Goal: Task Accomplishment & Management: Complete application form

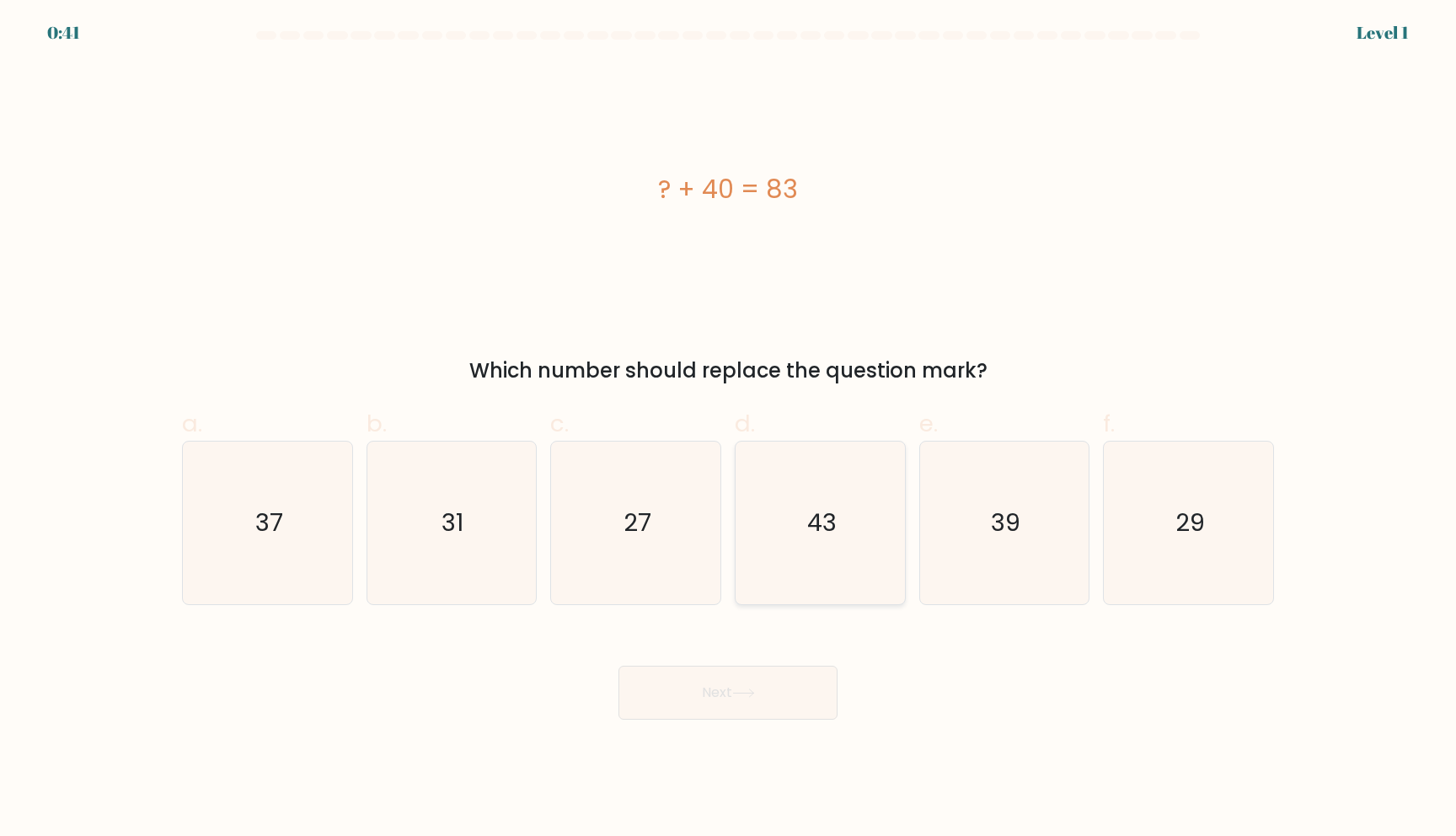
click at [835, 510] on text "43" at bounding box center [822, 522] width 29 height 34
click at [729, 429] on input "d. 43" at bounding box center [728, 423] width 1 height 11
radio input "true"
click at [739, 680] on button "Next" at bounding box center [728, 693] width 219 height 54
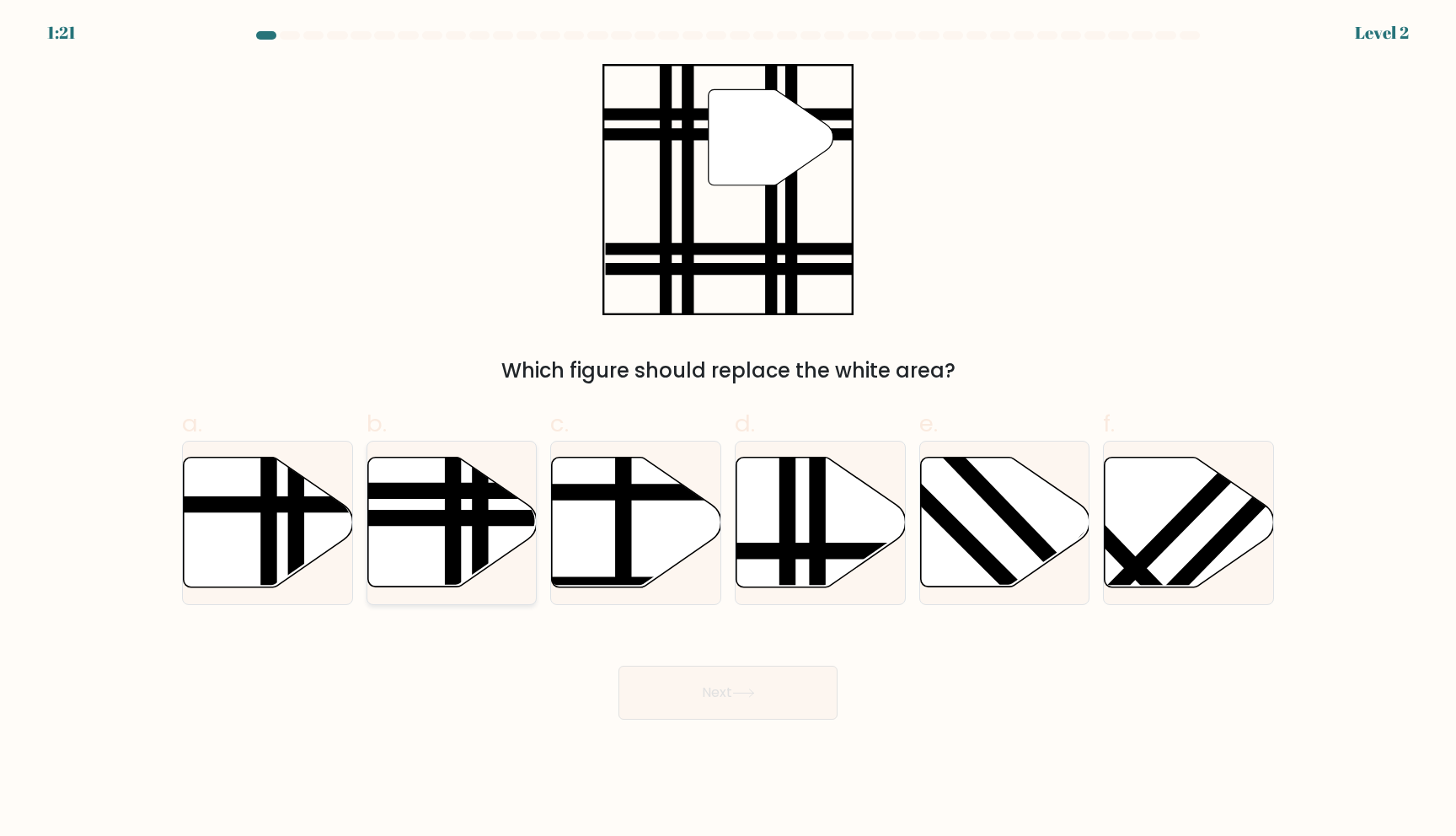
click at [472, 541] on icon at bounding box center [451, 522] width 169 height 130
click at [728, 429] on input "b." at bounding box center [728, 423] width 1 height 11
radio input "true"
click at [692, 687] on button "Next" at bounding box center [728, 693] width 219 height 54
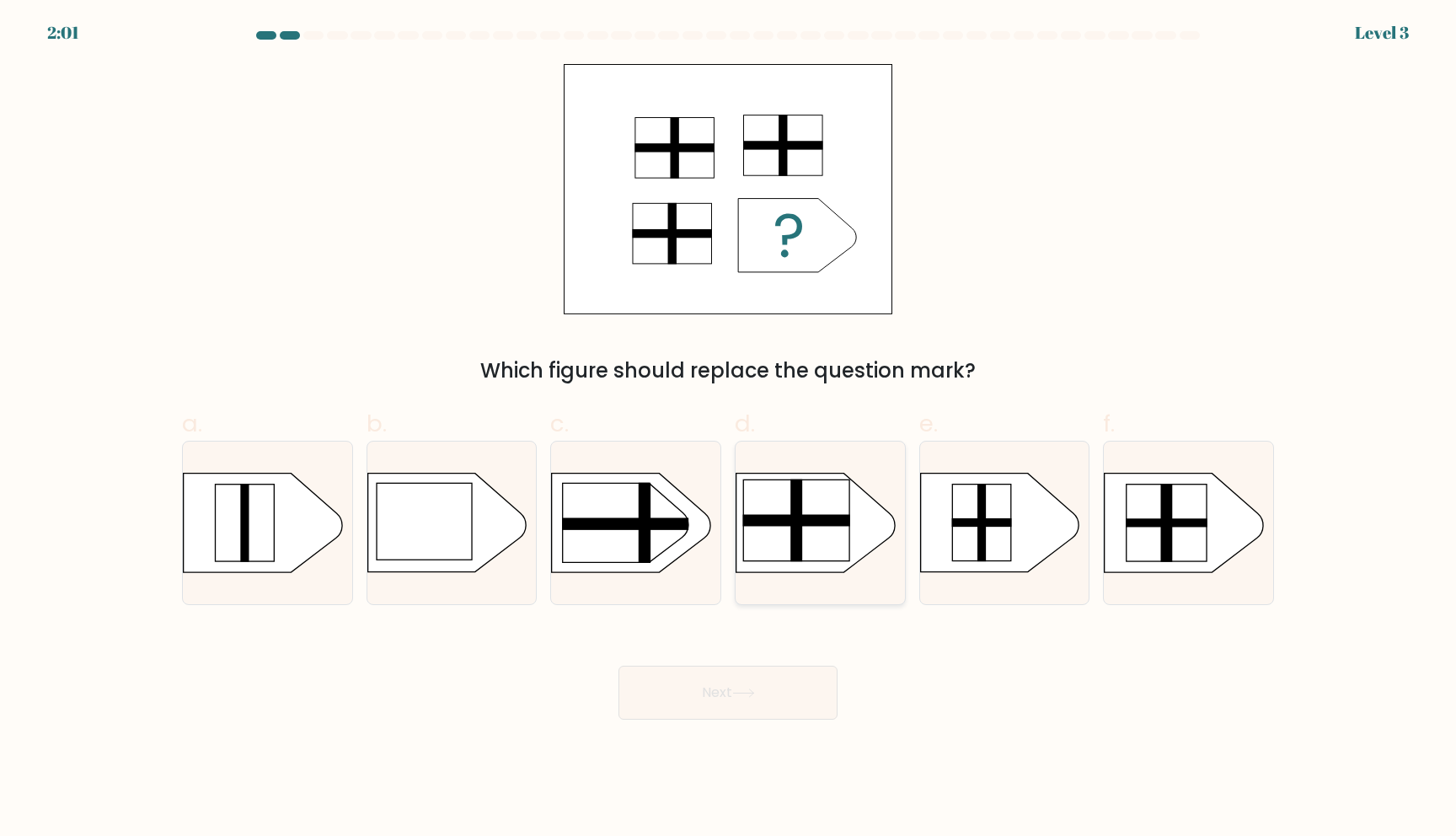
click at [810, 527] on rect at bounding box center [797, 520] width 107 height 81
click at [729, 429] on input "d." at bounding box center [728, 423] width 1 height 11
radio input "true"
click at [715, 696] on button "Next" at bounding box center [728, 693] width 219 height 54
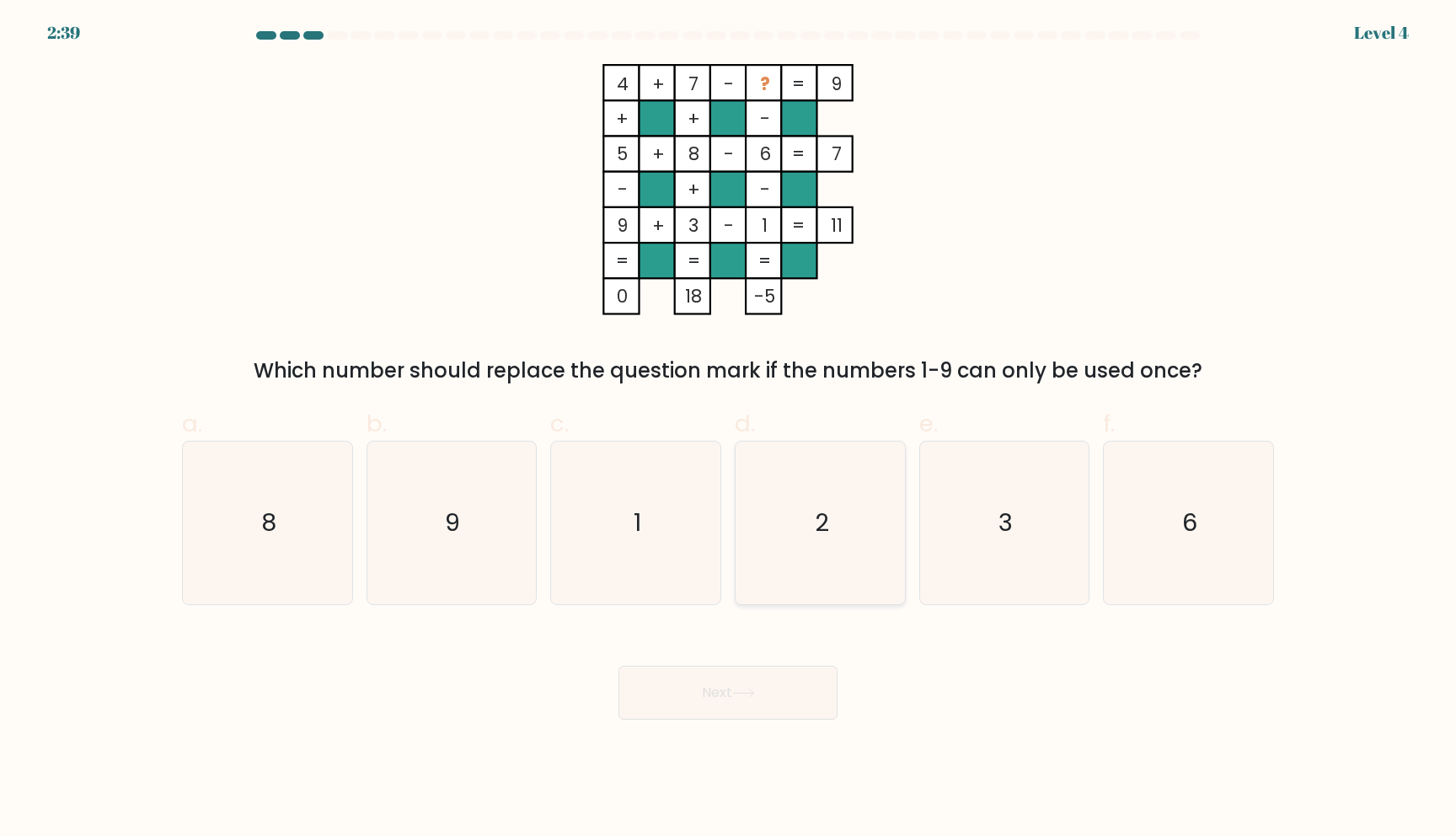
click at [825, 556] on icon "2" at bounding box center [820, 522] width 162 height 162
click at [729, 429] on input "d. 2" at bounding box center [728, 423] width 1 height 11
radio input "true"
click at [797, 680] on button "Next" at bounding box center [728, 693] width 219 height 54
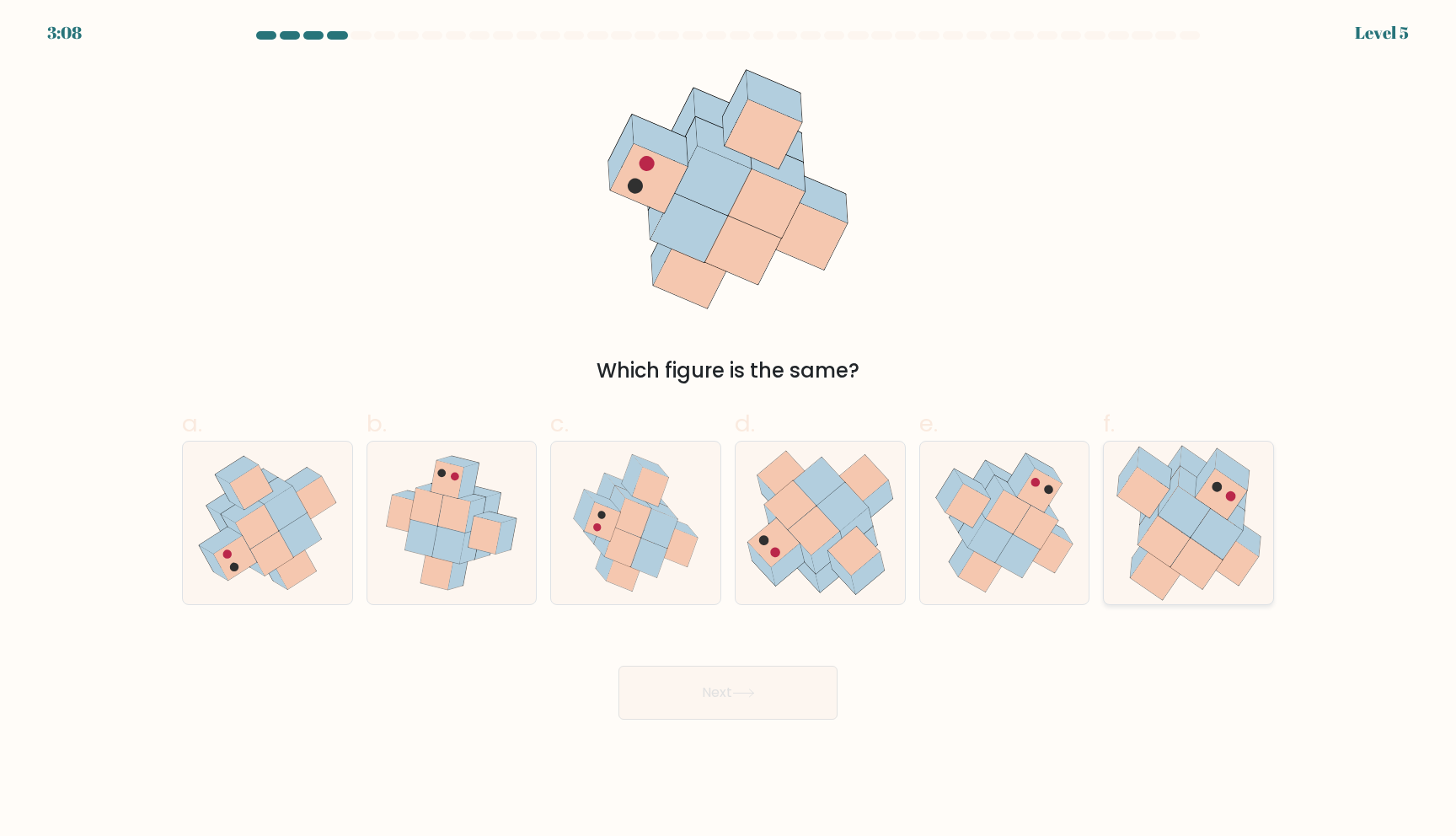
click at [1229, 521] on icon at bounding box center [1216, 533] width 52 height 51
click at [729, 429] on input "f." at bounding box center [728, 423] width 1 height 11
radio input "true"
click at [798, 693] on button "Next" at bounding box center [728, 693] width 219 height 54
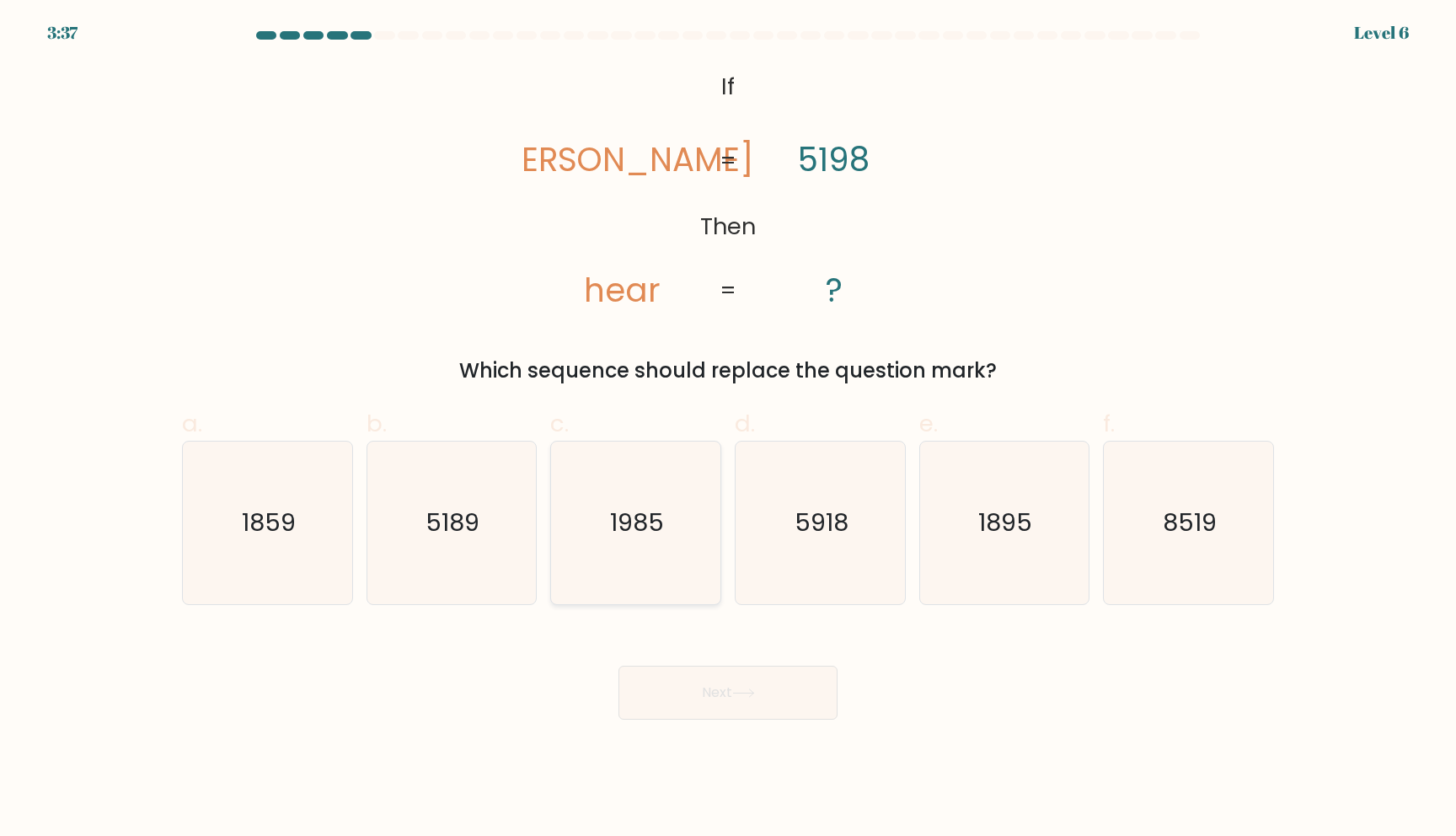
click at [664, 551] on icon "1985" at bounding box center [635, 522] width 162 height 162
click at [728, 429] on input "c. 1985" at bounding box center [728, 423] width 1 height 11
radio input "true"
click at [730, 686] on button "Next" at bounding box center [728, 693] width 219 height 54
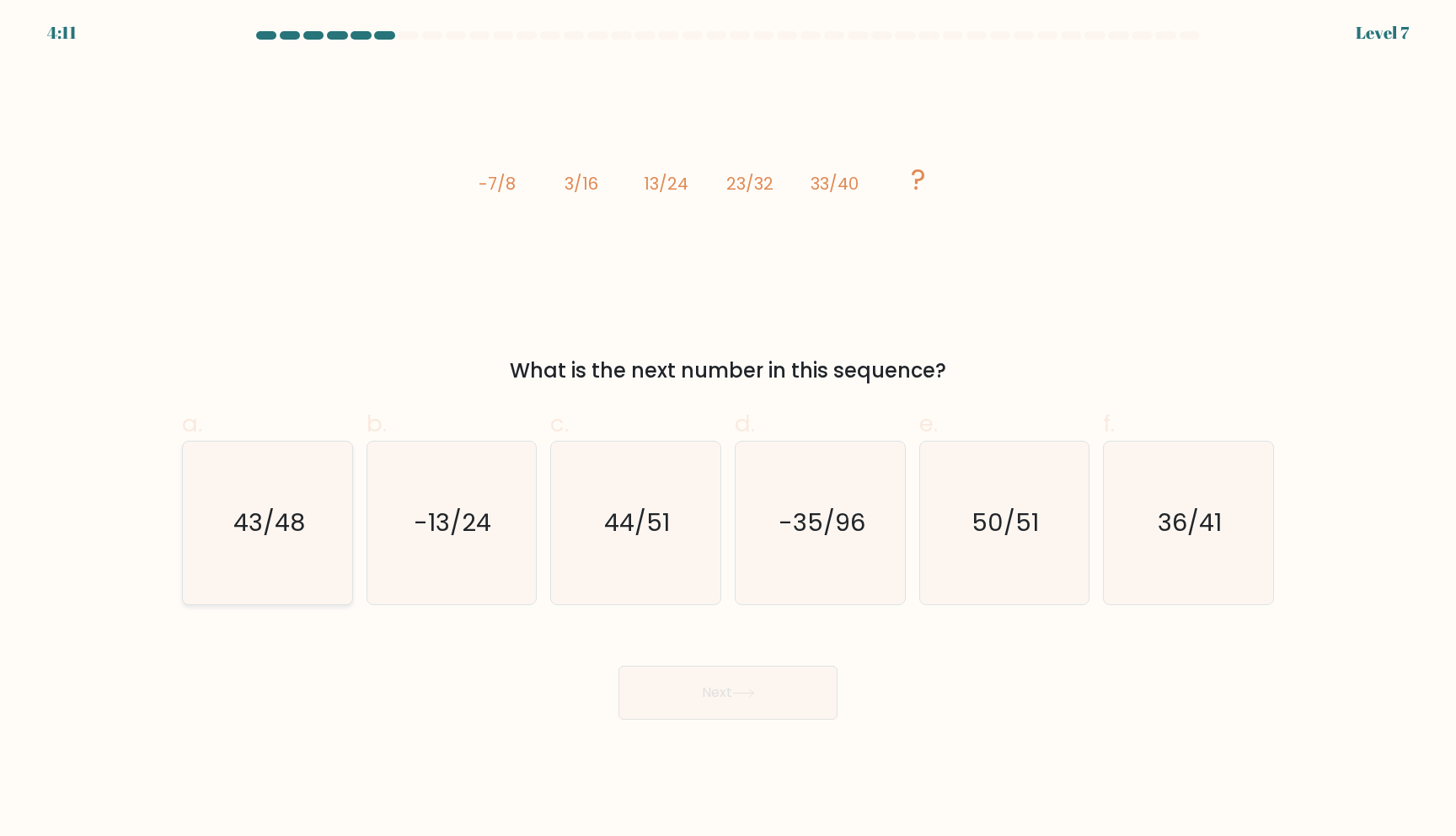
click at [278, 539] on icon "43/48" at bounding box center [267, 522] width 162 height 162
click at [728, 429] on input "a. 43/48" at bounding box center [728, 423] width 1 height 11
radio input "true"
click at [780, 689] on button "Next" at bounding box center [728, 693] width 219 height 54
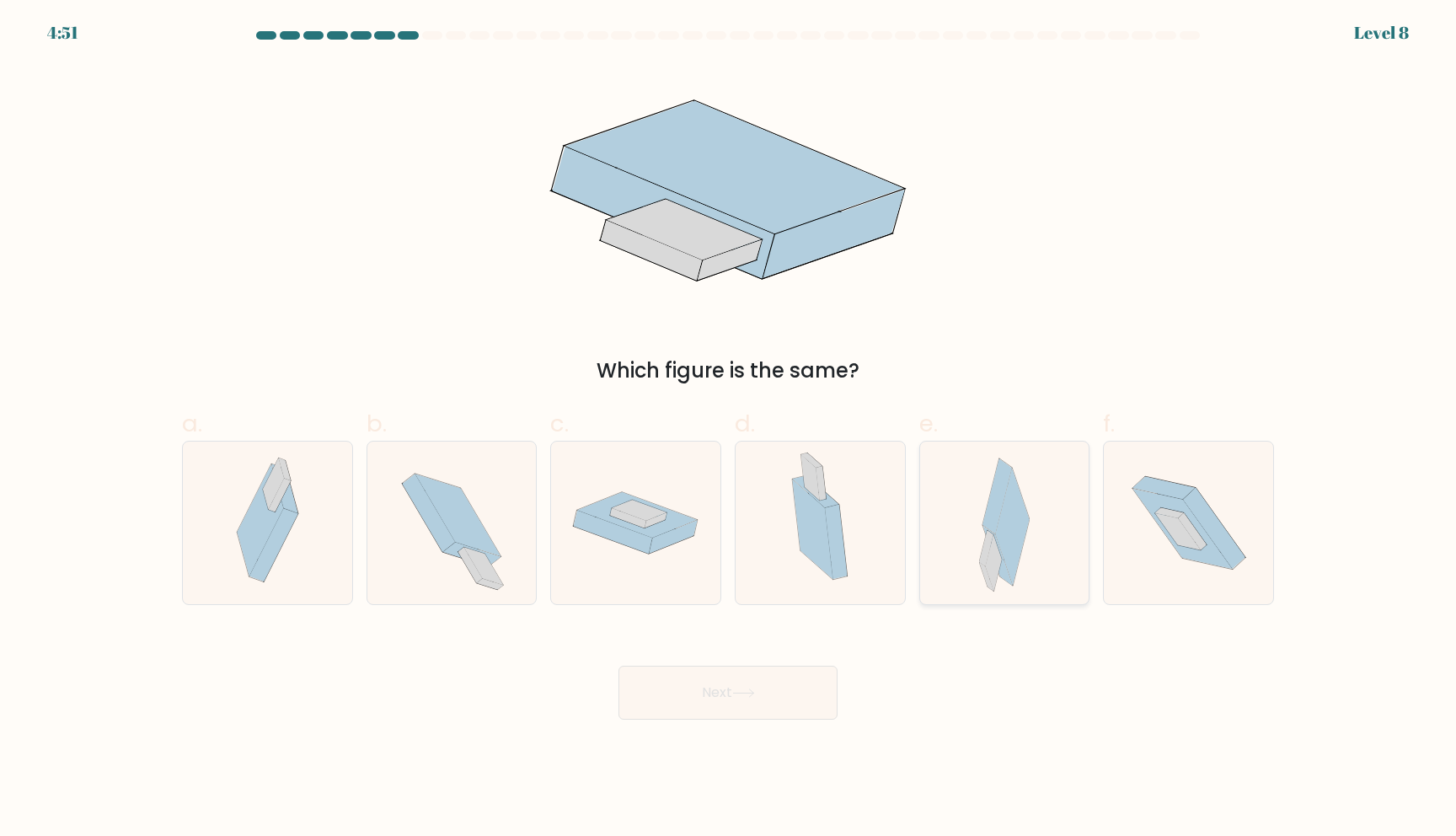
click at [1060, 546] on div at bounding box center [1005, 522] width 171 height 164
click at [729, 429] on input "e." at bounding box center [728, 423] width 1 height 11
radio input "true"
click at [770, 711] on button "Next" at bounding box center [728, 693] width 219 height 54
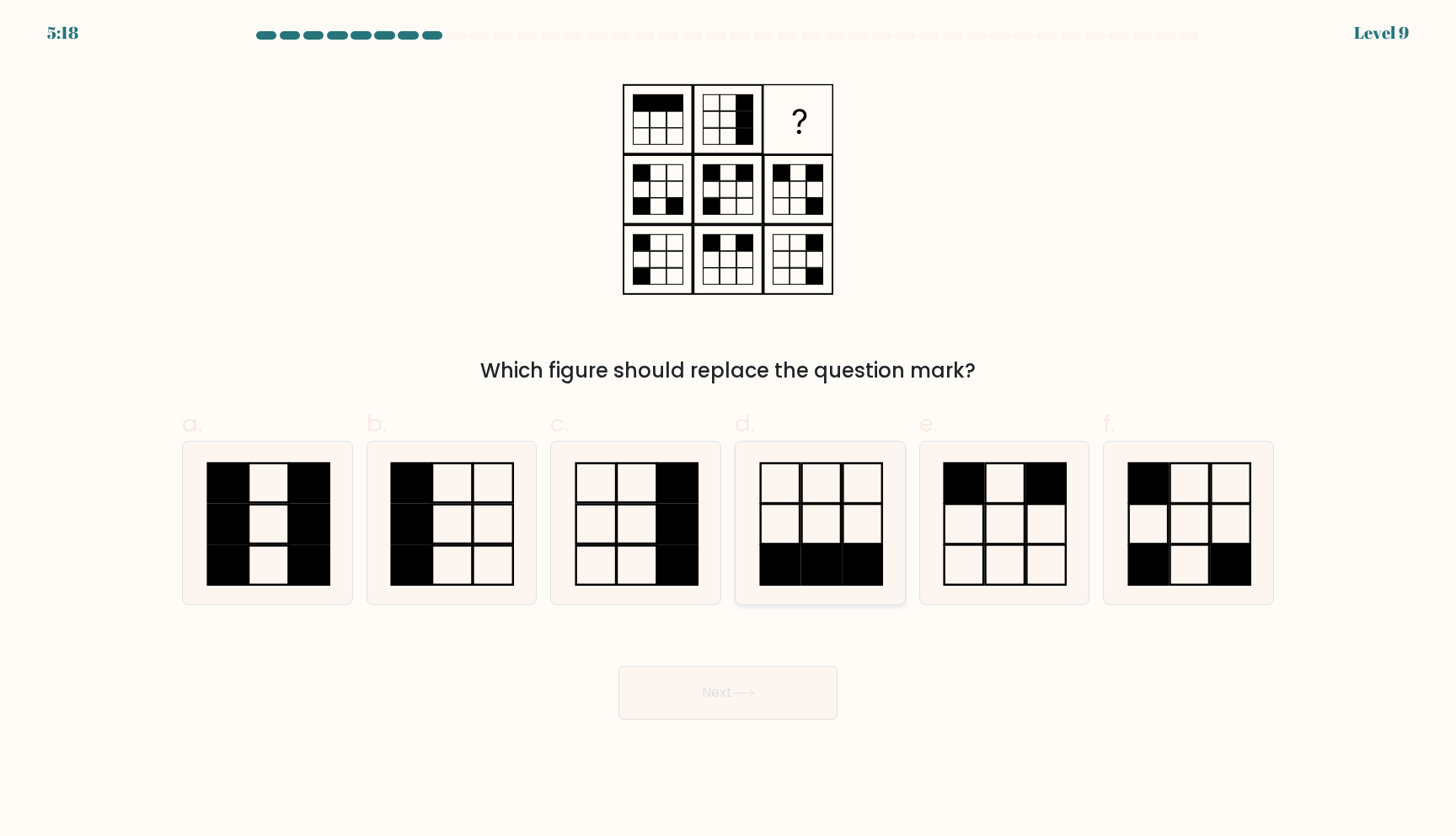
click at [829, 533] on icon at bounding box center [820, 522] width 162 height 162
click at [729, 429] on input "d." at bounding box center [728, 423] width 1 height 11
radio input "true"
click at [769, 687] on button "Next" at bounding box center [728, 693] width 219 height 54
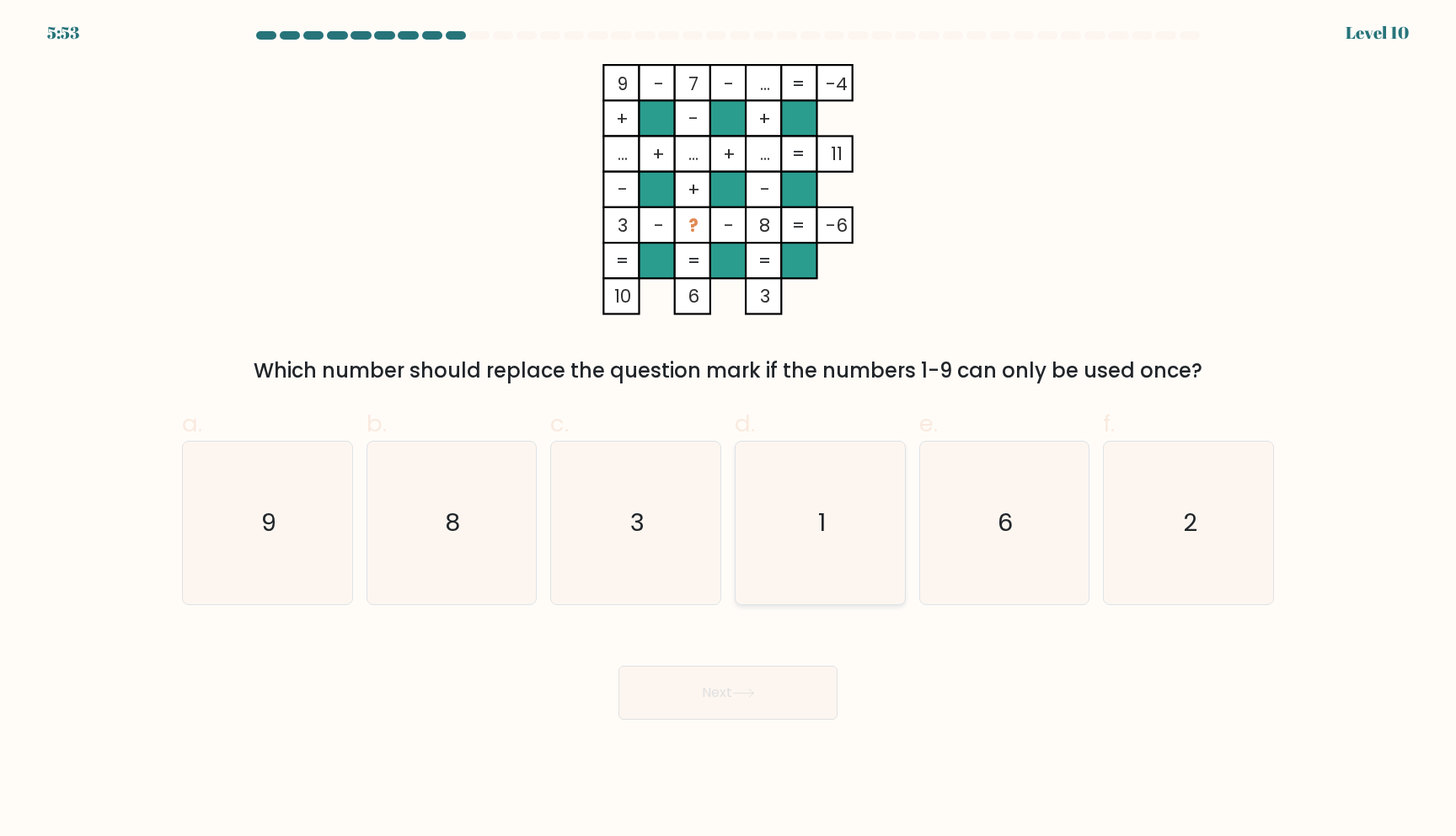
click at [818, 511] on text "1" at bounding box center [822, 522] width 8 height 34
click at [729, 429] on input "d. 1" at bounding box center [728, 423] width 1 height 11
radio input "true"
click at [771, 699] on button "Next" at bounding box center [728, 693] width 219 height 54
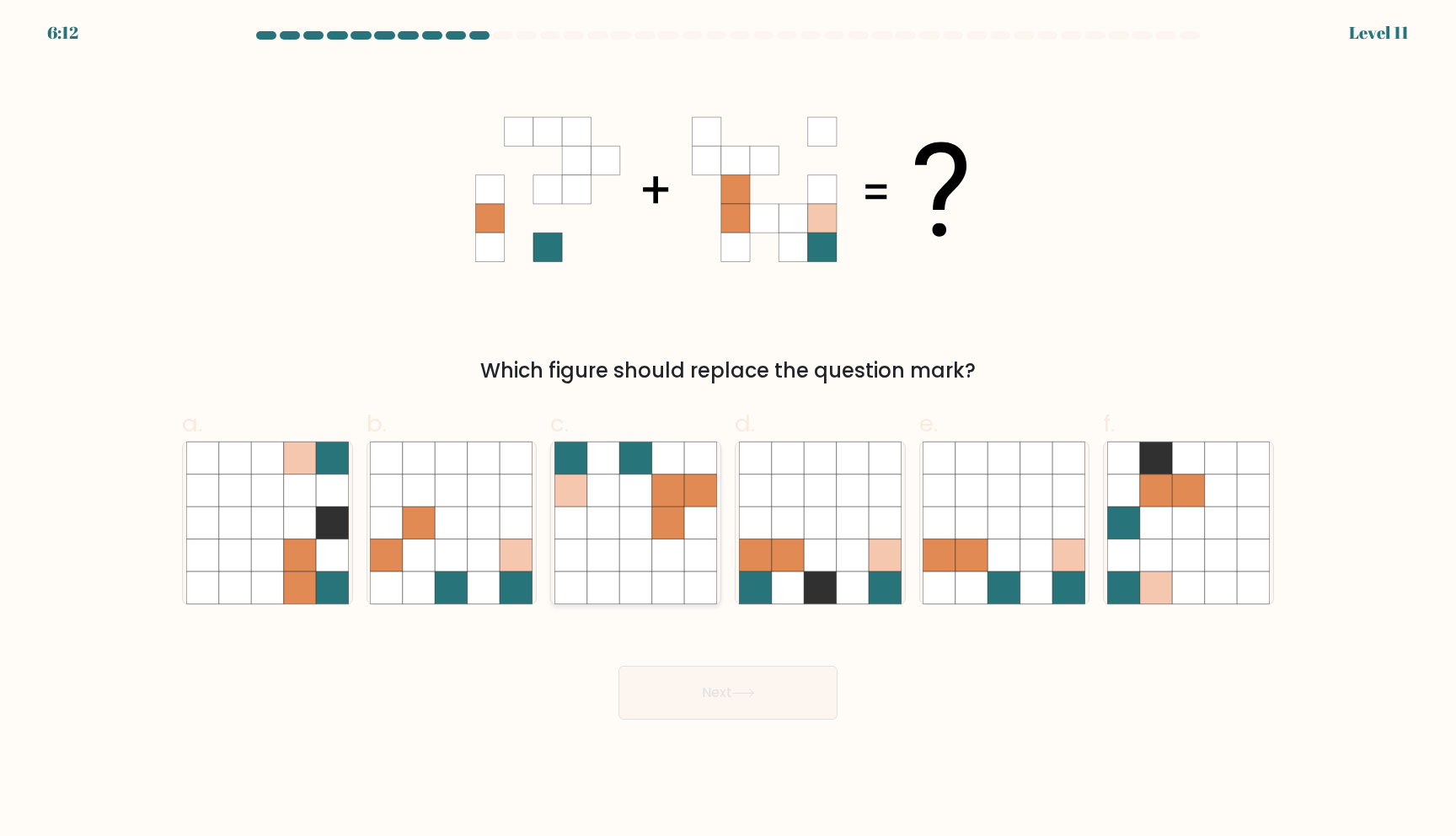
click at [673, 489] on icon at bounding box center [668, 490] width 32 height 32
click at [728, 429] on input "c." at bounding box center [728, 423] width 1 height 11
radio input "true"
click at [762, 678] on button "Next" at bounding box center [728, 693] width 219 height 54
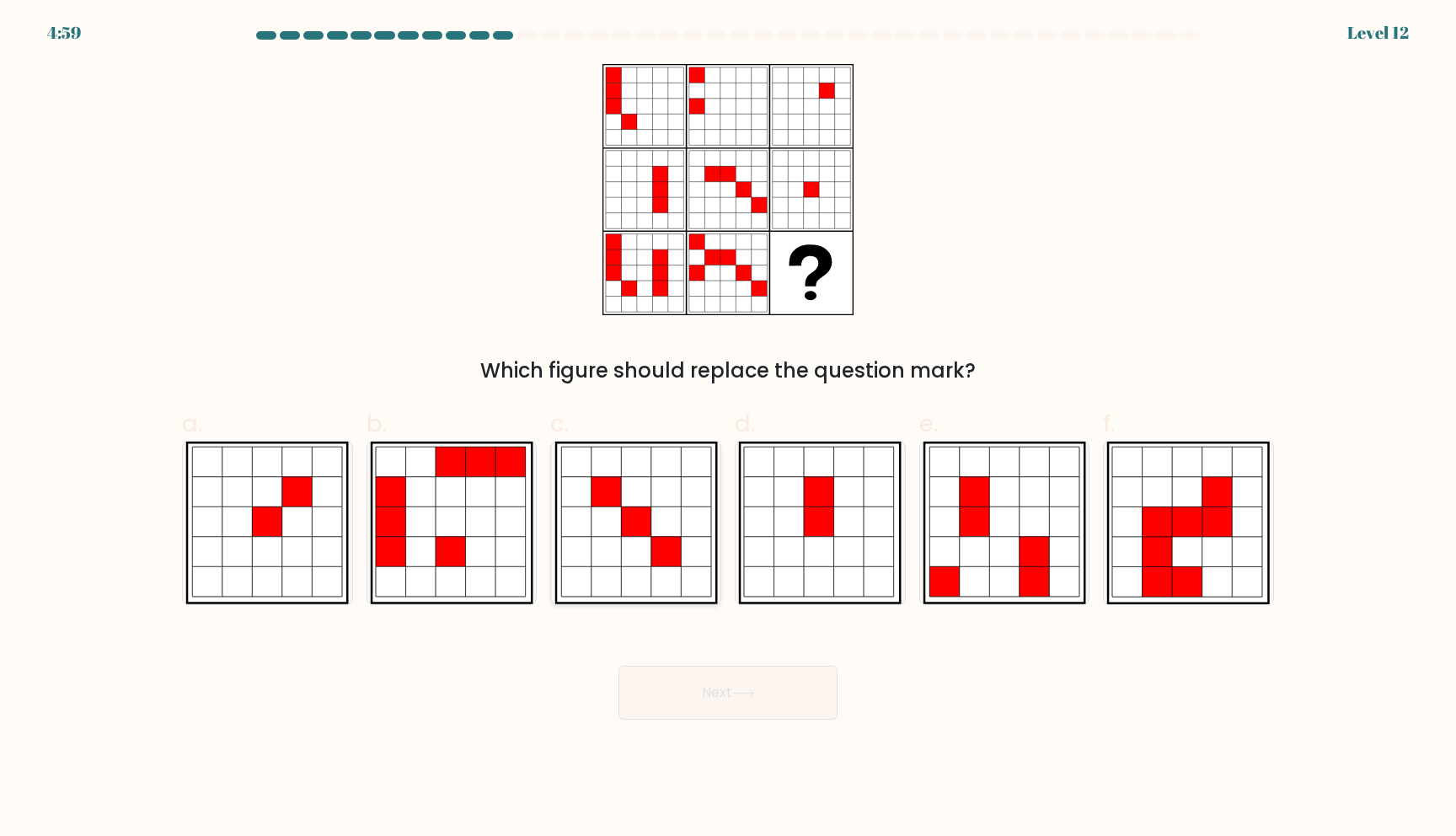
click at [670, 510] on icon at bounding box center [666, 521] width 30 height 30
click at [728, 429] on input "c." at bounding box center [728, 423] width 1 height 11
radio input "true"
click at [783, 519] on icon at bounding box center [789, 521] width 30 height 30
click at [729, 429] on input "d." at bounding box center [728, 423] width 1 height 11
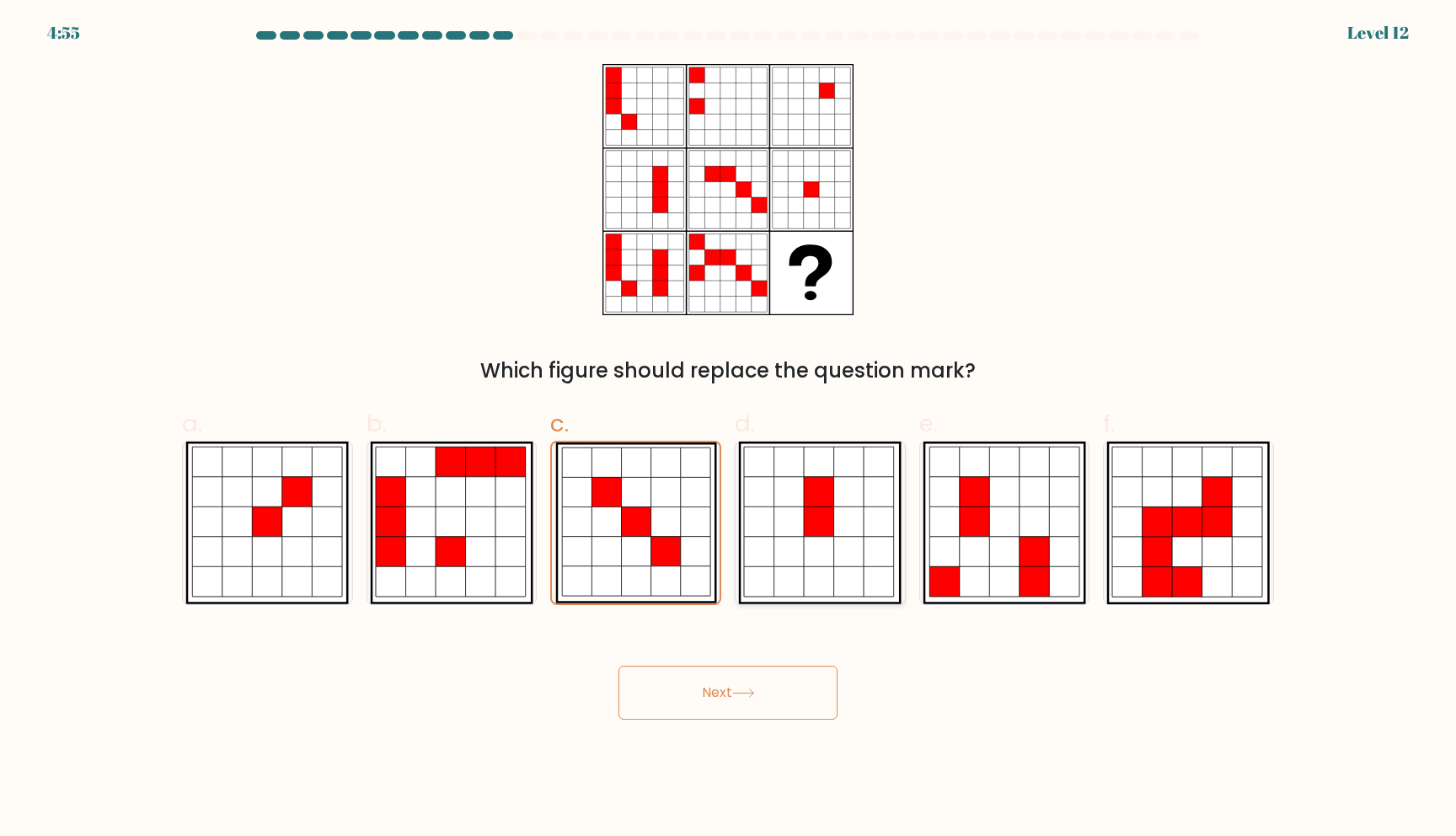
radio input "true"
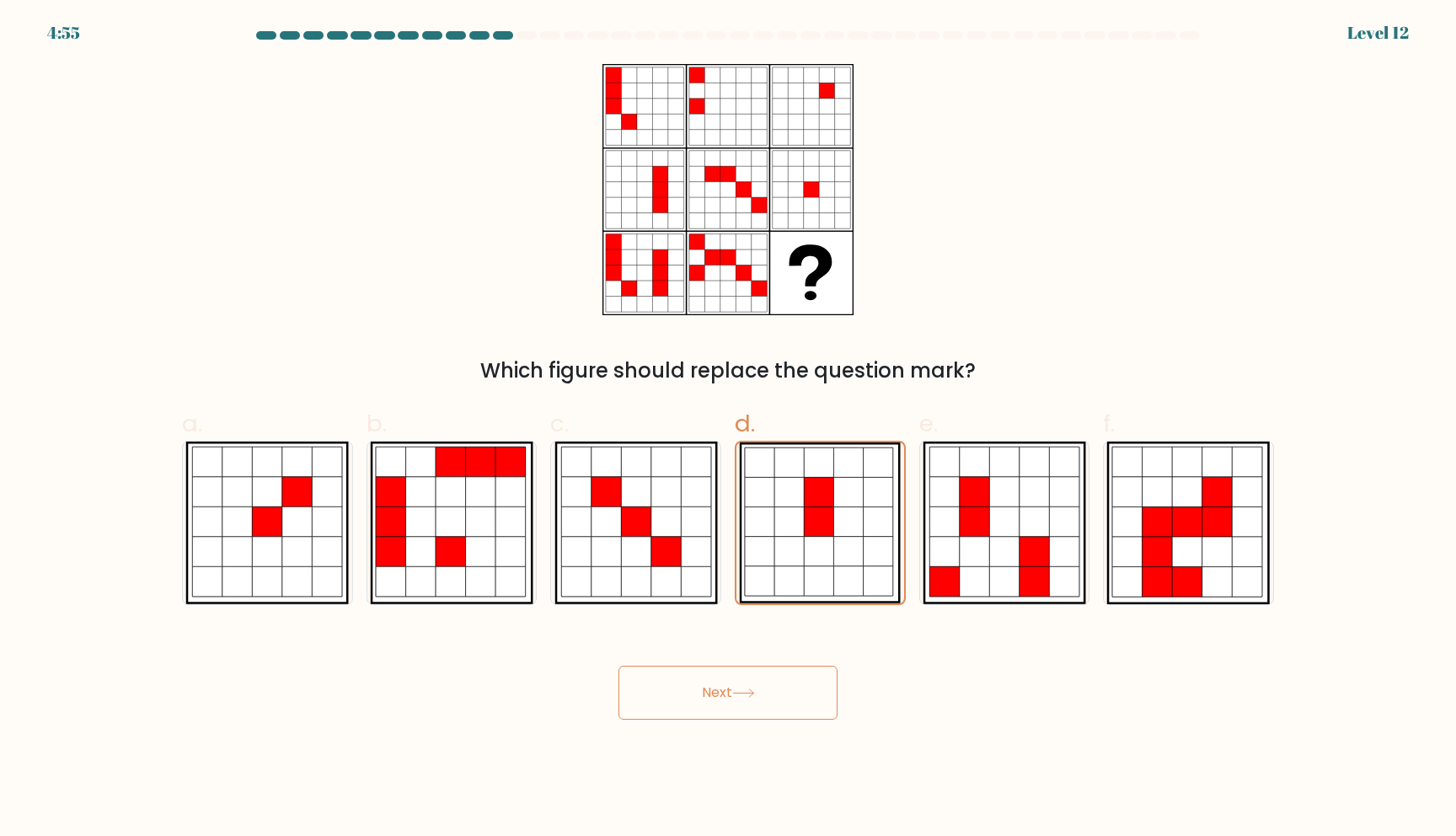
click at [778, 712] on button "Next" at bounding box center [728, 693] width 219 height 54
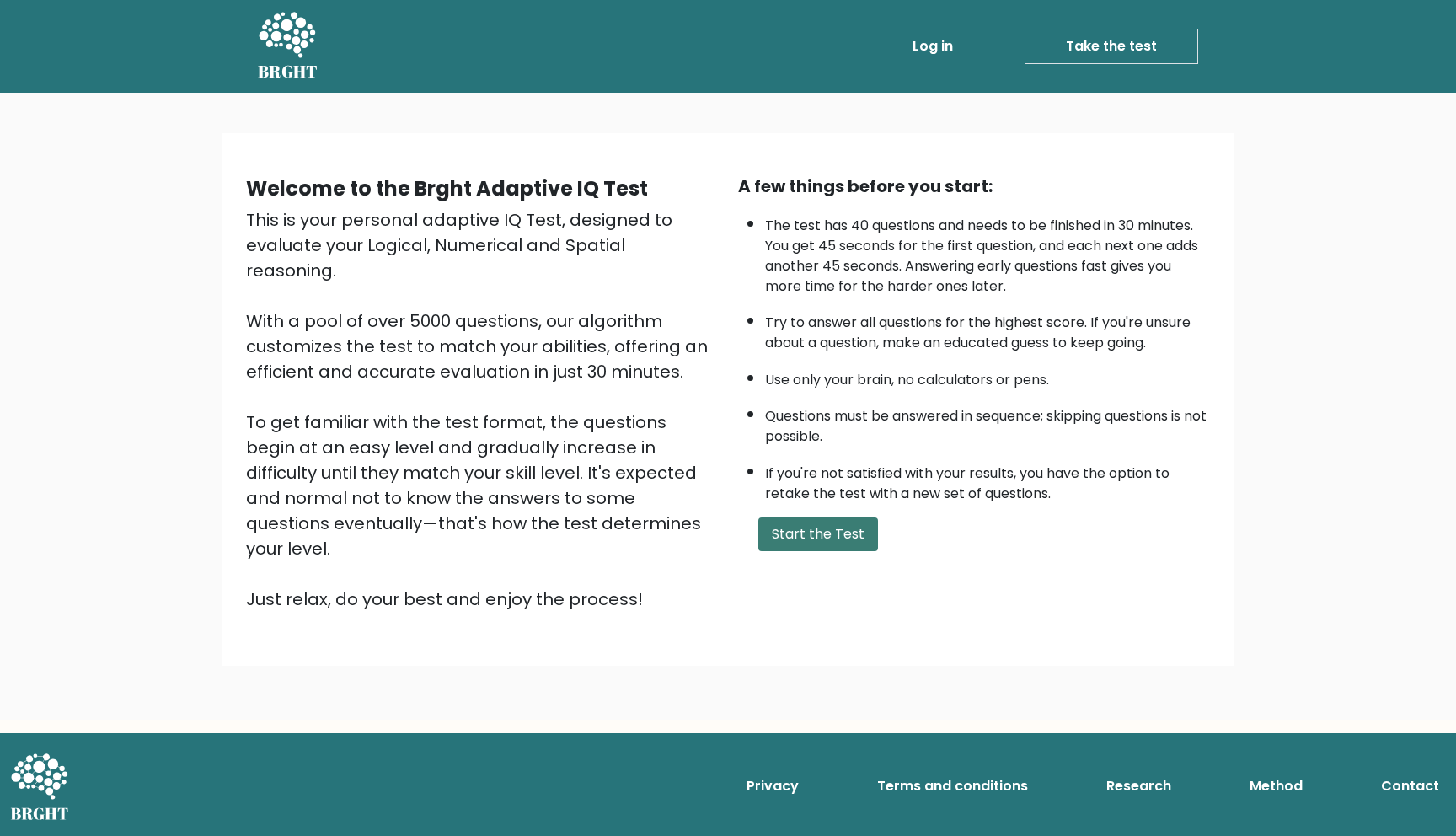
click at [801, 532] on button "Start the Test" at bounding box center [817, 534] width 119 height 34
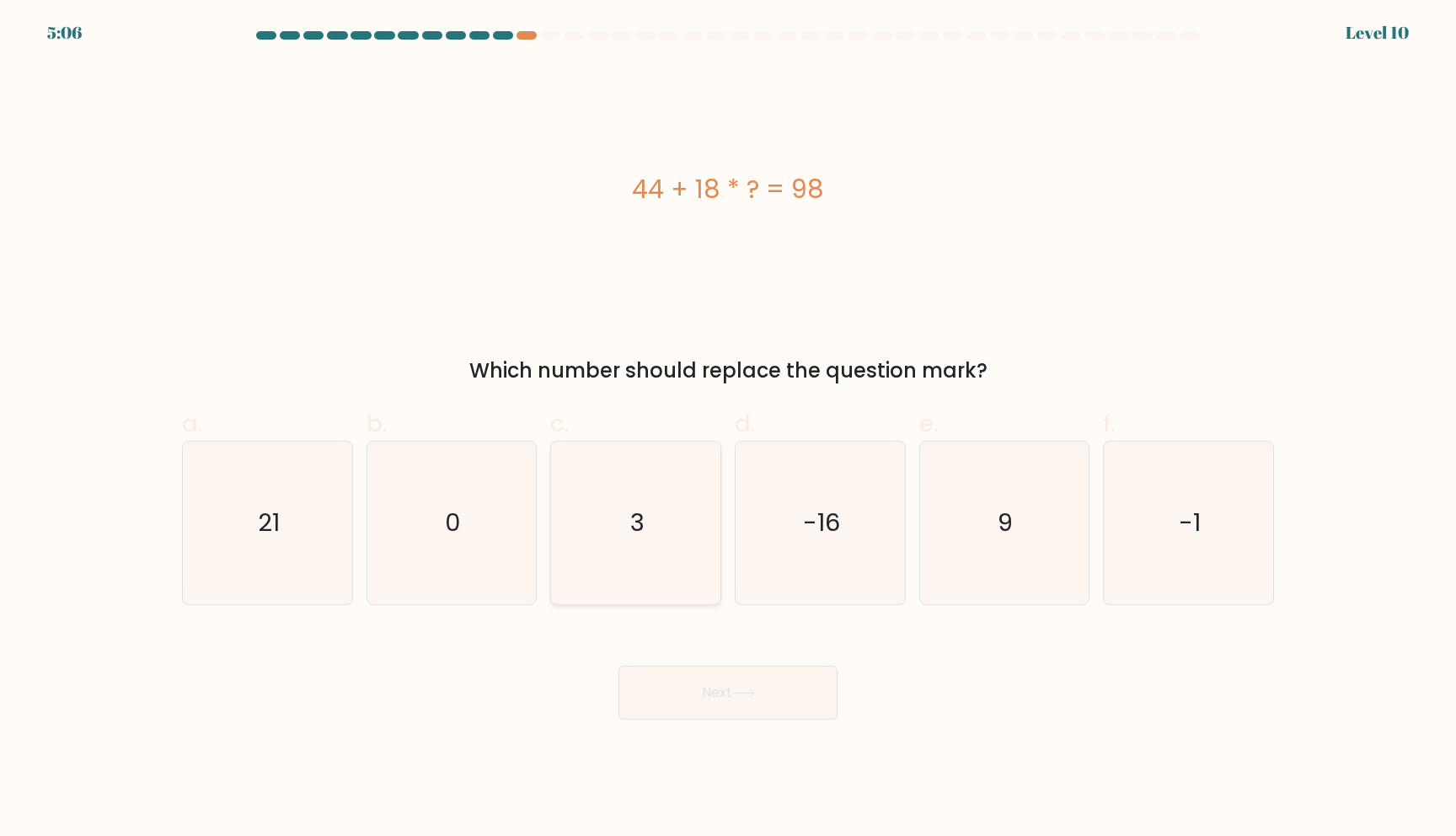
click at [698, 539] on icon "3" at bounding box center [635, 522] width 162 height 162
click at [728, 429] on input "c. 3" at bounding box center [728, 423] width 1 height 11
radio input "true"
click at [713, 710] on button "Next" at bounding box center [728, 693] width 219 height 54
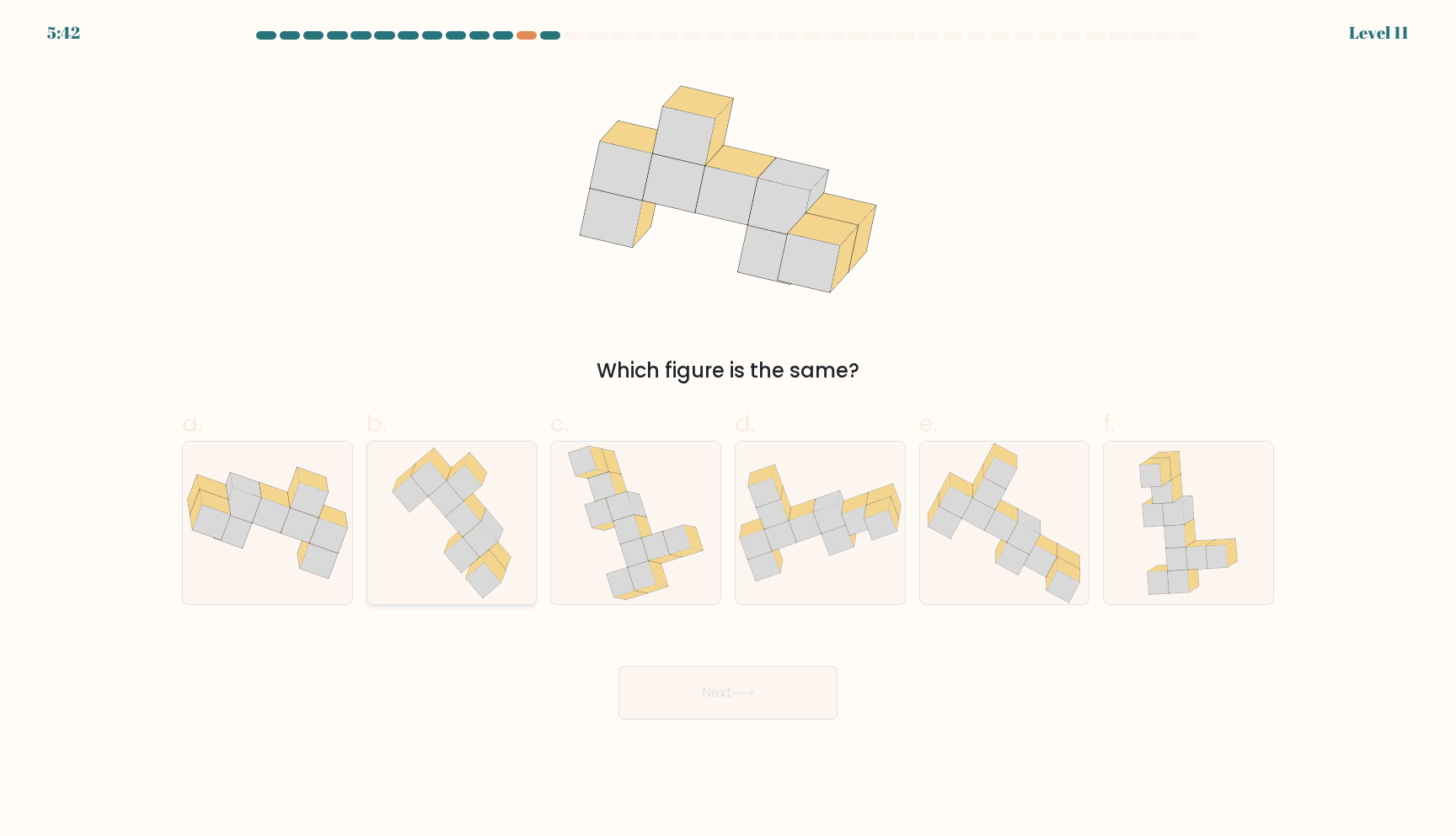
click at [503, 564] on icon at bounding box center [499, 553] width 21 height 33
click at [728, 429] on input "b." at bounding box center [728, 423] width 1 height 11
radio input "true"
click at [222, 558] on icon at bounding box center [267, 522] width 169 height 112
click at [728, 429] on input "a." at bounding box center [728, 423] width 1 height 11
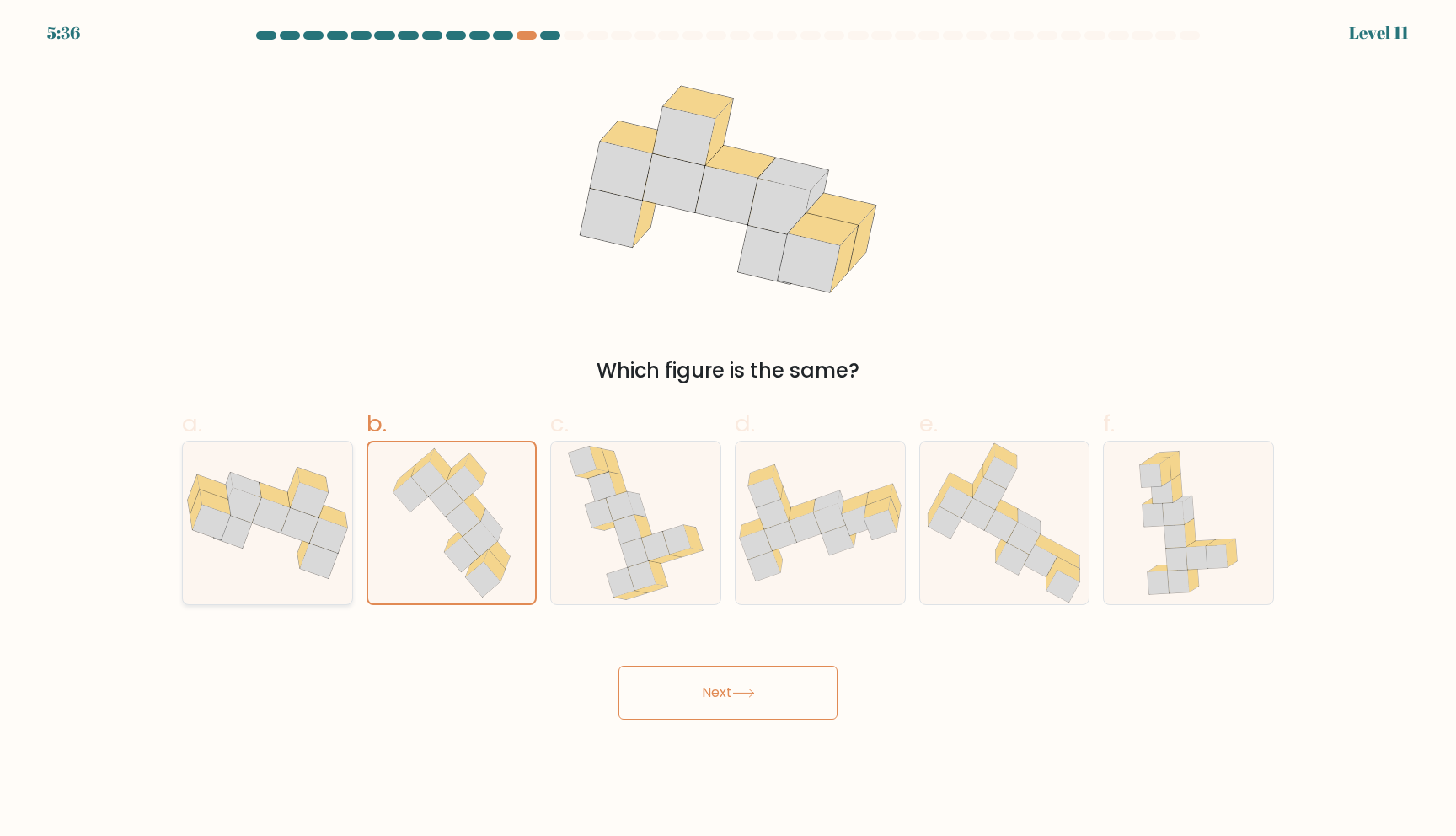
radio input "true"
click at [743, 678] on button "Next" at bounding box center [728, 693] width 219 height 54
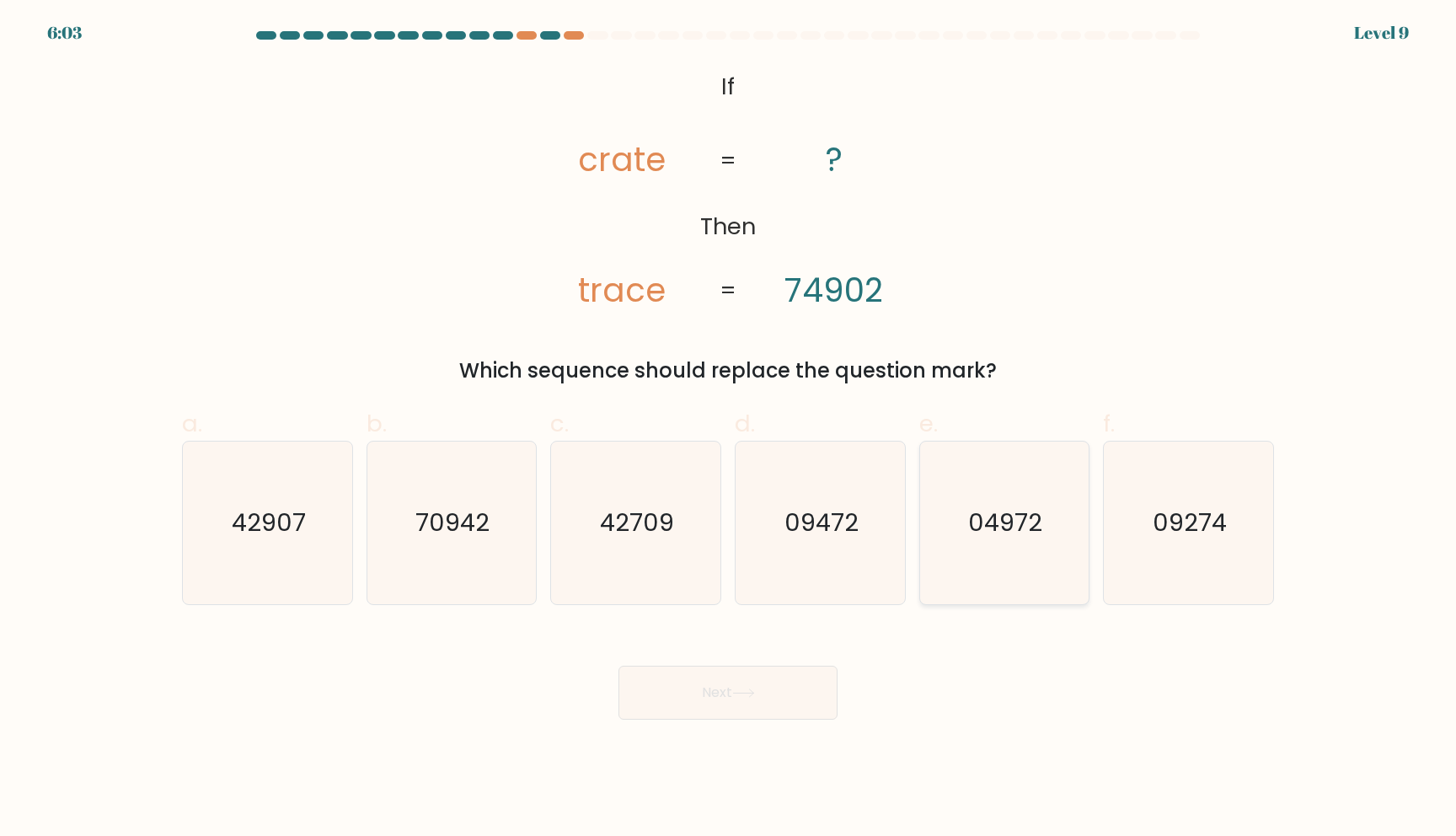
click at [996, 550] on icon "04972" at bounding box center [1004, 522] width 162 height 162
click at [729, 429] on input "e. 04972" at bounding box center [728, 423] width 1 height 11
radio input "true"
click at [774, 676] on button "Next" at bounding box center [728, 693] width 219 height 54
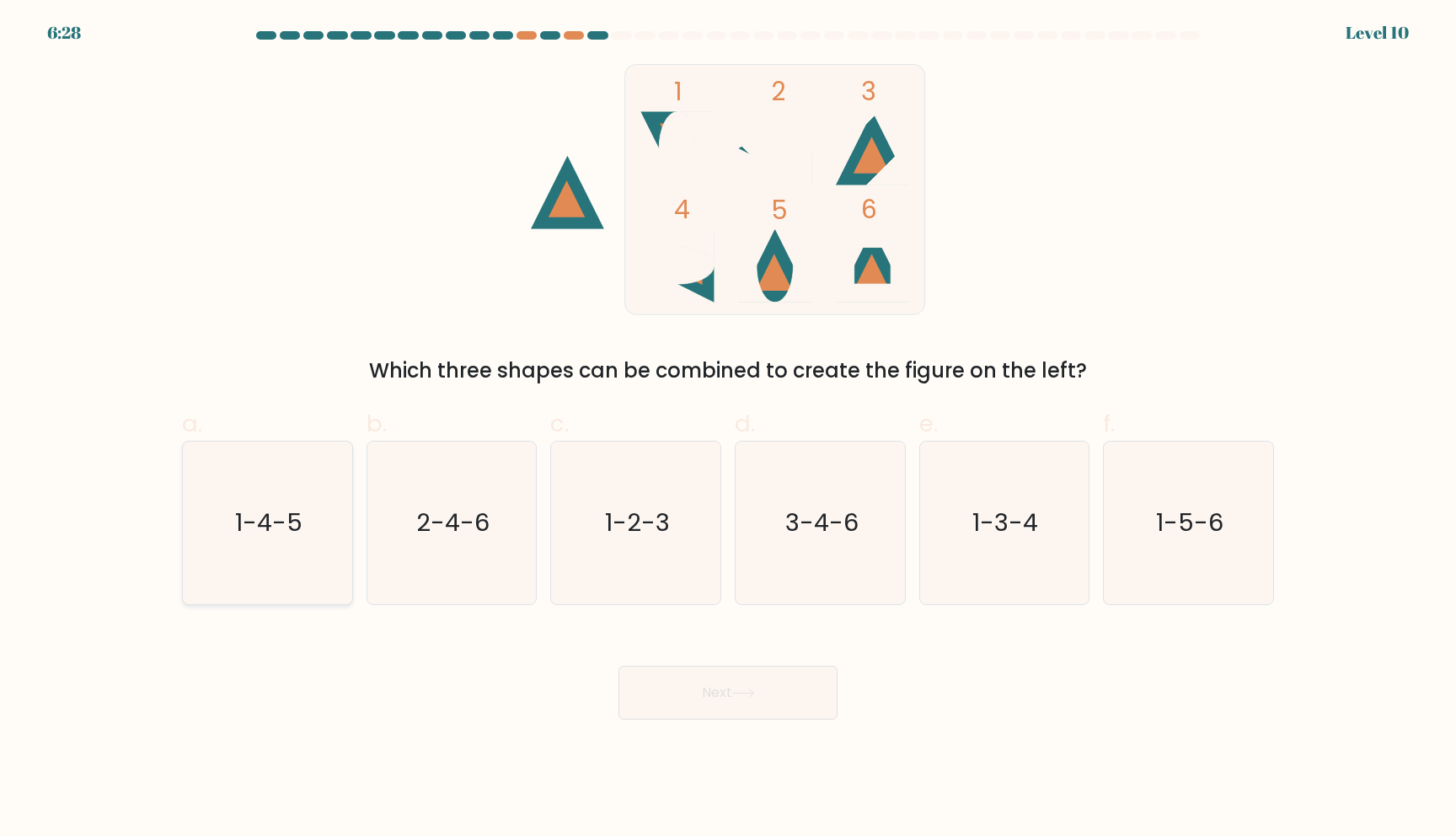
click at [310, 538] on icon "1-4-5" at bounding box center [267, 522] width 162 height 162
click at [728, 429] on input "a. 1-4-5" at bounding box center [728, 423] width 1 height 11
radio input "true"
click at [807, 707] on button "Next" at bounding box center [728, 693] width 219 height 54
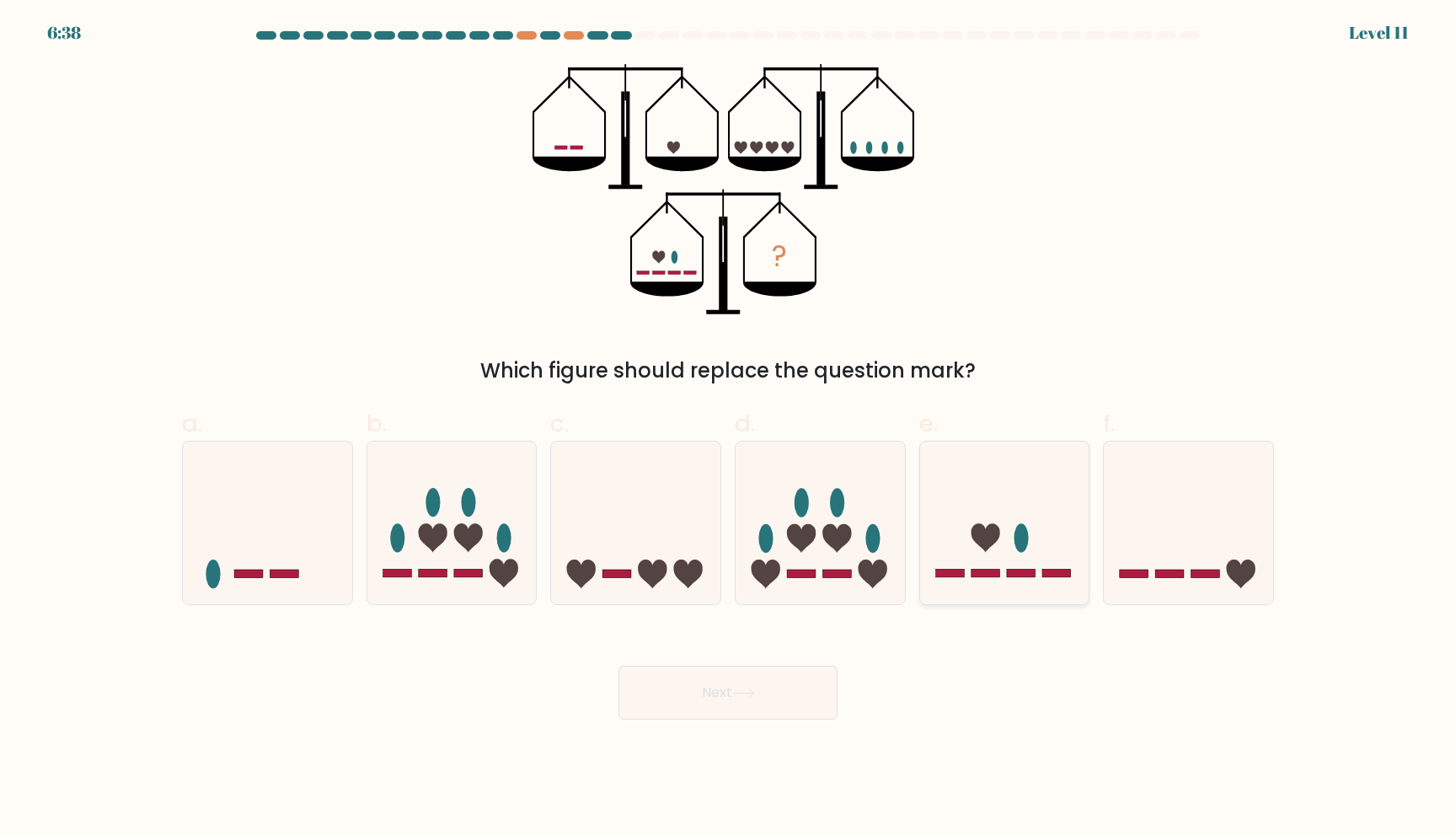
click at [987, 554] on icon at bounding box center [1005, 522] width 169 height 140
click at [729, 429] on input "e." at bounding box center [728, 423] width 1 height 11
radio input "true"
click at [797, 711] on button "Next" at bounding box center [728, 693] width 219 height 54
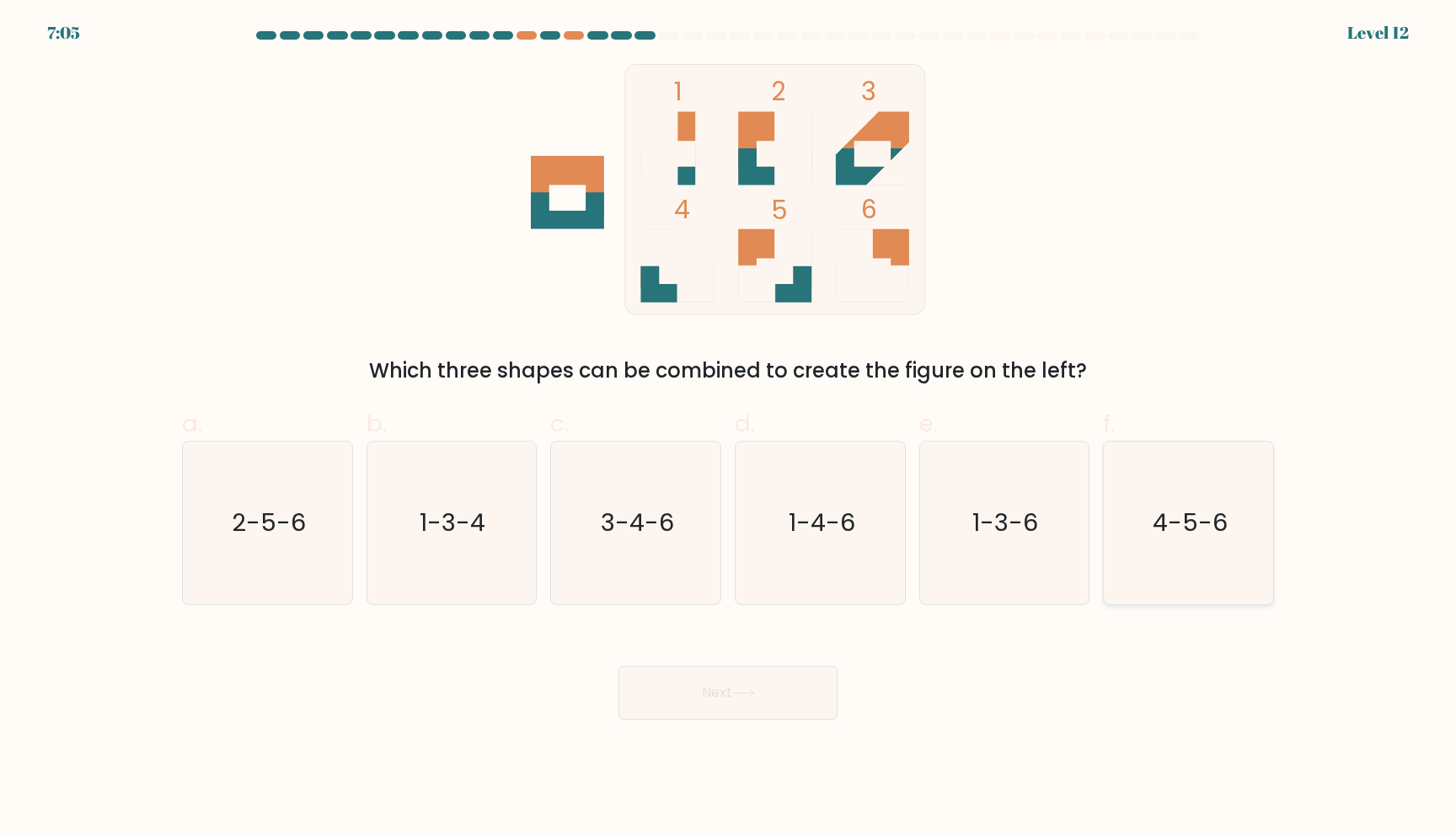
click at [1207, 490] on icon "4-5-6" at bounding box center [1188, 522] width 162 height 162
click at [729, 429] on input "f. 4-5-6" at bounding box center [728, 423] width 1 height 11
radio input "true"
click at [798, 713] on button "Next" at bounding box center [728, 693] width 219 height 54
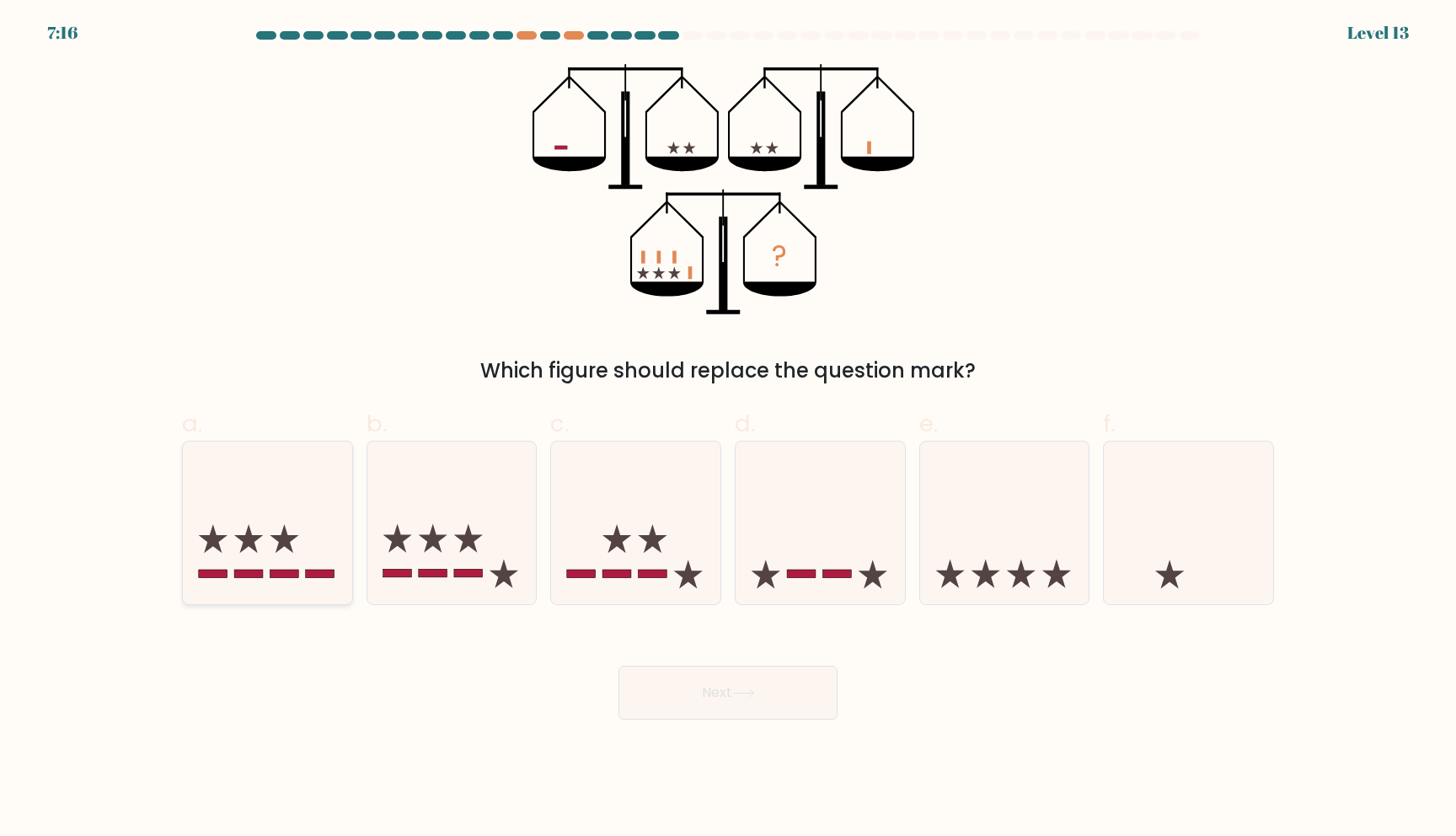
click at [301, 526] on icon at bounding box center [267, 522] width 169 height 140
click at [728, 429] on input "a." at bounding box center [728, 423] width 1 height 11
radio input "true"
click at [680, 674] on button "Next" at bounding box center [728, 693] width 219 height 54
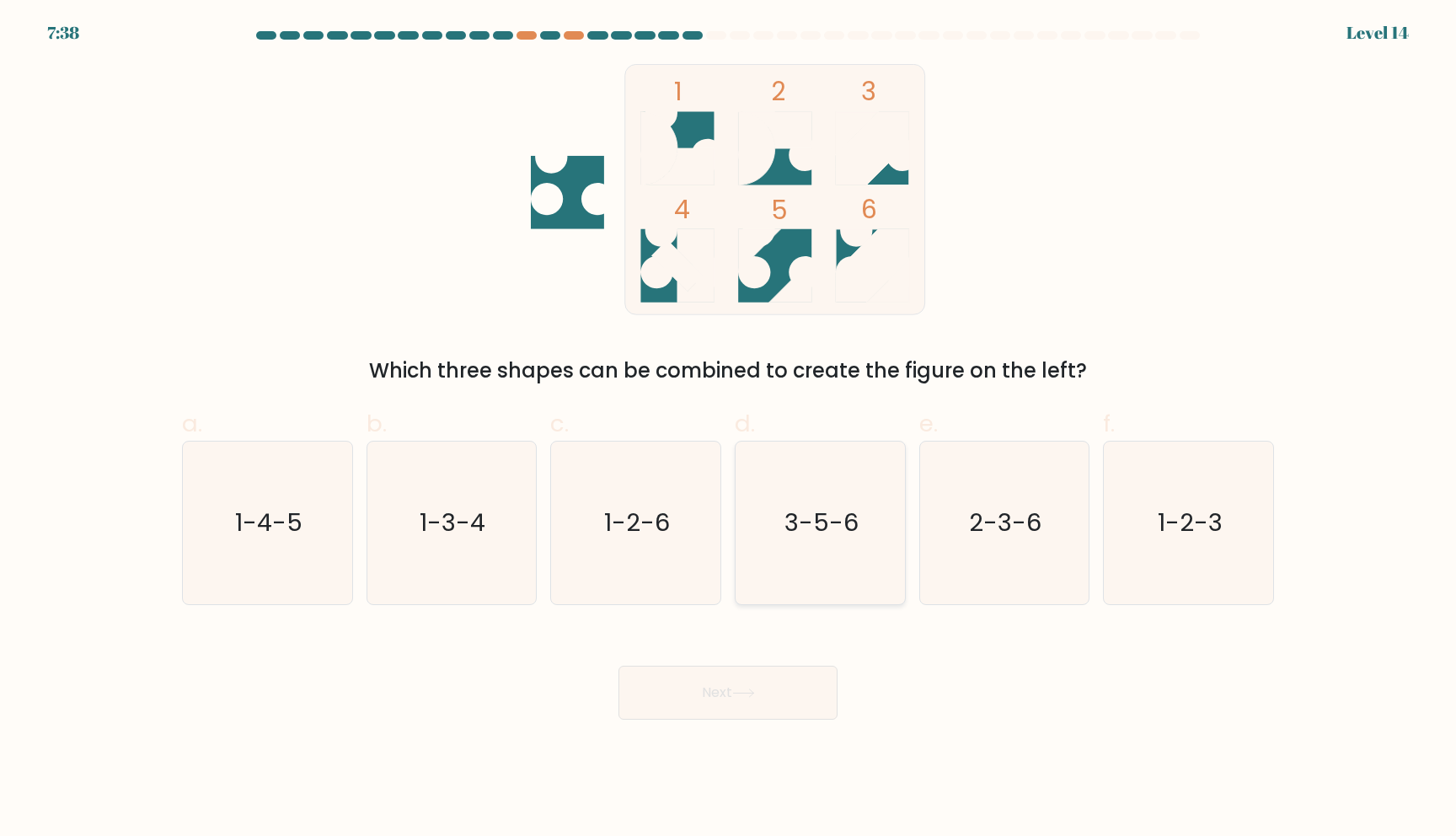
click at [879, 557] on icon "3-5-6" at bounding box center [820, 522] width 162 height 162
click at [729, 429] on input "d. 3-5-6" at bounding box center [728, 423] width 1 height 11
radio input "true"
click at [780, 685] on button "Next" at bounding box center [728, 693] width 219 height 54
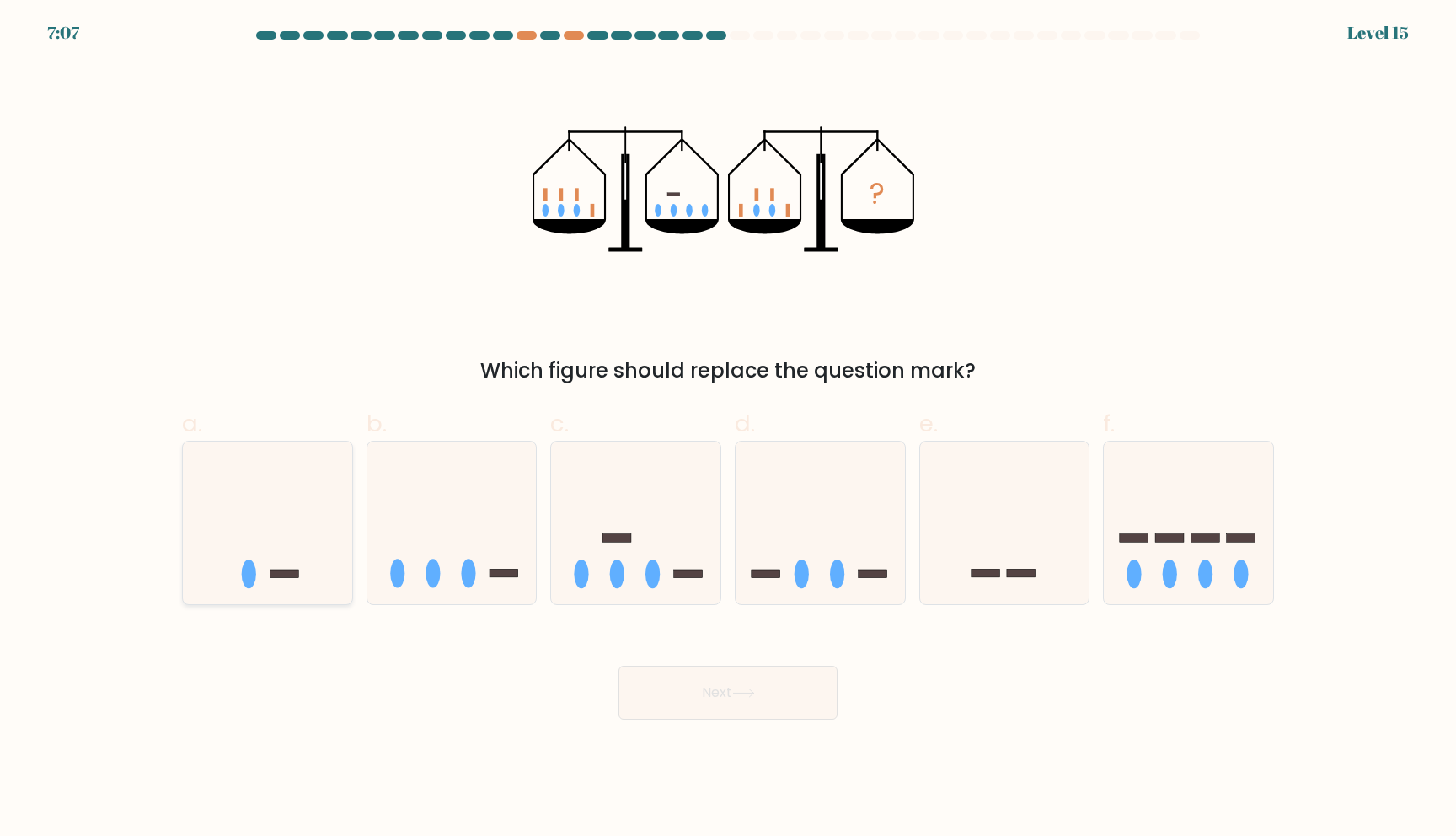
click at [249, 556] on icon at bounding box center [267, 522] width 169 height 140
click at [728, 429] on input "a." at bounding box center [728, 423] width 1 height 11
radio input "true"
click at [751, 710] on button "Next" at bounding box center [728, 693] width 219 height 54
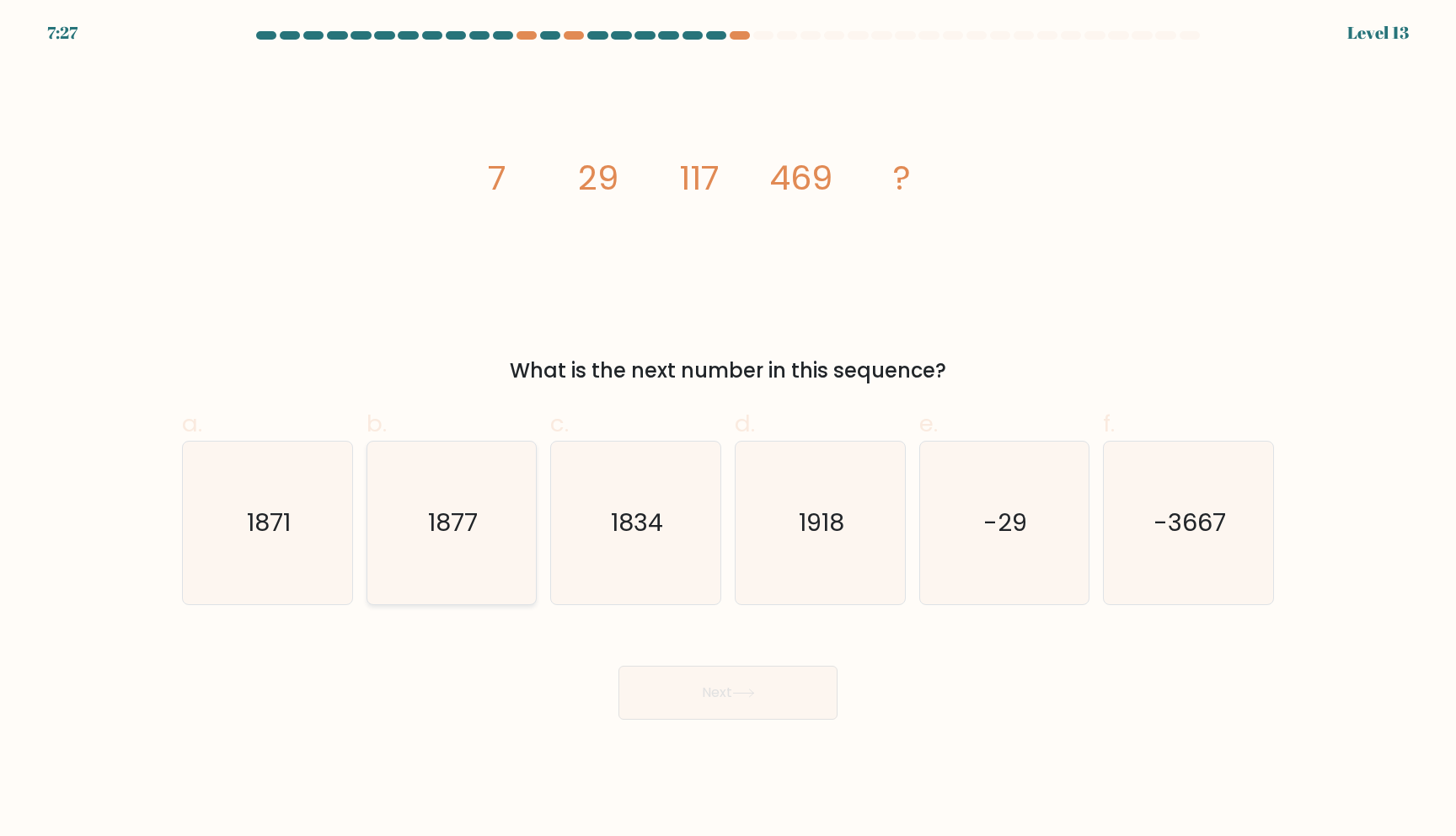
click at [474, 539] on text "1877" at bounding box center [453, 522] width 50 height 34
click at [728, 429] on input "b. 1877" at bounding box center [728, 423] width 1 height 11
radio input "true"
click at [723, 681] on button "Next" at bounding box center [728, 693] width 219 height 54
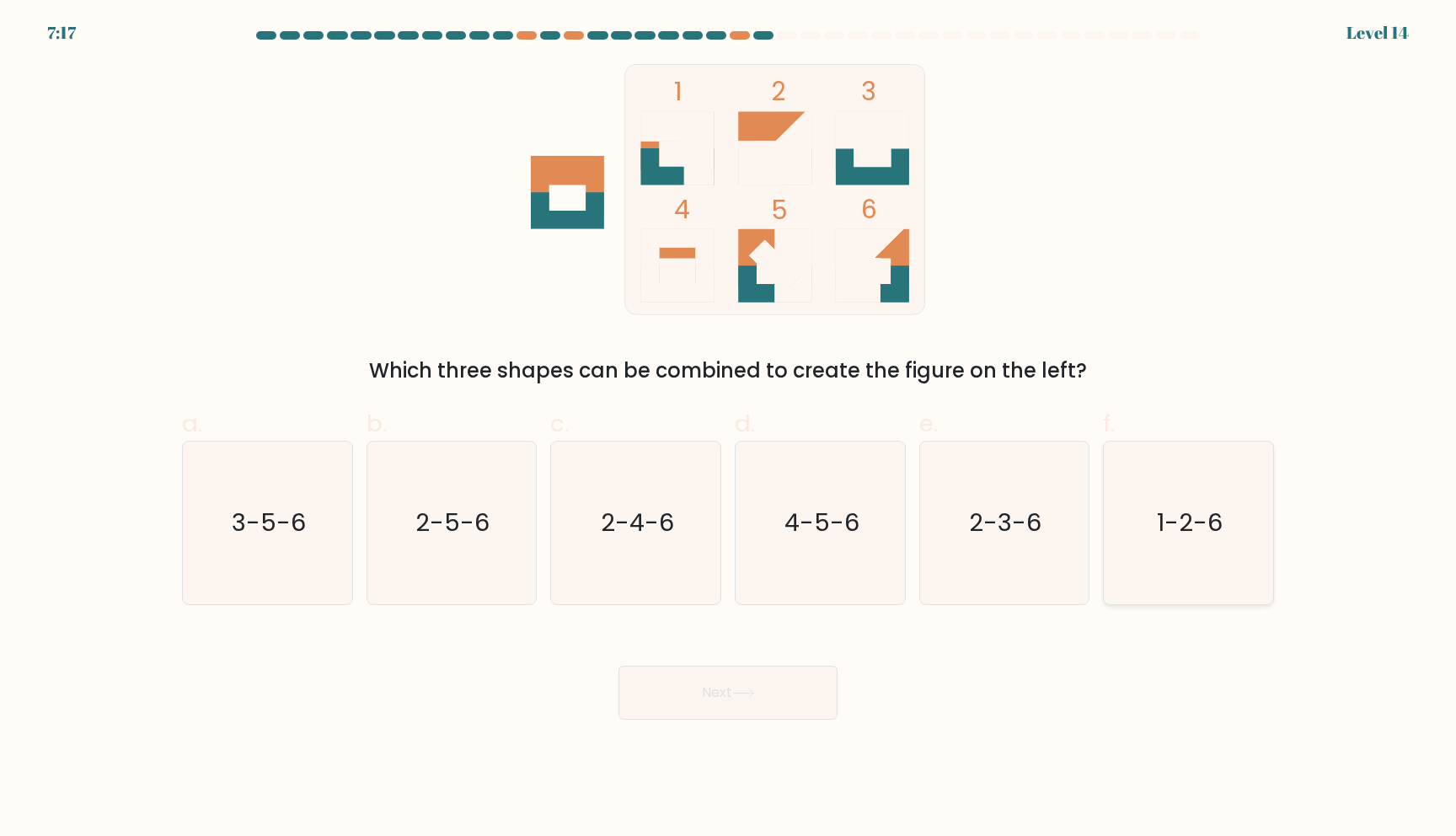
click at [1194, 517] on text "1-2-6" at bounding box center [1190, 522] width 65 height 34
click at [729, 429] on input "f. 1-2-6" at bounding box center [728, 423] width 1 height 11
radio input "true"
click at [803, 712] on button "Next" at bounding box center [728, 693] width 219 height 54
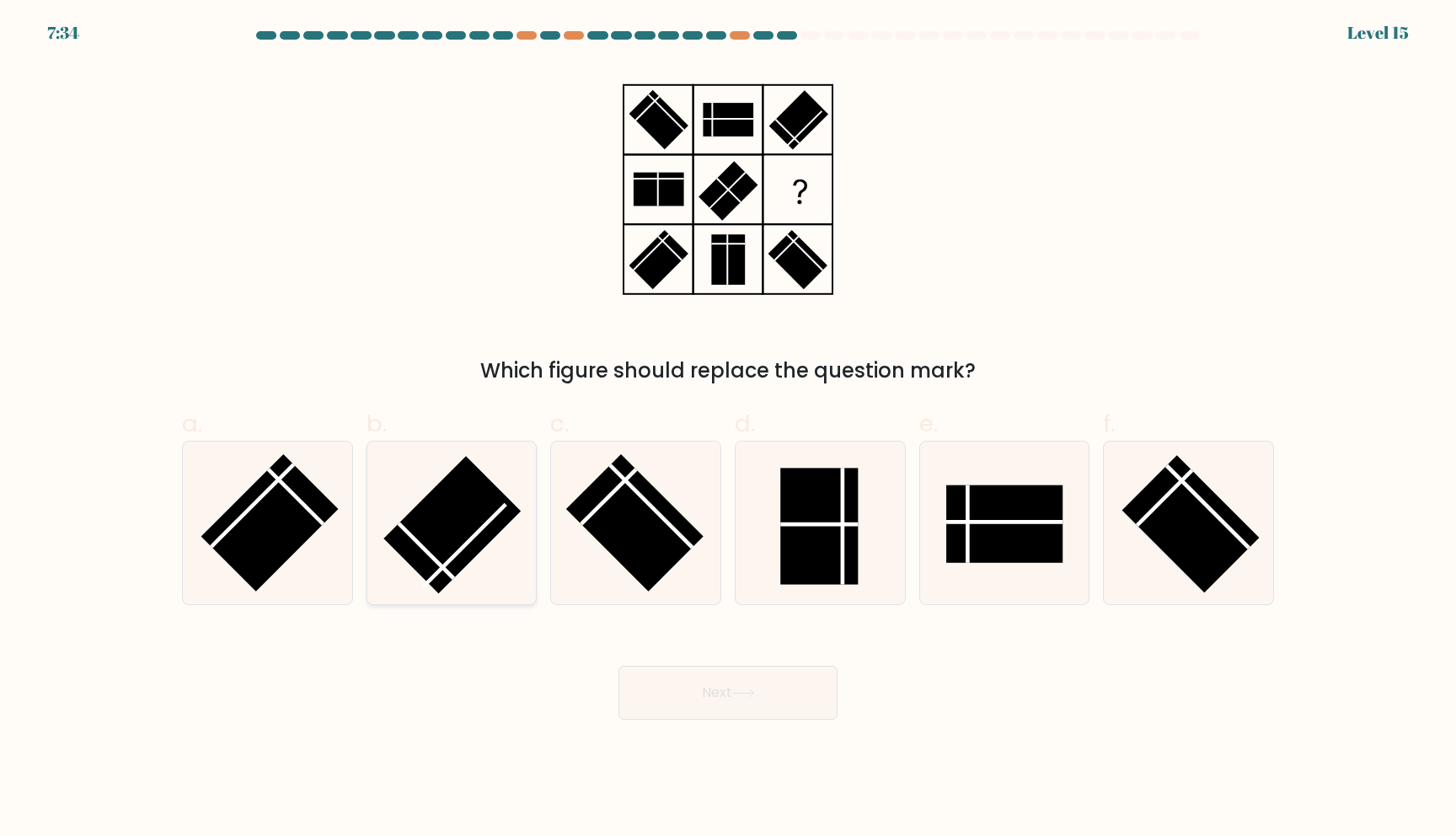
click at [431, 575] on rect at bounding box center [453, 524] width 138 height 137
click at [728, 429] on input "b." at bounding box center [728, 423] width 1 height 11
radio input "true"
click at [804, 708] on button "Next" at bounding box center [728, 693] width 219 height 54
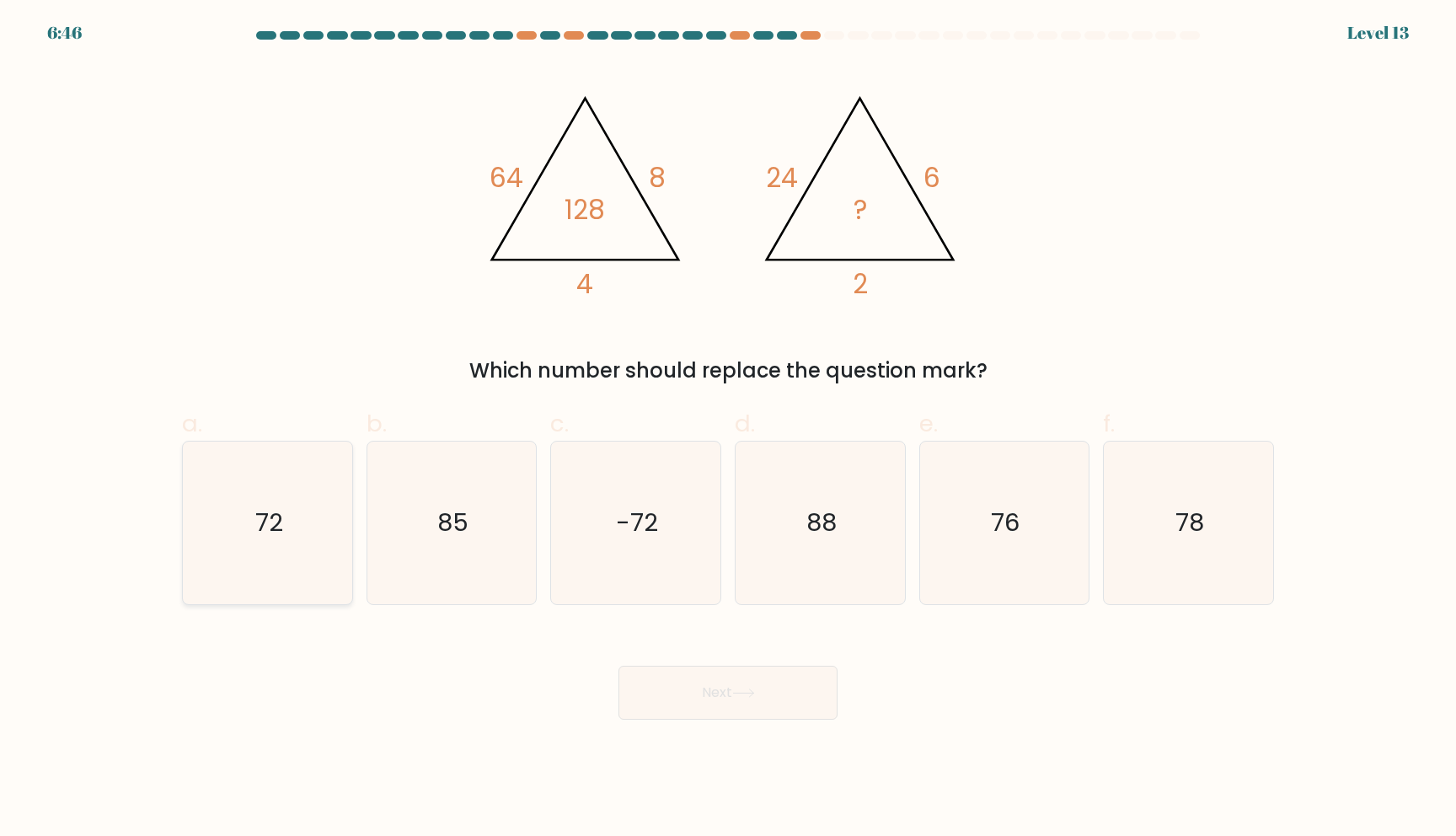
click at [294, 550] on icon "72" at bounding box center [267, 522] width 162 height 162
click at [728, 429] on input "a. 72" at bounding box center [728, 423] width 1 height 11
radio input "true"
click at [688, 701] on button "Next" at bounding box center [728, 693] width 219 height 54
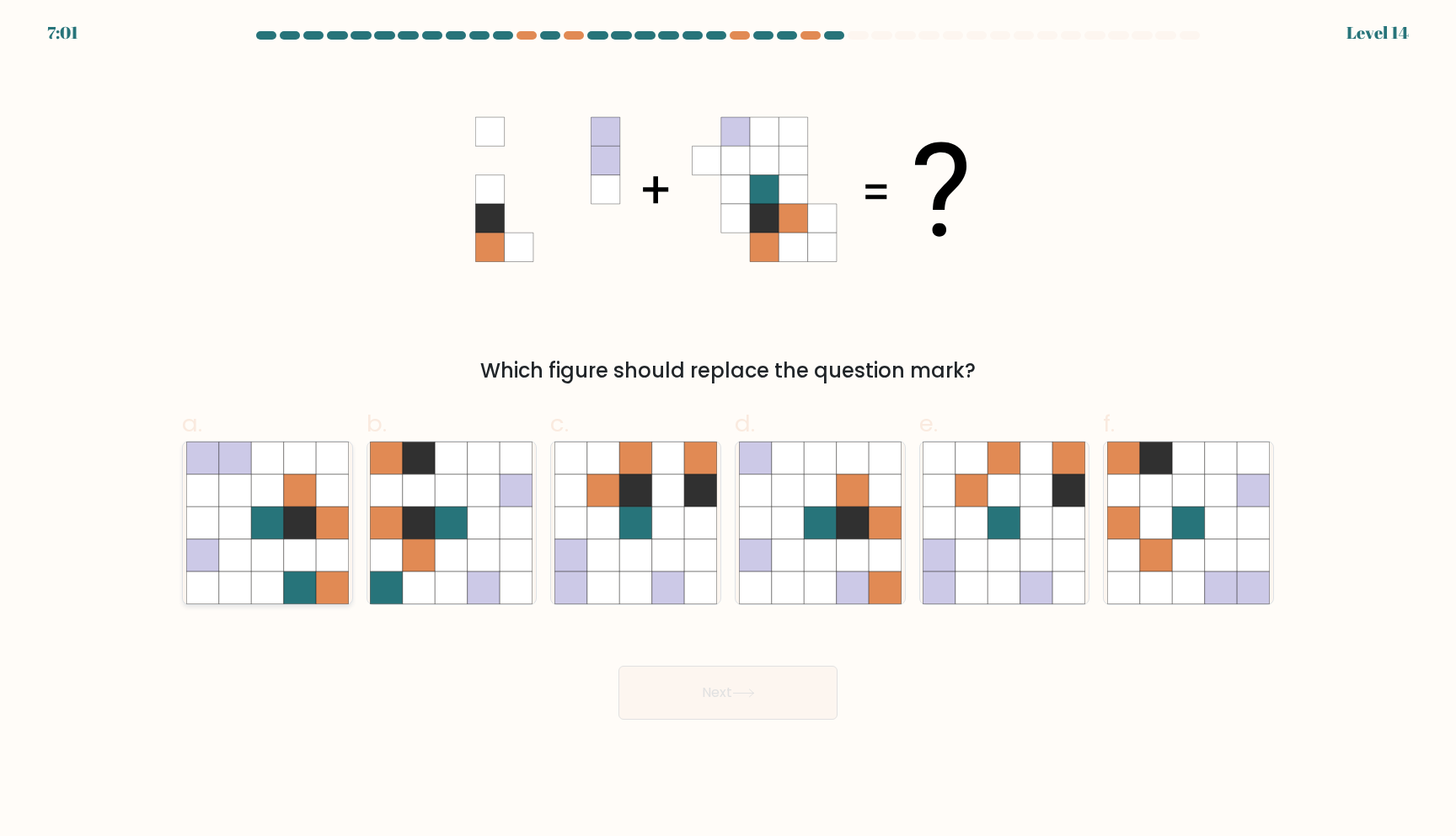
click at [299, 511] on icon at bounding box center [299, 522] width 32 height 32
click at [728, 429] on input "a." at bounding box center [728, 423] width 1 height 11
radio input "true"
click at [747, 697] on icon at bounding box center [743, 693] width 22 height 9
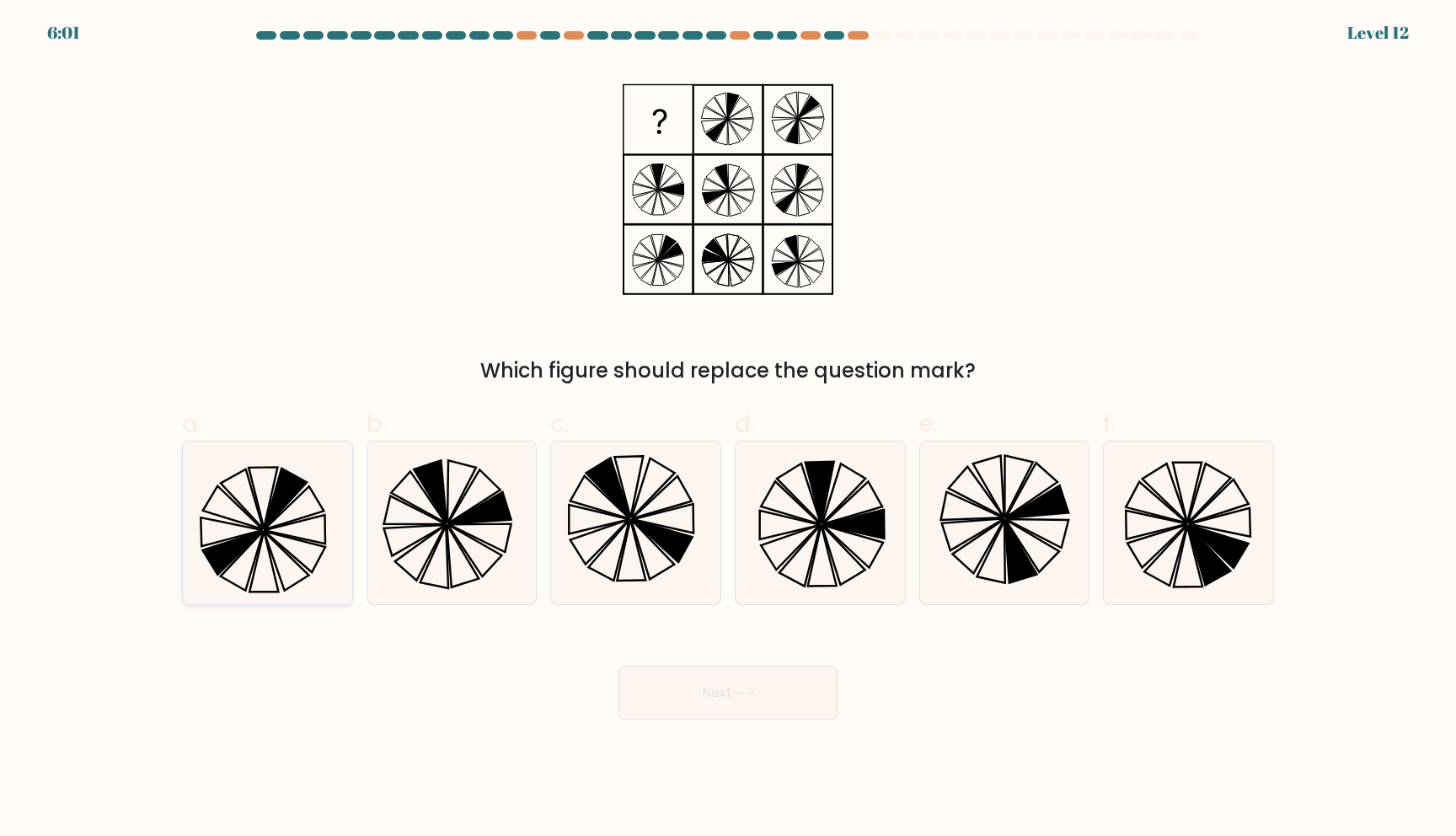
click at [223, 539] on icon at bounding box center [231, 531] width 62 height 28
click at [728, 429] on input "a." at bounding box center [728, 423] width 1 height 11
radio input "true"
click at [722, 684] on button "Next" at bounding box center [728, 693] width 219 height 54
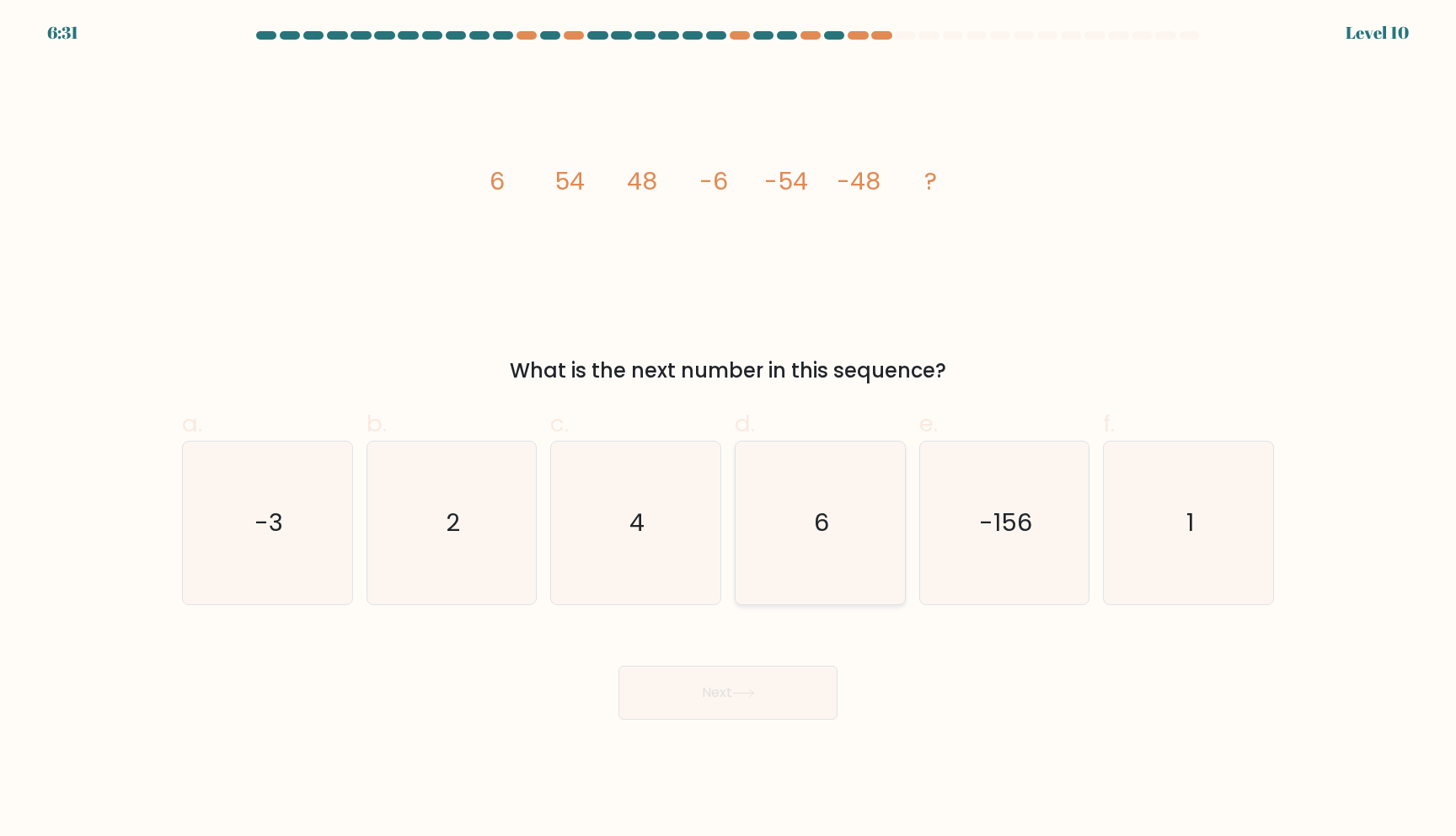
click at [837, 534] on icon "6" at bounding box center [820, 522] width 162 height 162
click at [729, 429] on input "d. 6" at bounding box center [728, 423] width 1 height 11
radio input "true"
click at [749, 680] on button "Next" at bounding box center [728, 693] width 219 height 54
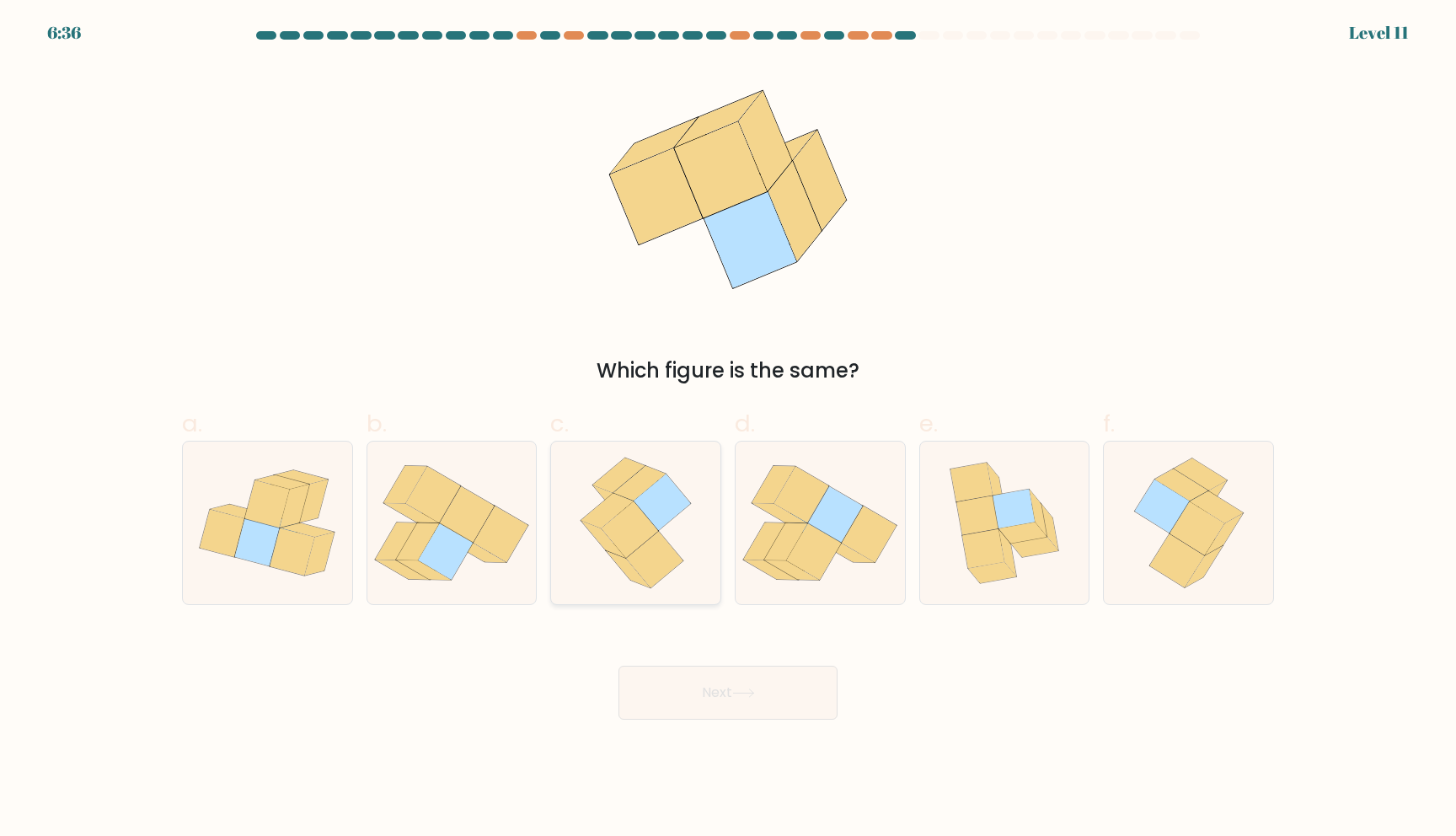
click at [682, 562] on icon at bounding box center [636, 522] width 131 height 162
click at [728, 429] on input "c." at bounding box center [728, 423] width 1 height 11
radio input "true"
click at [714, 714] on button "Next" at bounding box center [728, 693] width 219 height 54
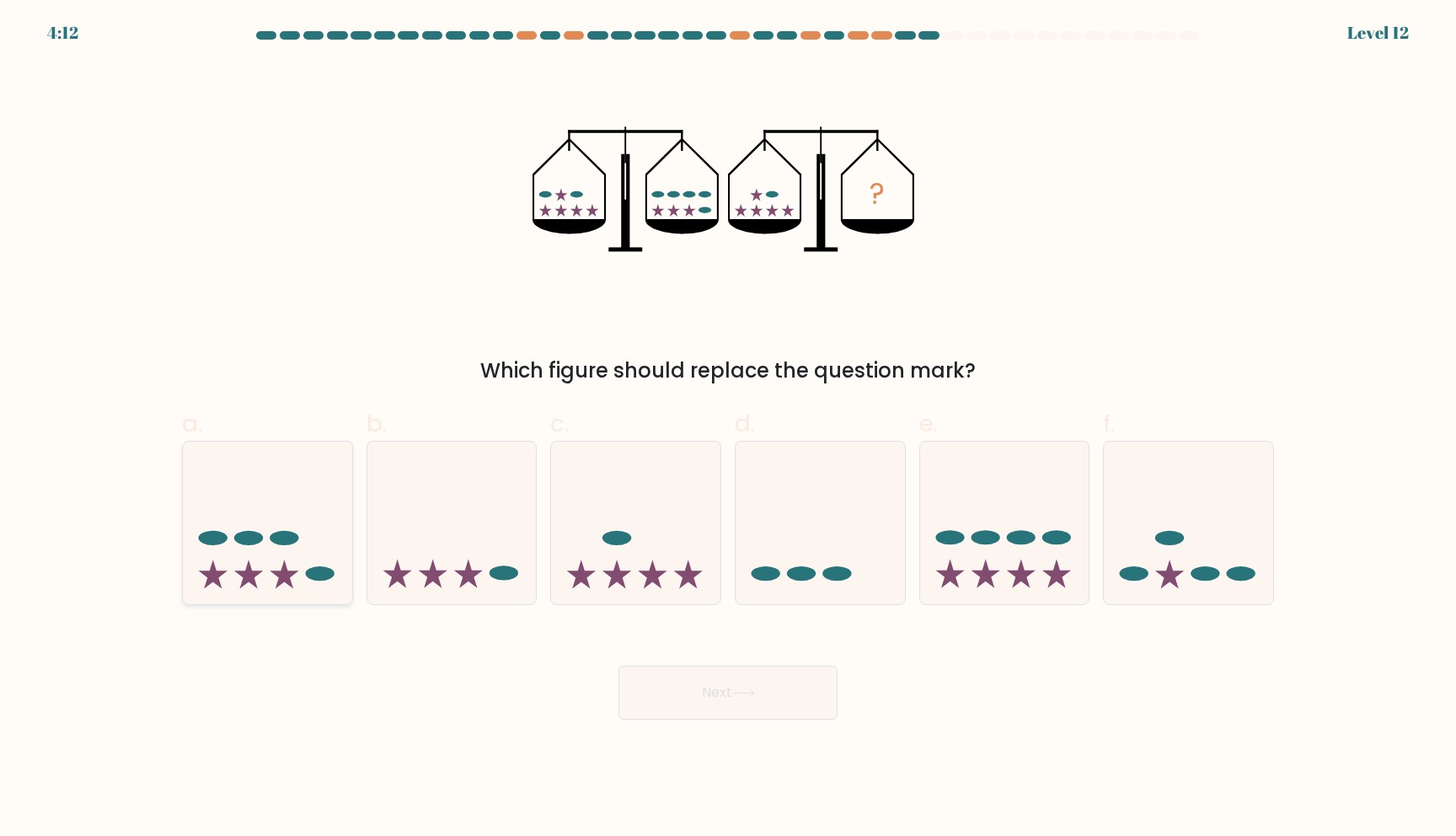
click at [259, 564] on icon at bounding box center [267, 522] width 169 height 140
click at [728, 429] on input "a." at bounding box center [728, 423] width 1 height 11
radio input "true"
click at [786, 705] on button "Next" at bounding box center [728, 693] width 219 height 54
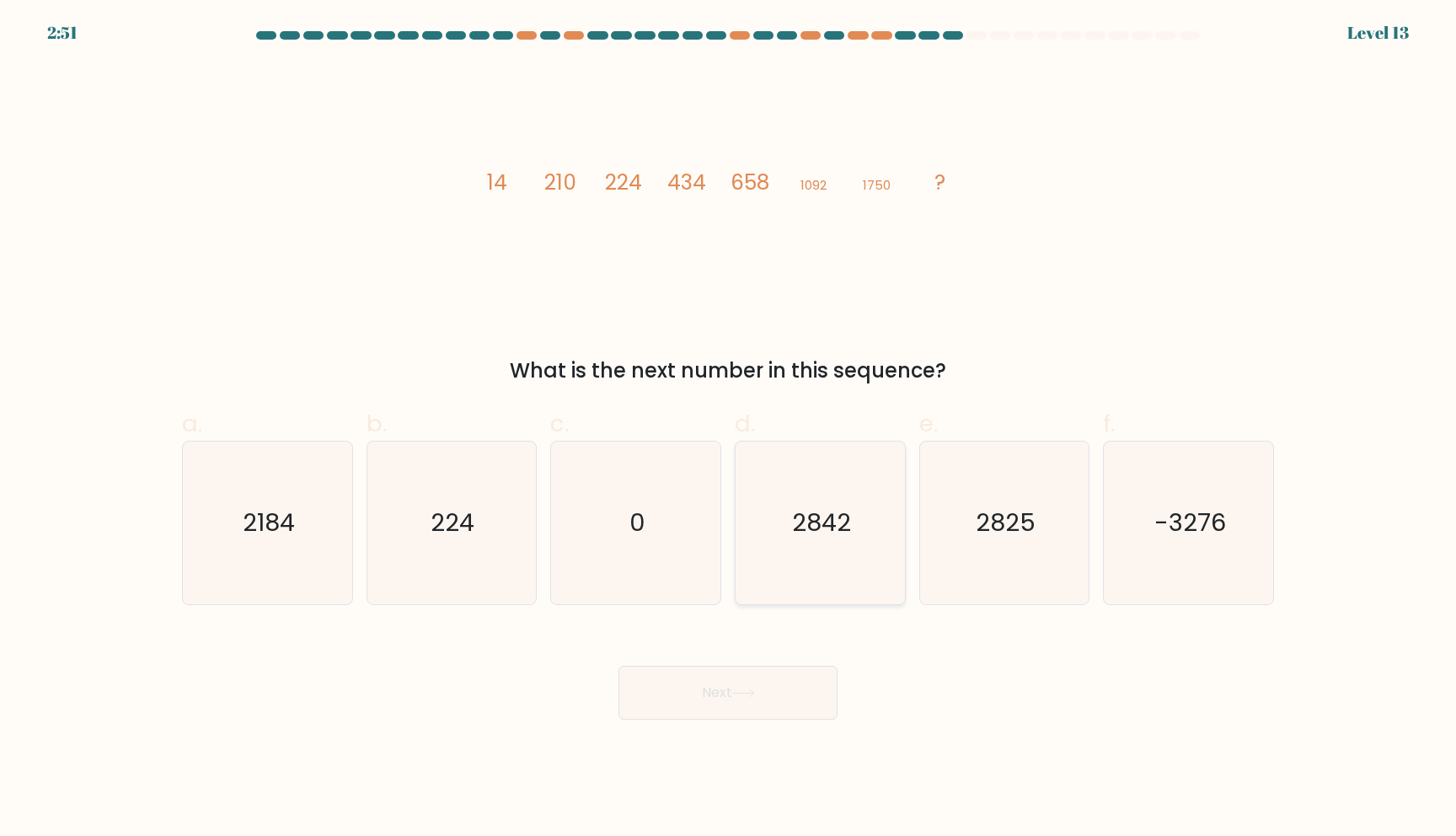
click at [865, 497] on icon "2842" at bounding box center [820, 522] width 162 height 162
click at [729, 429] on input "d. 2842" at bounding box center [728, 423] width 1 height 11
radio input "true"
click at [750, 674] on button "Next" at bounding box center [728, 693] width 219 height 54
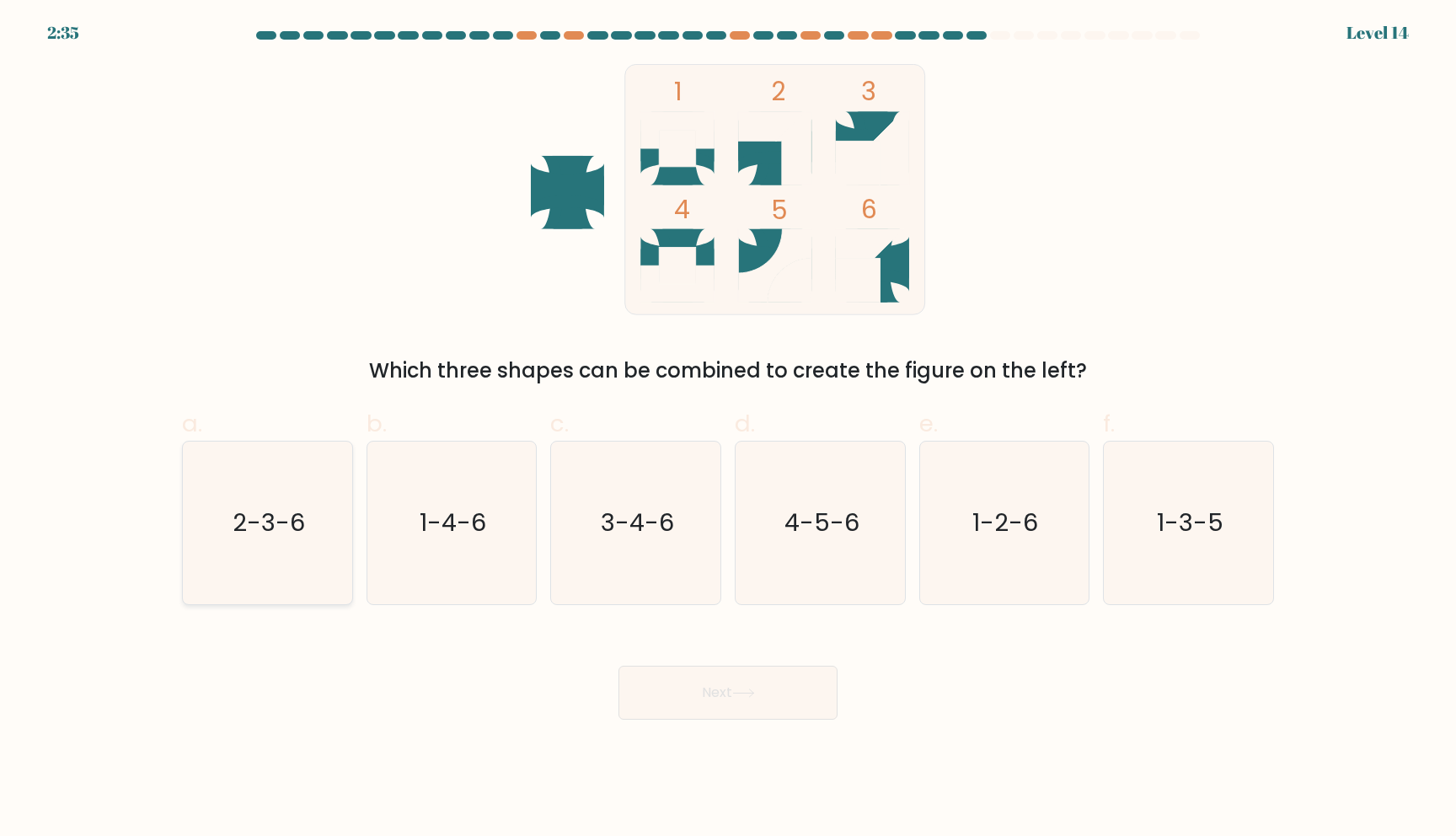
click at [340, 530] on icon "2-3-6" at bounding box center [267, 522] width 162 height 162
click at [728, 429] on input "a. 2-3-6" at bounding box center [728, 423] width 1 height 11
radio input "true"
click at [645, 675] on button "Next" at bounding box center [728, 693] width 219 height 54
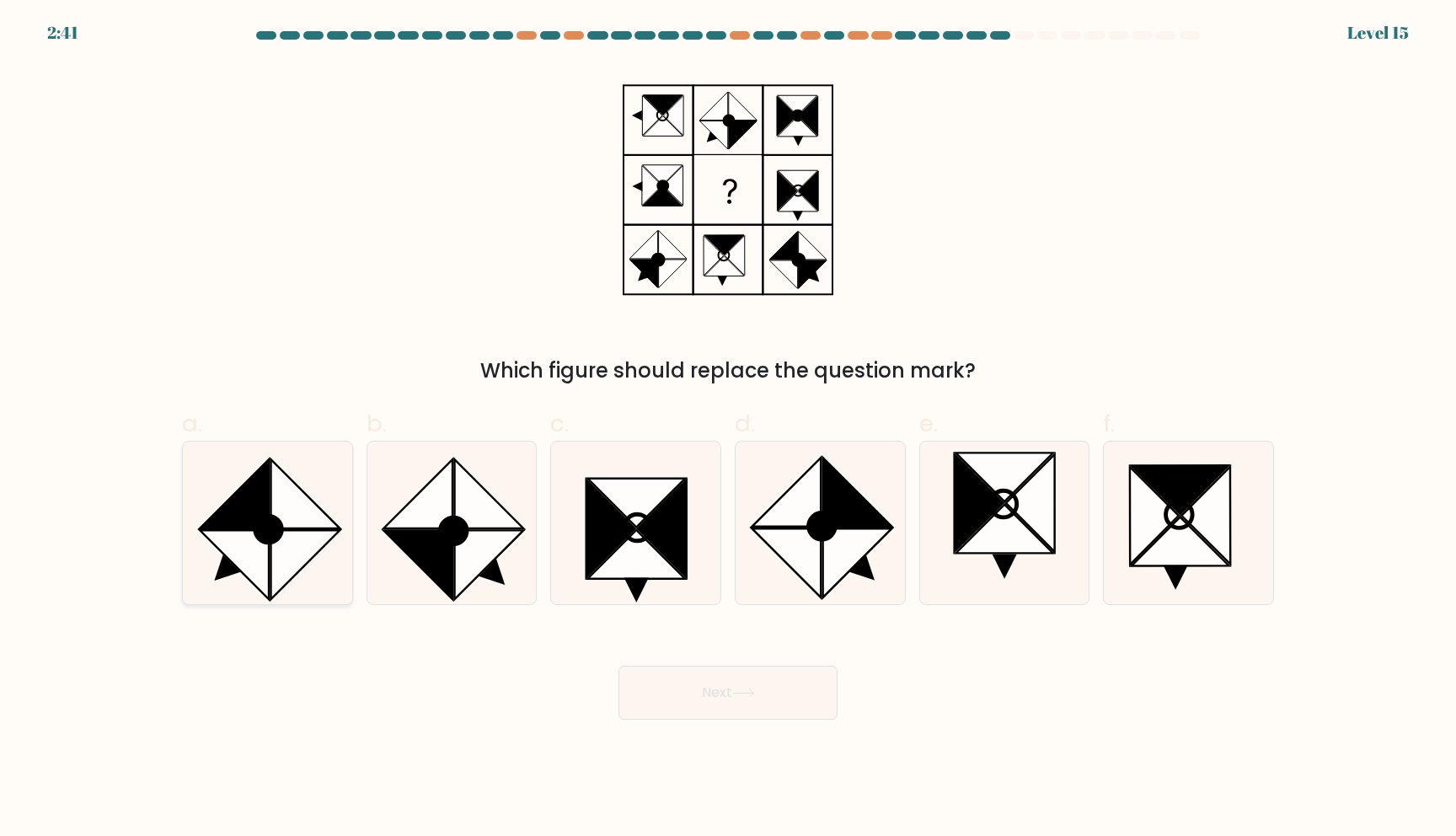
click at [267, 540] on icon at bounding box center [268, 528] width 27 height 27
click at [728, 429] on input "a." at bounding box center [728, 423] width 1 height 11
radio input "true"
click at [794, 693] on button "Next" at bounding box center [728, 693] width 219 height 54
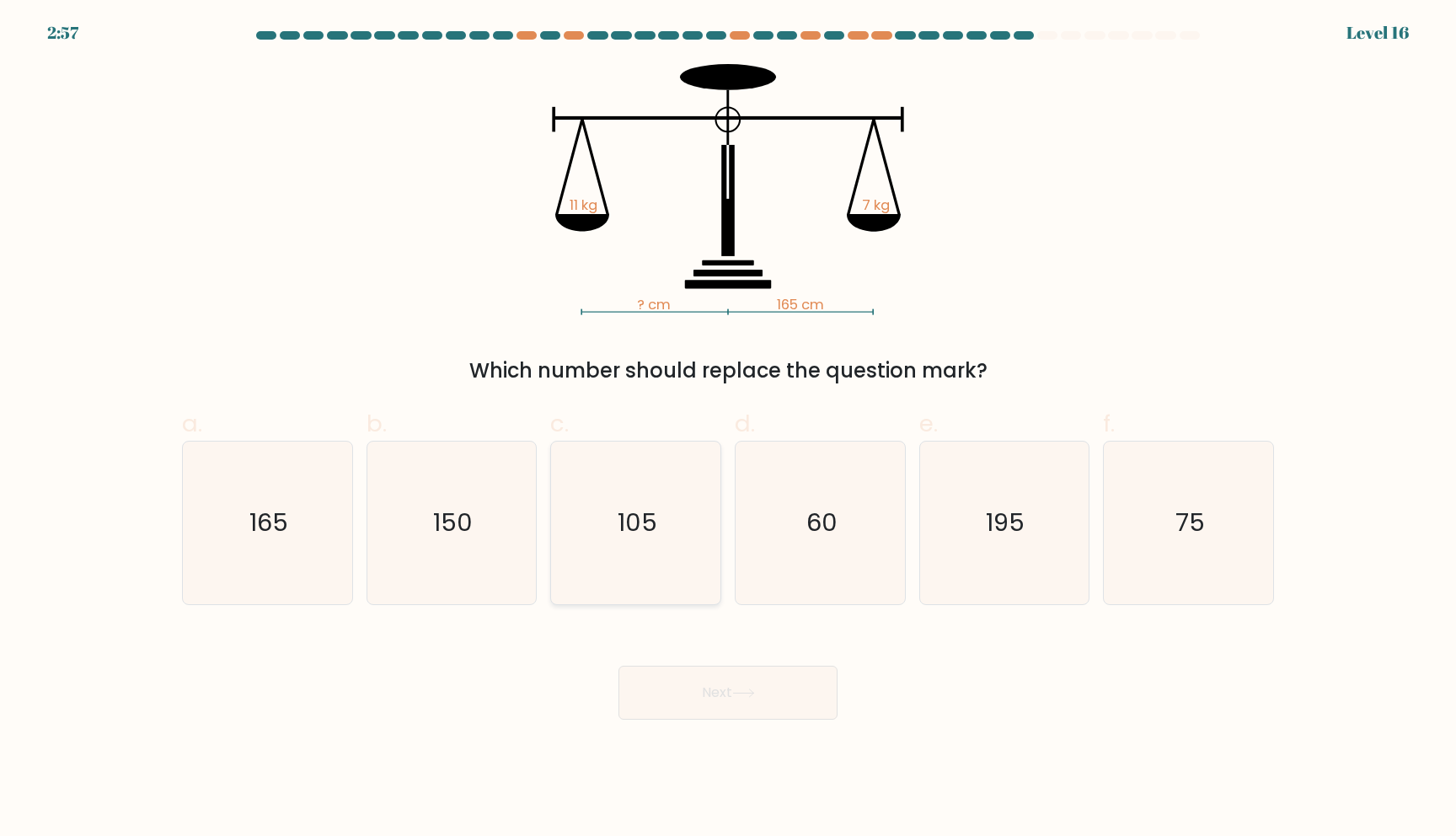
click at [615, 510] on icon "105" at bounding box center [635, 522] width 162 height 162
click at [728, 429] on input "c. 105" at bounding box center [728, 423] width 1 height 11
radio input "true"
click at [743, 688] on icon at bounding box center [743, 693] width 22 height 9
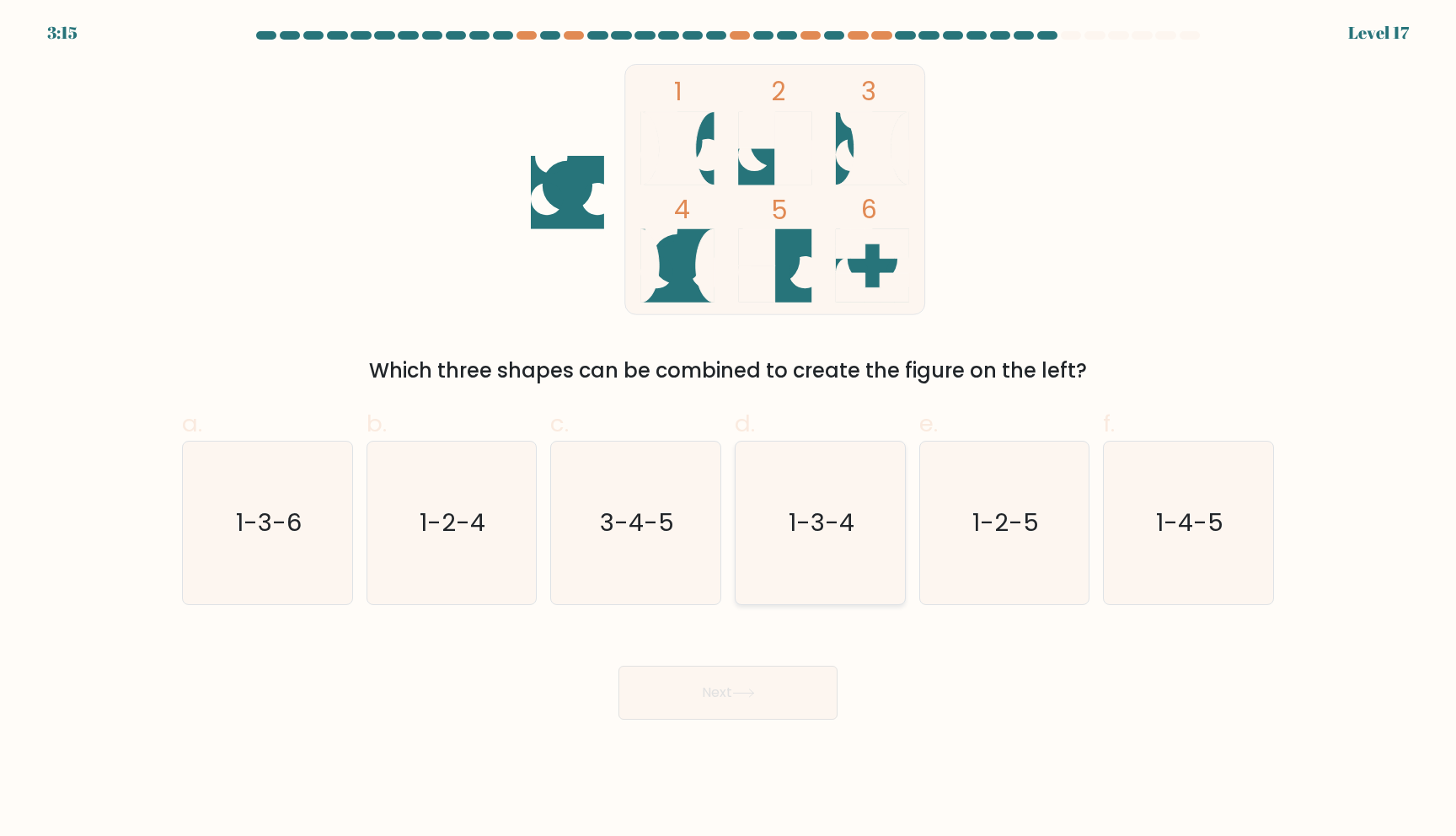
click at [806, 521] on text "1-3-4" at bounding box center [822, 522] width 65 height 34
click at [729, 429] on input "d. 1-3-4" at bounding box center [728, 423] width 1 height 11
radio input "true"
click at [791, 686] on button "Next" at bounding box center [728, 693] width 219 height 54
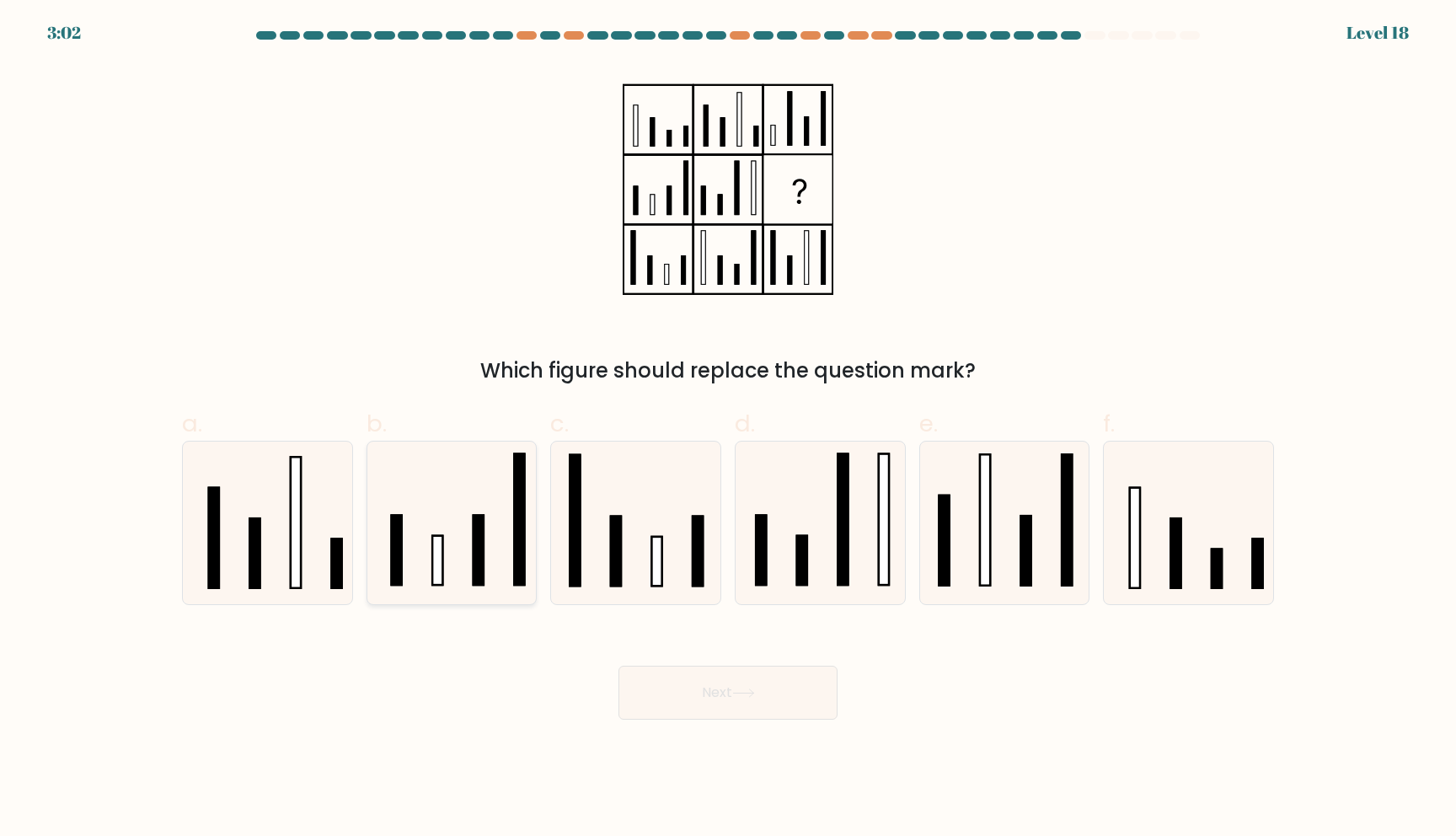
click at [474, 498] on icon at bounding box center [450, 522] width 162 height 162
click at [728, 429] on input "b." at bounding box center [728, 423] width 1 height 11
radio input "true"
click at [749, 685] on button "Next" at bounding box center [728, 693] width 219 height 54
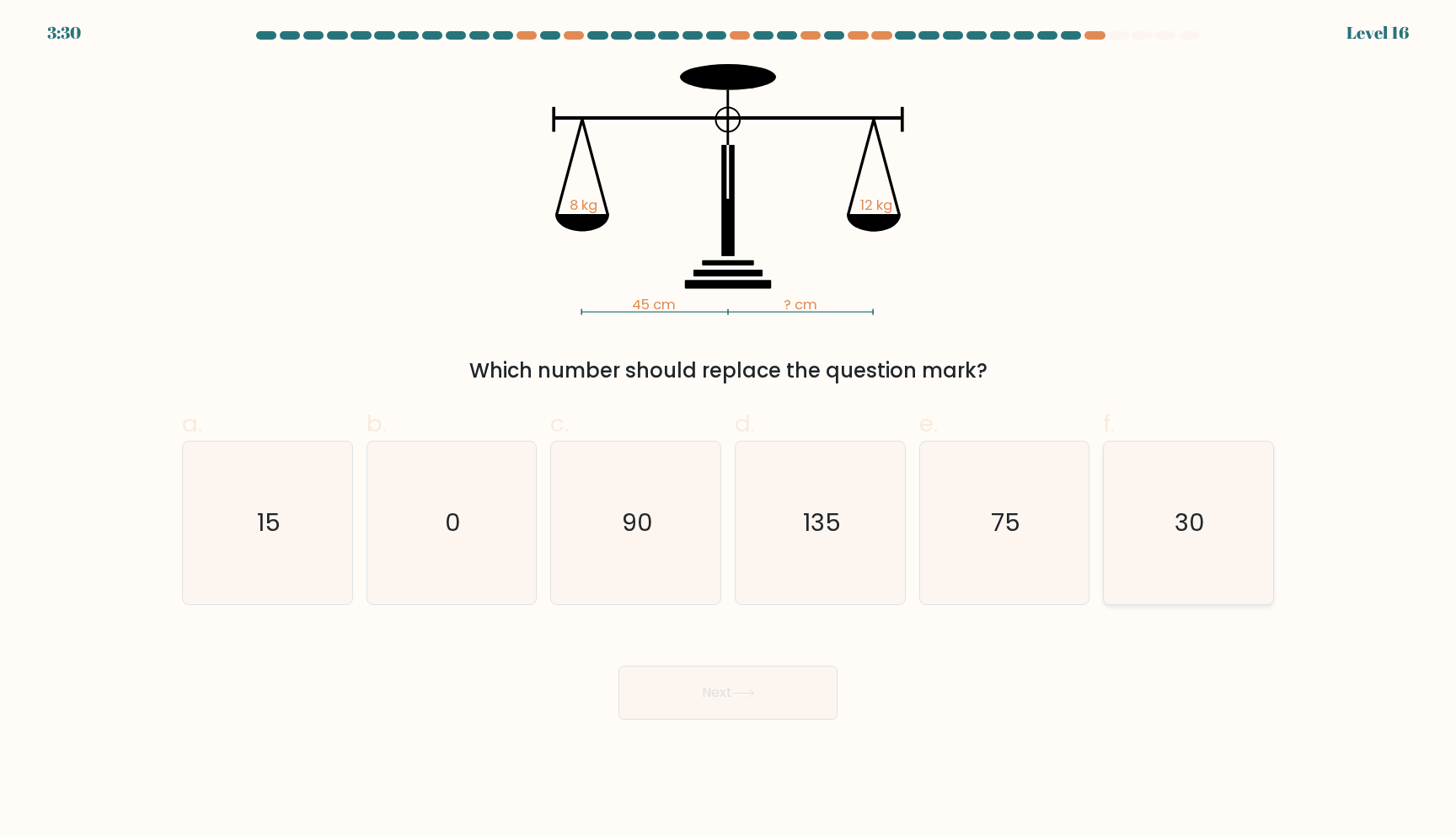
click at [1231, 544] on icon "30" at bounding box center [1188, 522] width 162 height 162
click at [729, 429] on input "f. 30" at bounding box center [728, 423] width 1 height 11
radio input "true"
click at [690, 694] on button "Next" at bounding box center [728, 693] width 219 height 54
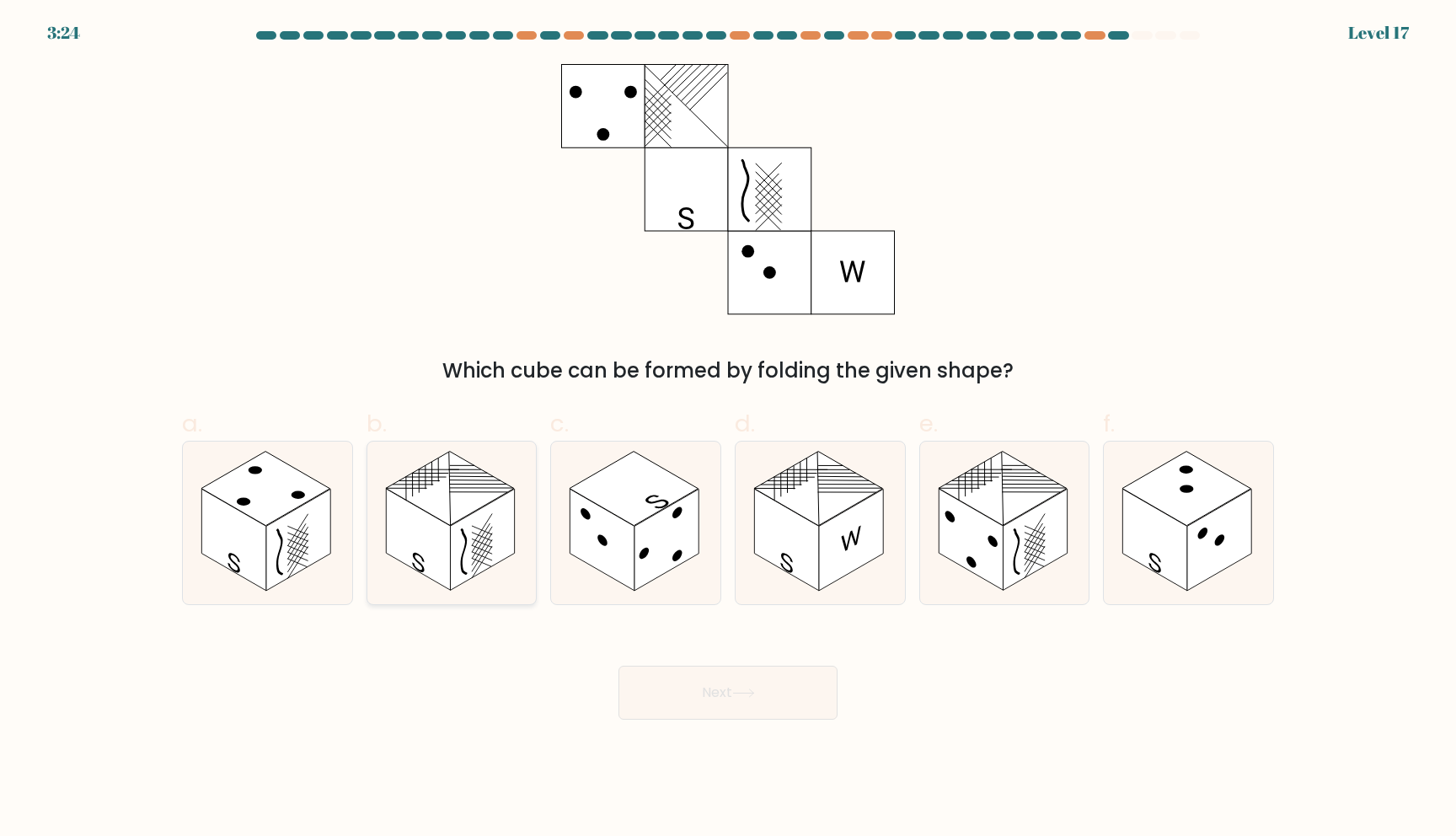
click at [452, 526] on rect at bounding box center [482, 540] width 64 height 102
click at [728, 429] on input "b." at bounding box center [728, 423] width 1 height 11
radio input "true"
click at [697, 702] on button "Next" at bounding box center [728, 693] width 219 height 54
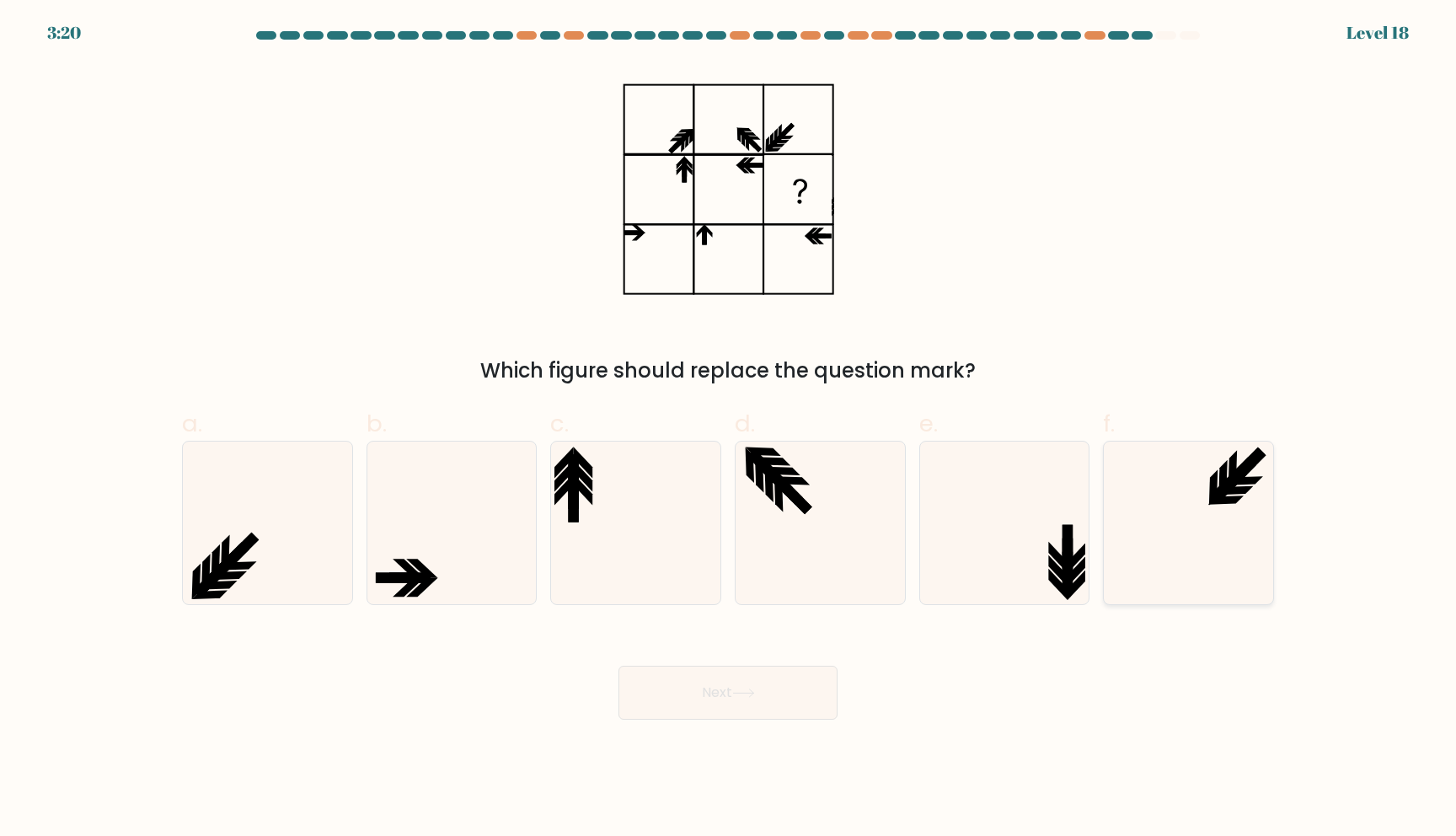
click at [1233, 490] on icon at bounding box center [1235, 491] width 35 height 9
click at [729, 429] on input "f." at bounding box center [728, 423] width 1 height 11
radio input "true"
click at [755, 688] on icon at bounding box center [743, 693] width 22 height 9
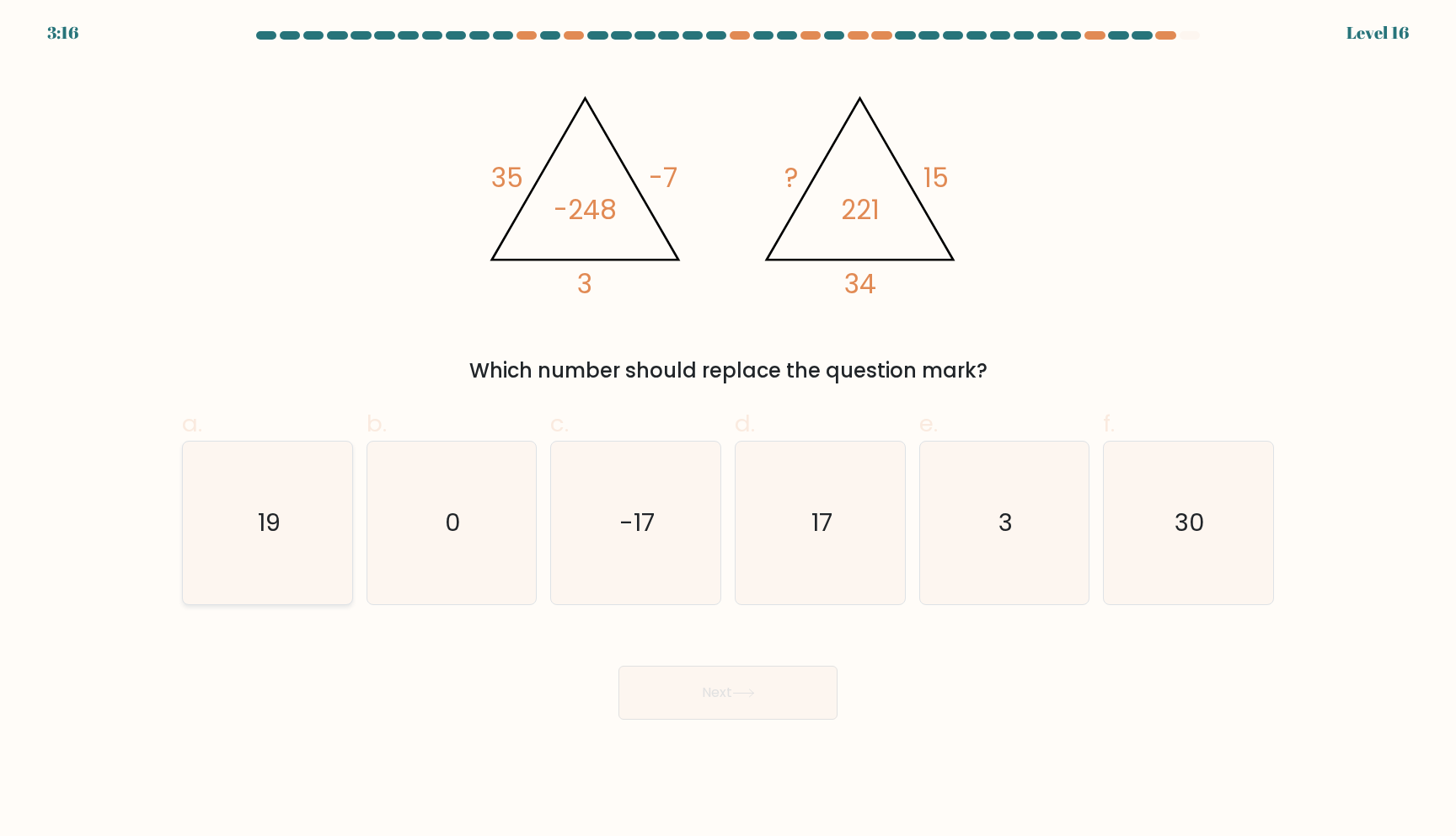
click at [260, 525] on text "19" at bounding box center [269, 522] width 22 height 34
click at [728, 429] on input "a. 19" at bounding box center [728, 423] width 1 height 11
radio input "true"
click at [751, 698] on button "Next" at bounding box center [728, 693] width 219 height 54
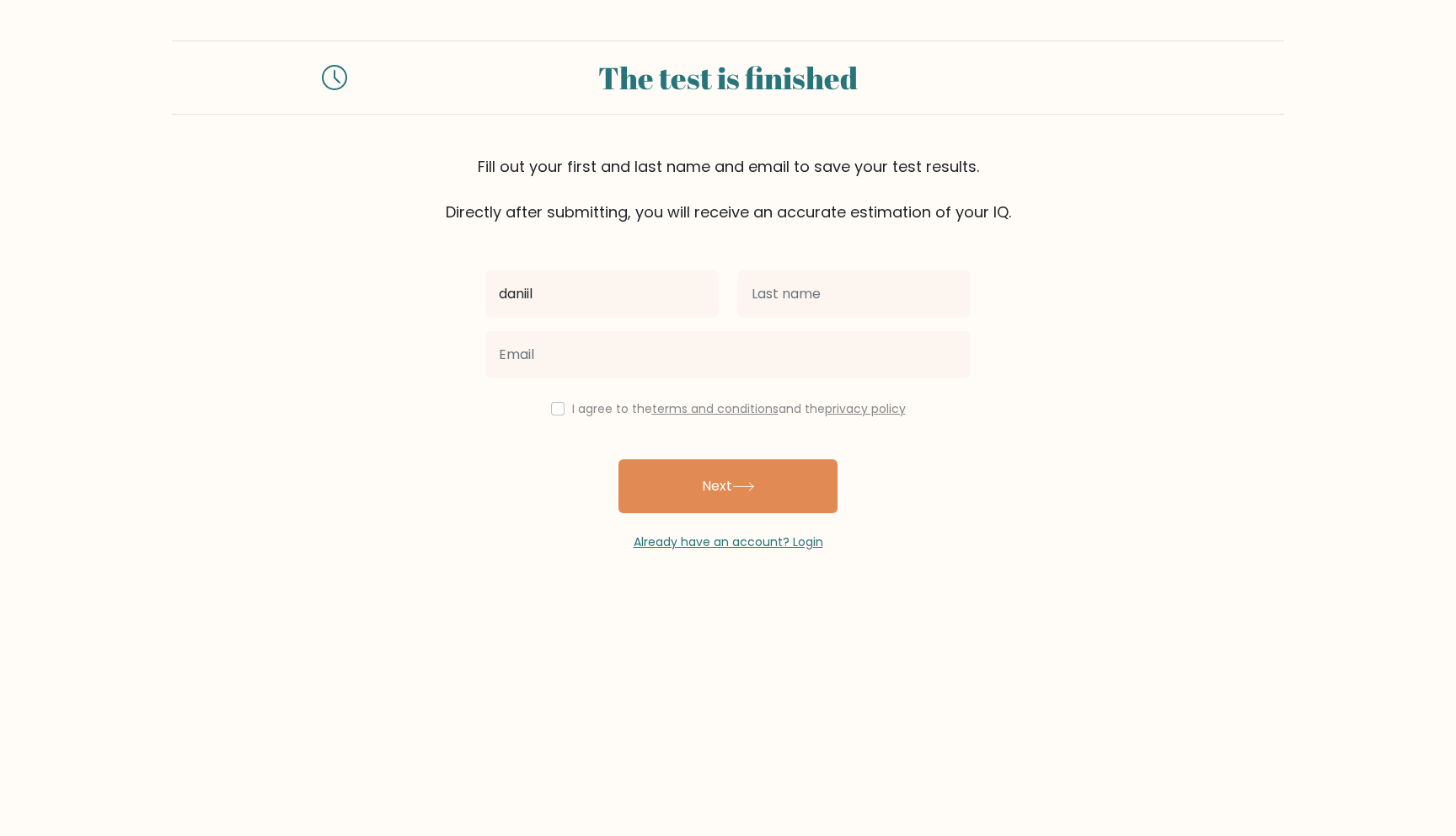
type input "daniil"
click at [844, 297] on input "text" at bounding box center [854, 294] width 233 height 47
type input "[PERSON_NAME]"
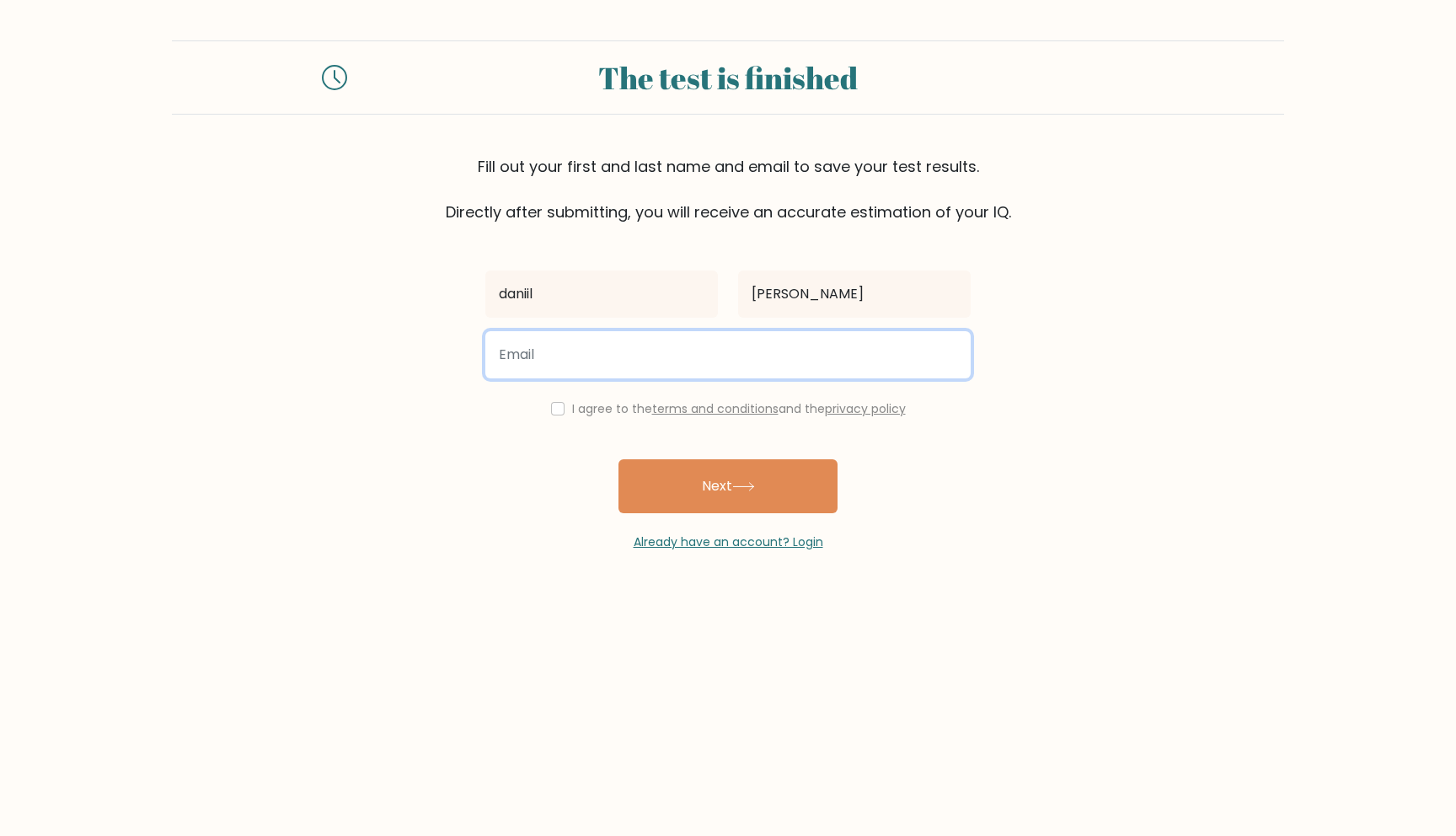
click at [644, 351] on input "email" at bounding box center [728, 354] width 486 height 47
type input "[EMAIL_ADDRESS][DOMAIN_NAME]"
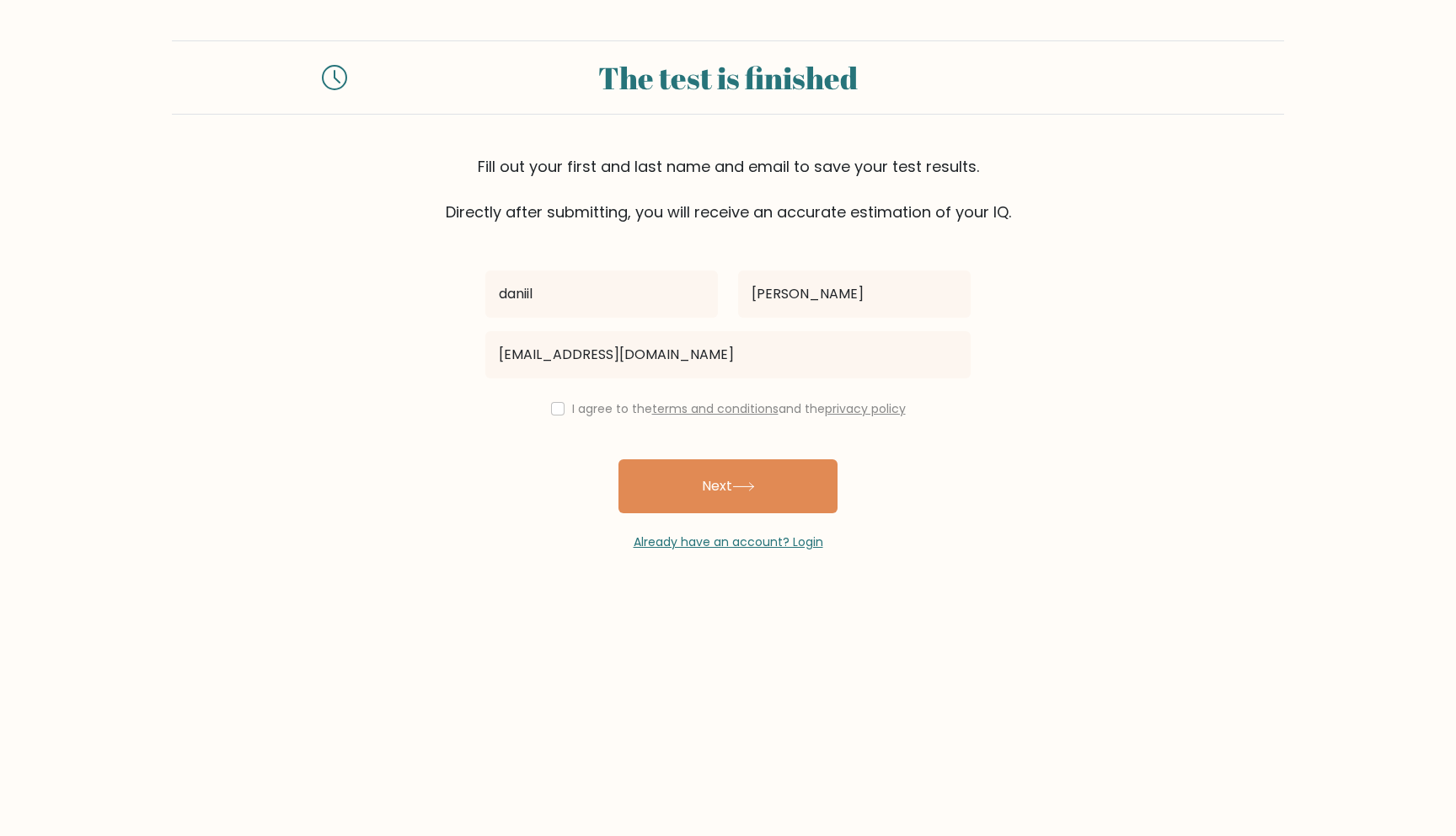
click at [566, 406] on div "I agree to the terms and conditions and the privacy policy" at bounding box center [728, 409] width 505 height 21
click at [555, 406] on input "checkbox" at bounding box center [558, 409] width 14 height 14
checkbox input "true"
click at [755, 492] on button "Next" at bounding box center [728, 485] width 219 height 54
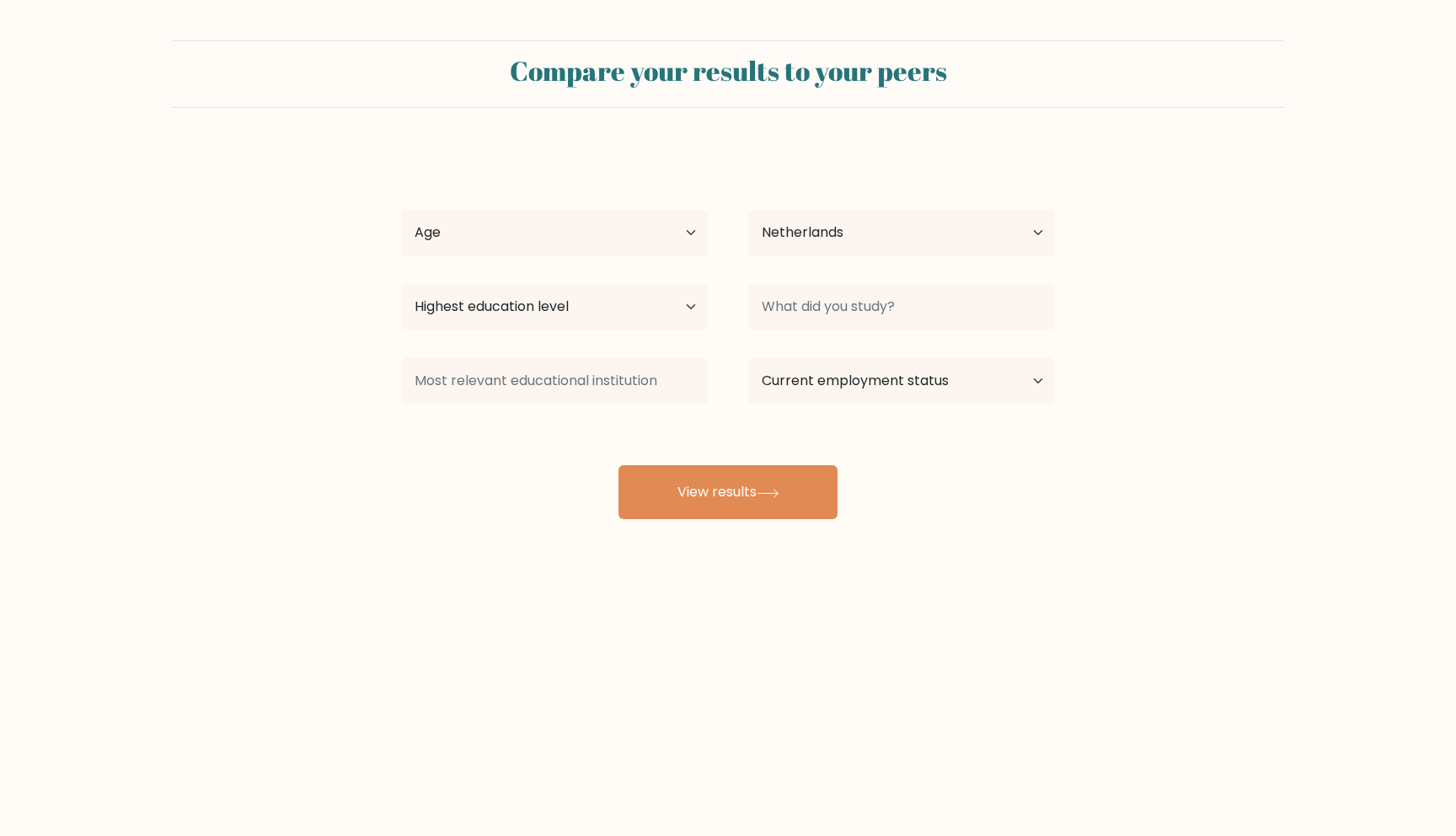
select select "NL"
click at [583, 213] on select "Age Under [DEMOGRAPHIC_DATA] [DEMOGRAPHIC_DATA] [DEMOGRAPHIC_DATA] [DEMOGRAPHIC…" at bounding box center [554, 232] width 307 height 47
select select "25_34"
click at [401, 209] on select "Age Under [DEMOGRAPHIC_DATA] [DEMOGRAPHIC_DATA] [DEMOGRAPHIC_DATA] [DEMOGRAPHIC…" at bounding box center [554, 232] width 307 height 47
click at [782, 244] on select "Country [GEOGRAPHIC_DATA] [GEOGRAPHIC_DATA] [GEOGRAPHIC_DATA] [US_STATE] [GEOGR…" at bounding box center [902, 232] width 307 height 47
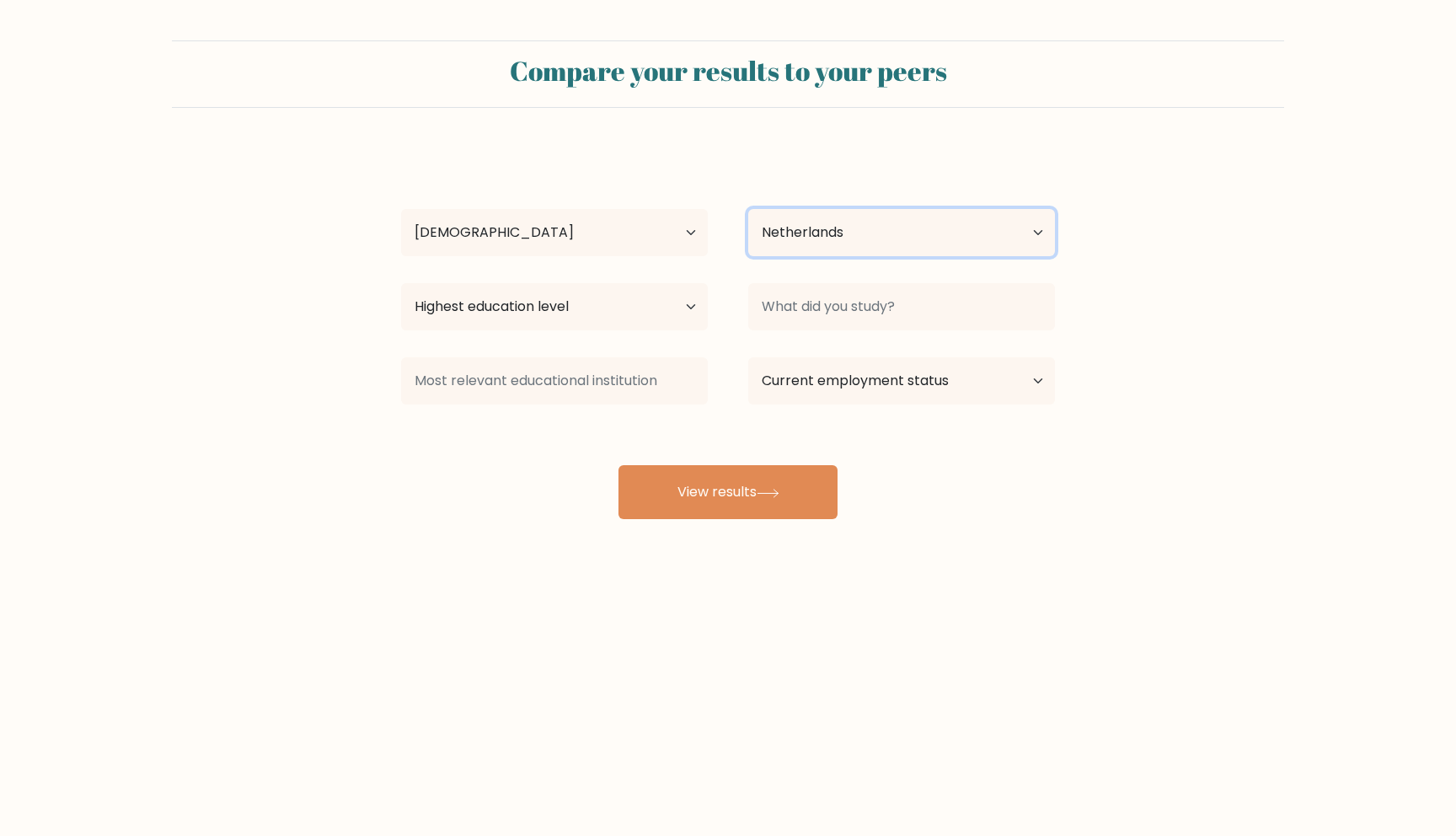
select select "RU"
click at [749, 209] on select "Country [GEOGRAPHIC_DATA] [GEOGRAPHIC_DATA] [GEOGRAPHIC_DATA] [US_STATE] [GEOGR…" at bounding box center [902, 232] width 307 height 47
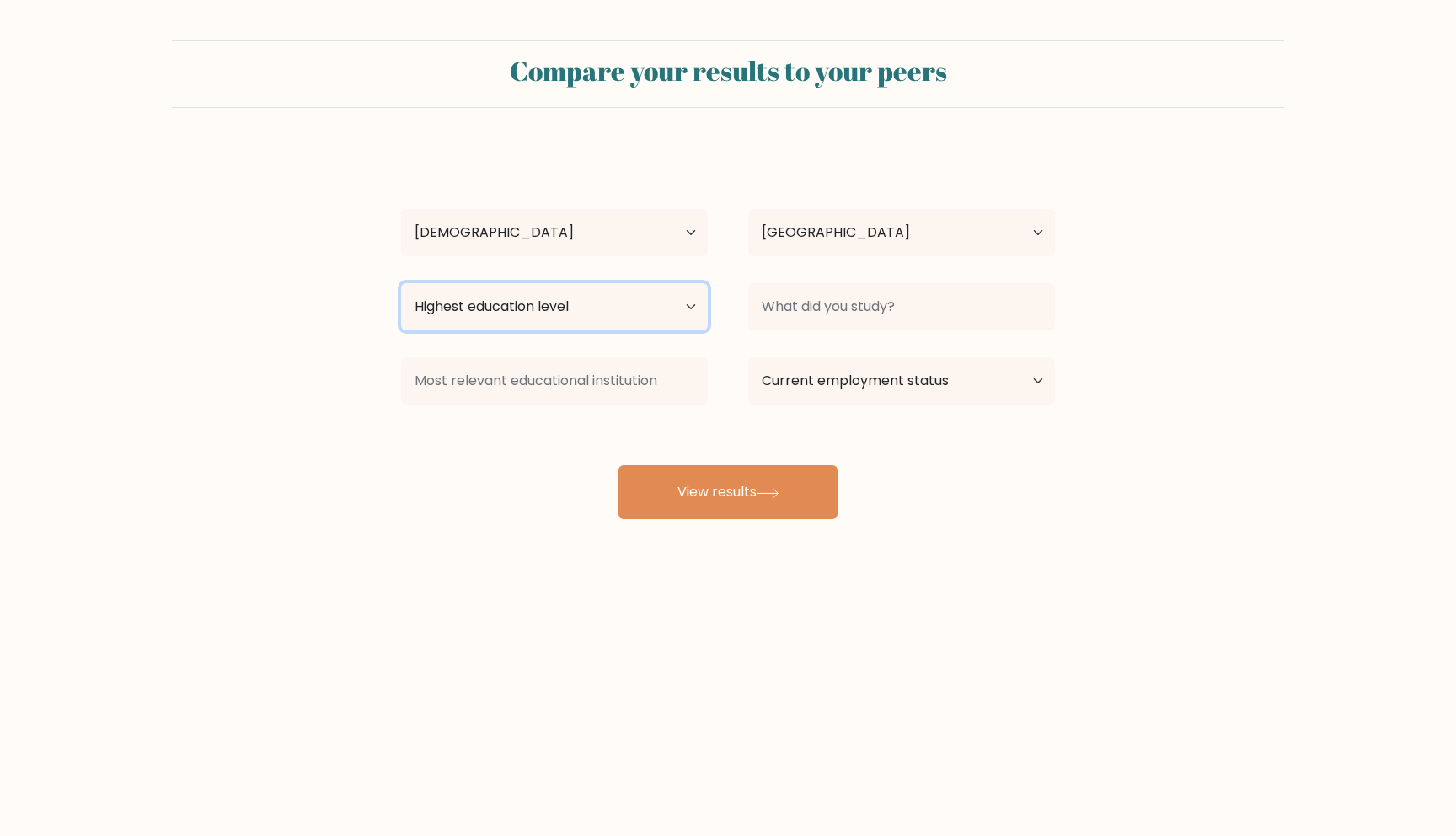
click at [554, 302] on select "Highest education level No schooling Primary Lower Secondary Upper Secondary Oc…" at bounding box center [554, 306] width 307 height 47
select select "bachelors_degree"
click at [401, 283] on select "Highest education level No schooling Primary Lower Secondary Upper Secondary Oc…" at bounding box center [554, 306] width 307 height 47
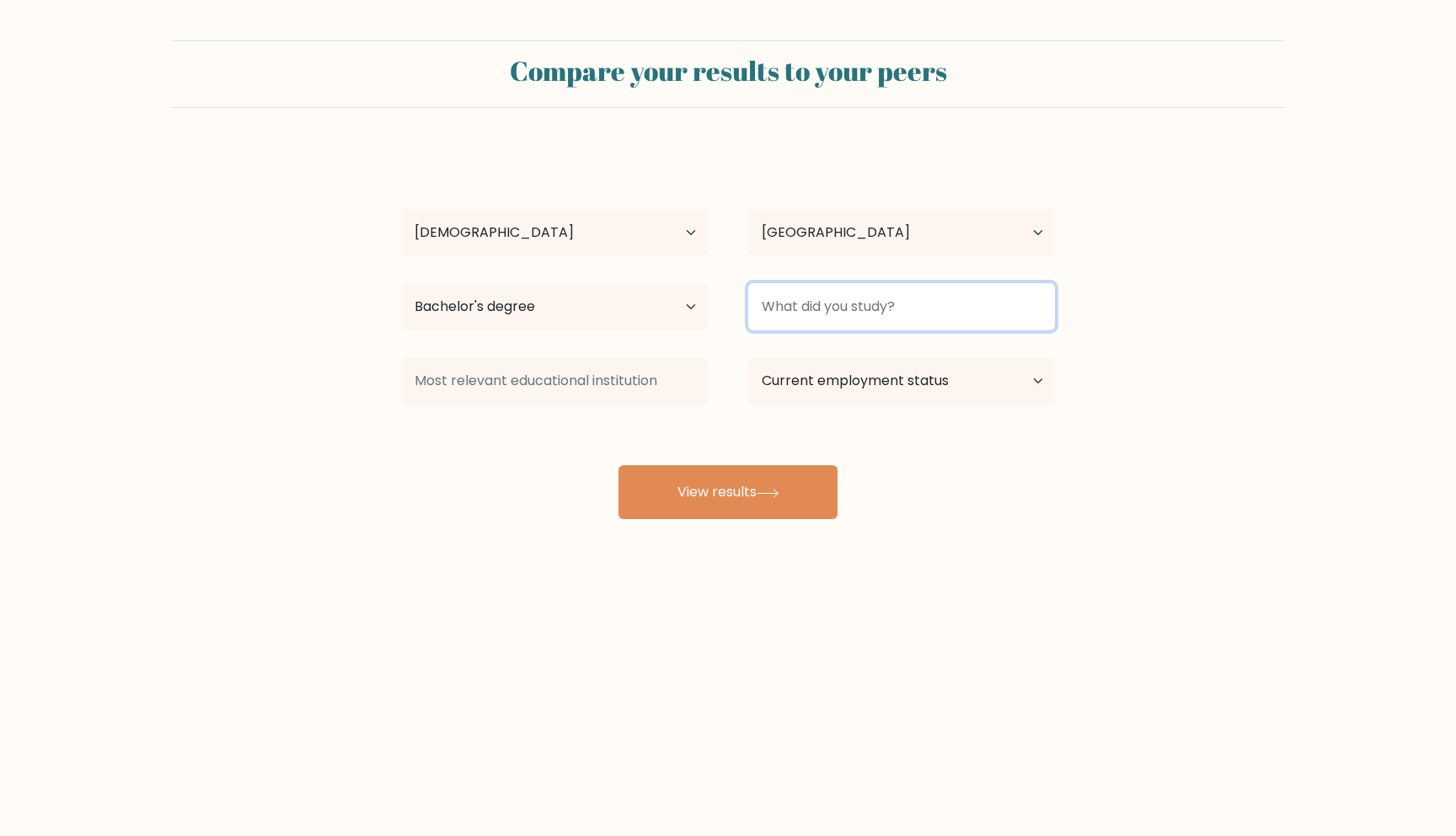
click at [835, 323] on input at bounding box center [902, 306] width 307 height 47
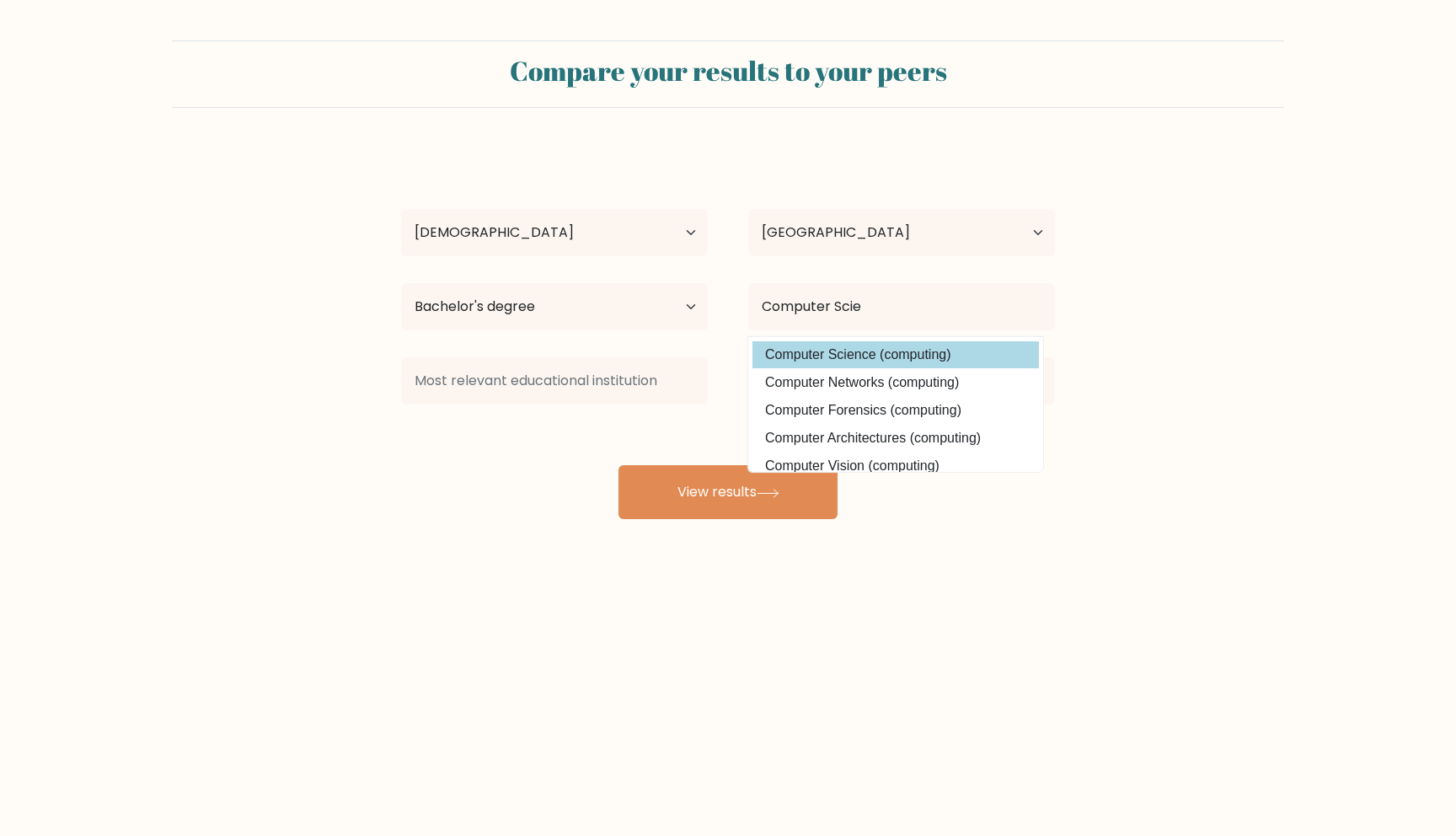
click at [866, 364] on option "Computer Science (computing)" at bounding box center [896, 354] width 286 height 27
type input "Computer Science"
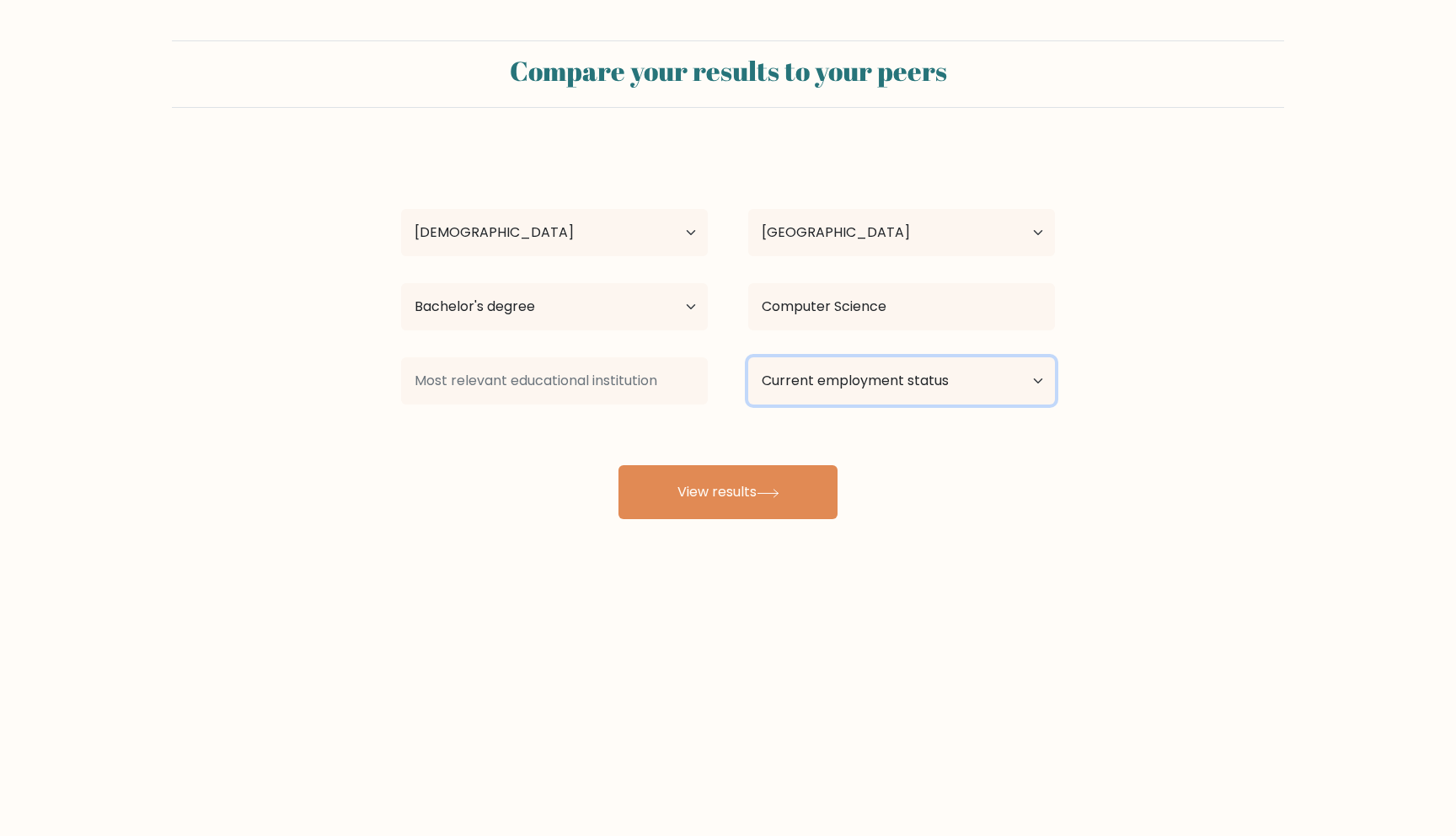
click at [792, 394] on select "Current employment status Employed Student Retired Other / prefer not to answer" at bounding box center [902, 381] width 307 height 47
select select "employed"
click at [749, 357] on select "Current employment status Employed Student Retired Other / prefer not to answer" at bounding box center [902, 381] width 307 height 47
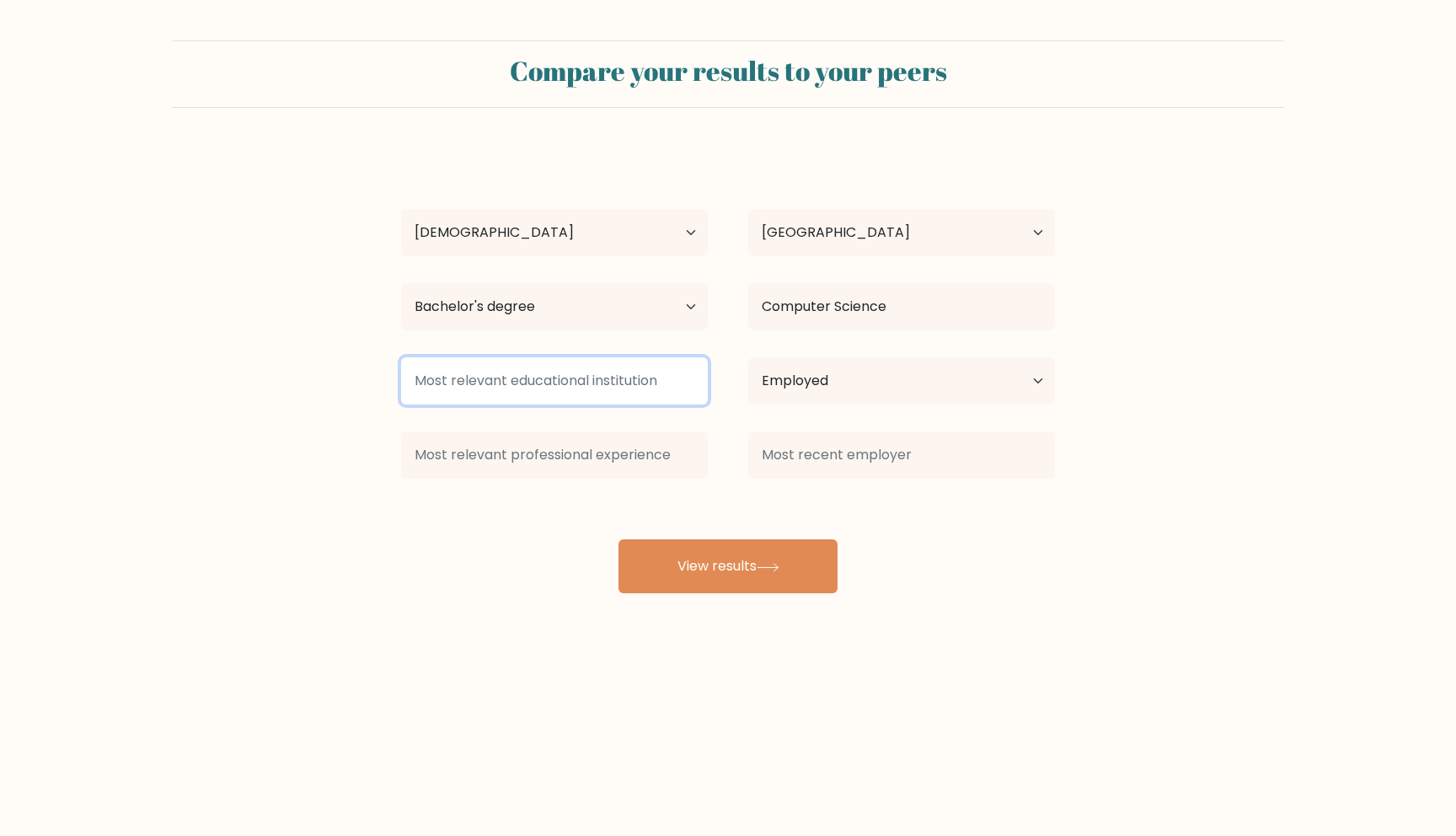
click at [651, 380] on input at bounding box center [554, 381] width 307 height 47
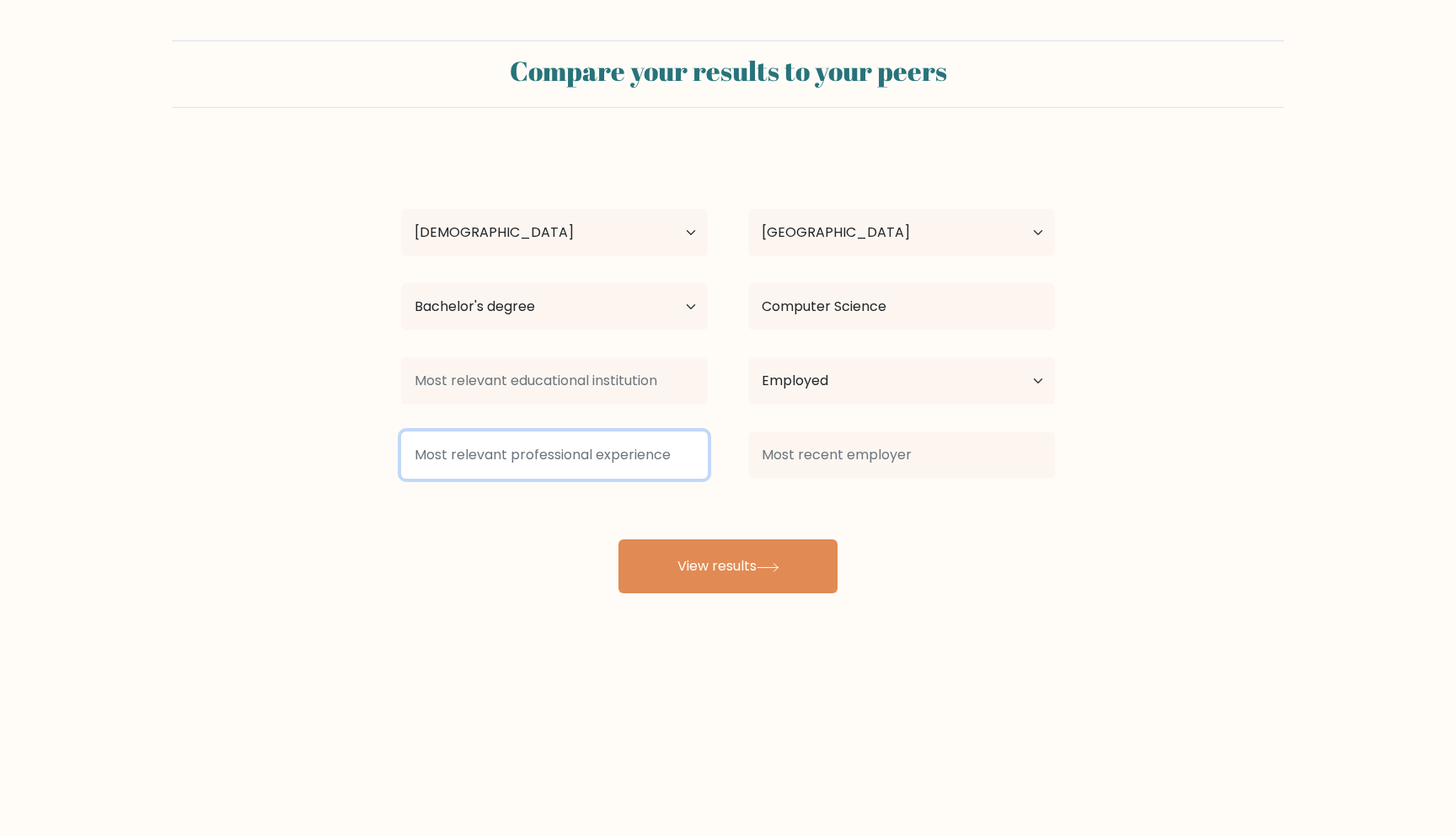
click at [648, 449] on input at bounding box center [554, 455] width 307 height 47
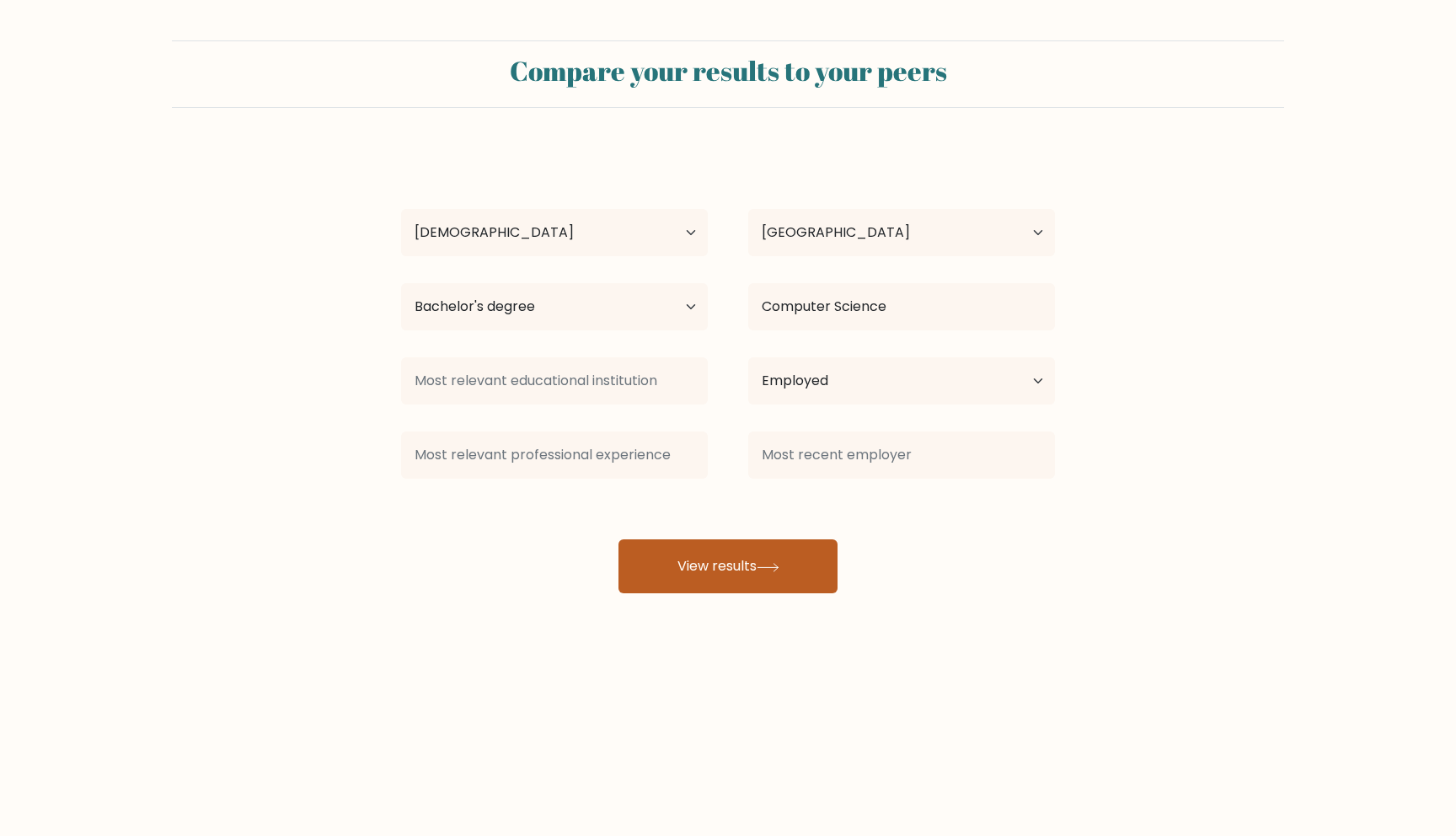
click at [725, 558] on button "View results" at bounding box center [728, 565] width 219 height 54
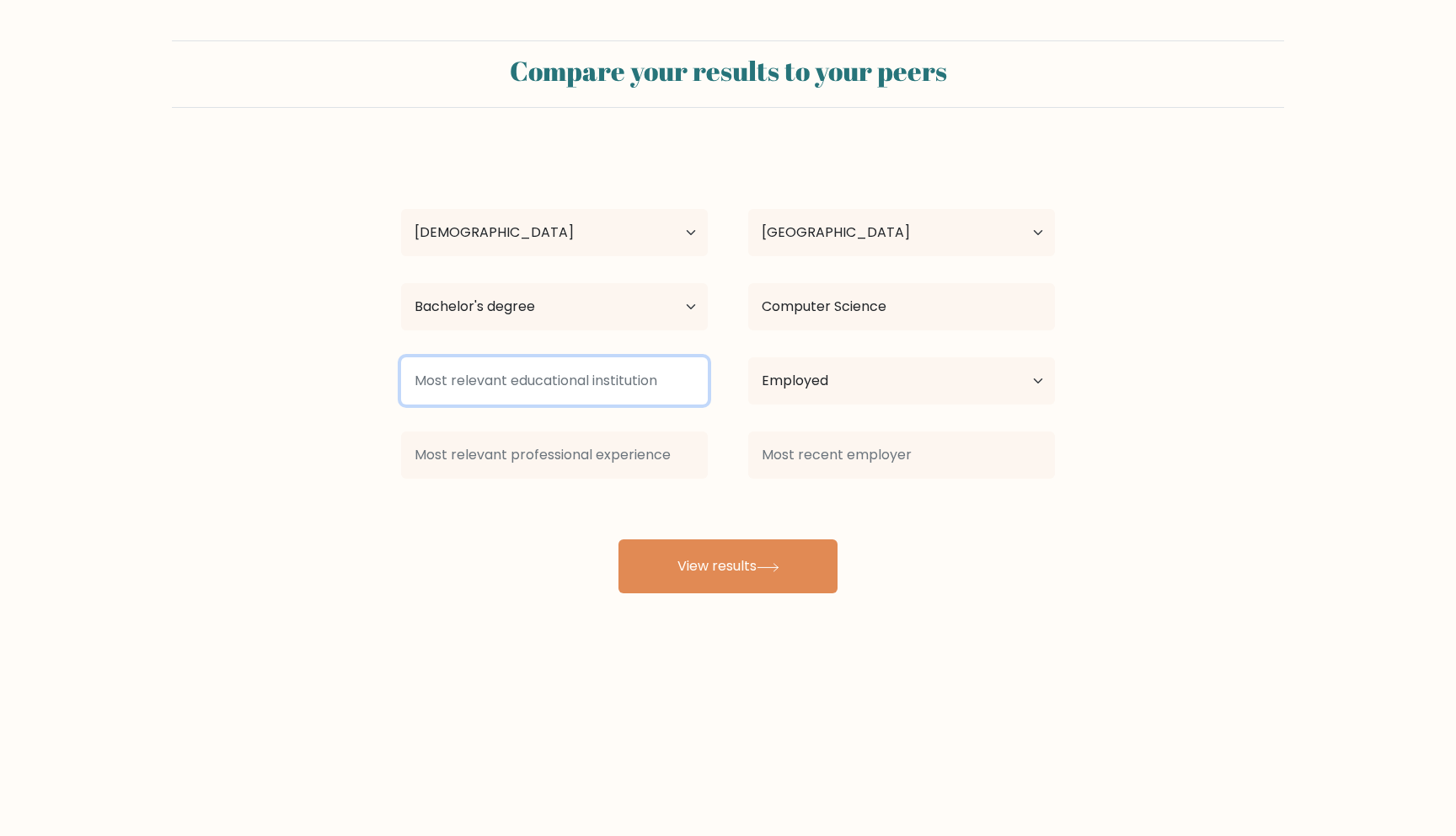
click at [600, 365] on input at bounding box center [554, 381] width 307 height 47
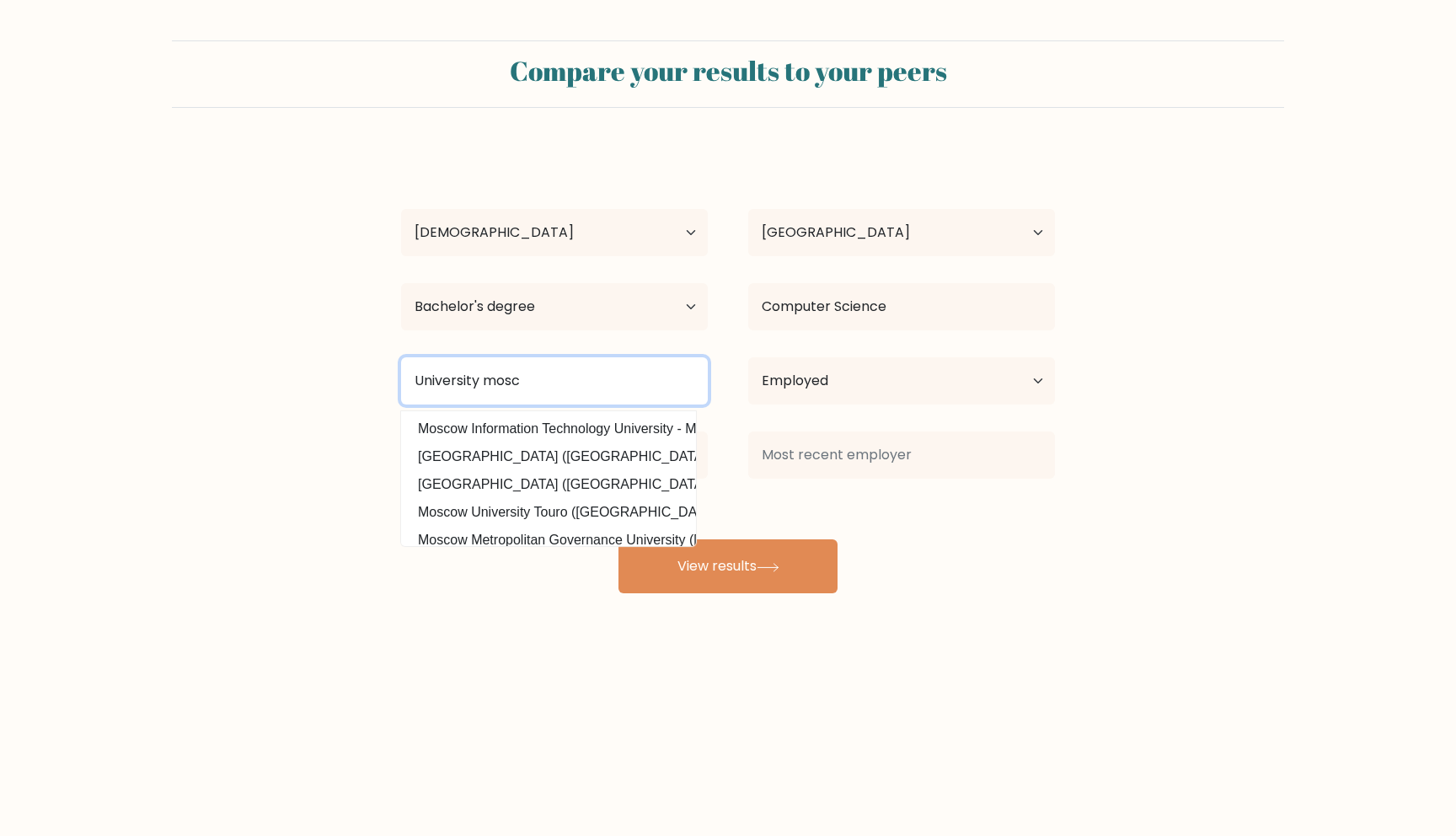
type input "University mosc"
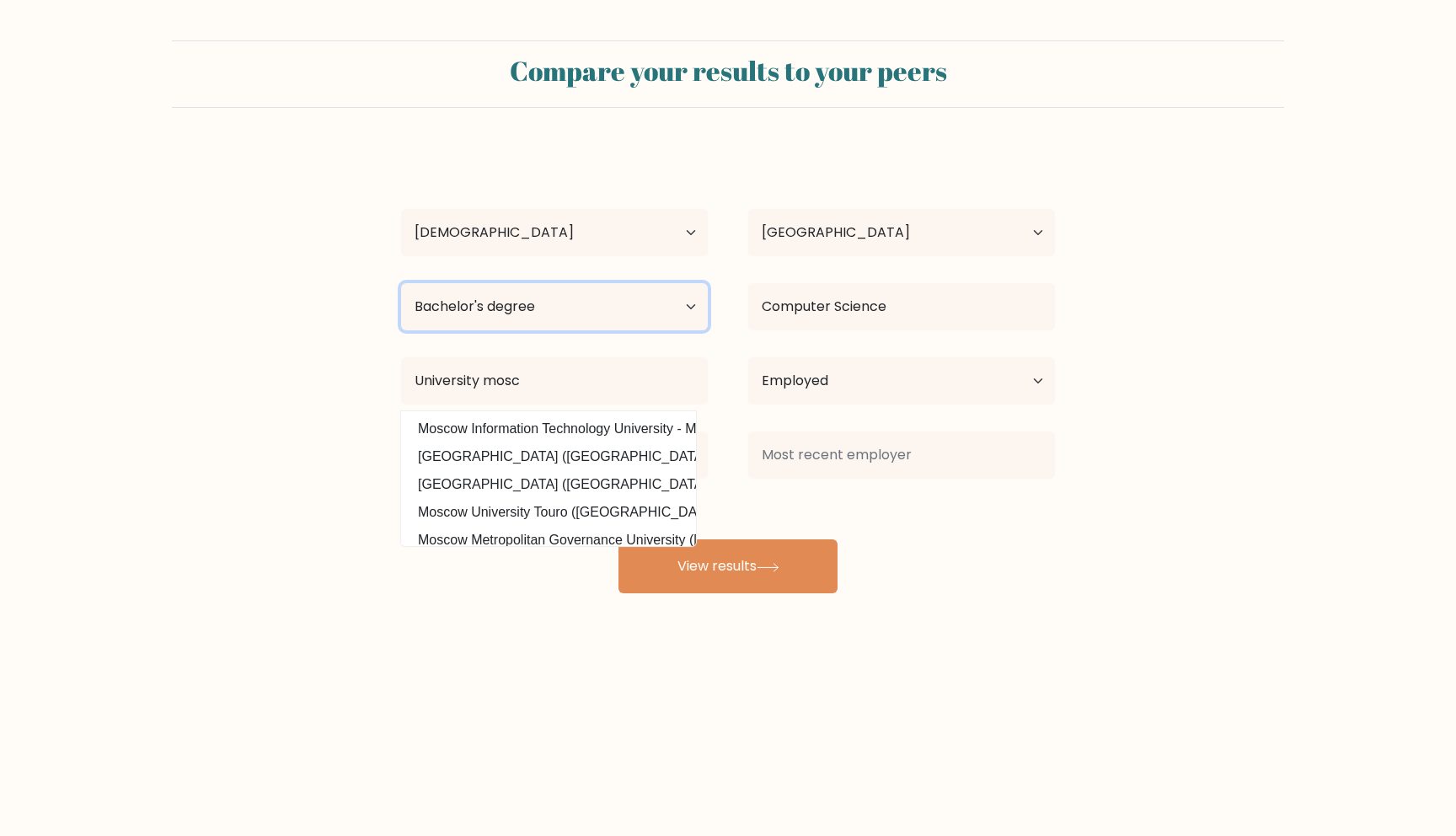
click at [621, 309] on select "Highest education level No schooling Primary Lower Secondary Upper Secondary Oc…" at bounding box center [554, 306] width 307 height 47
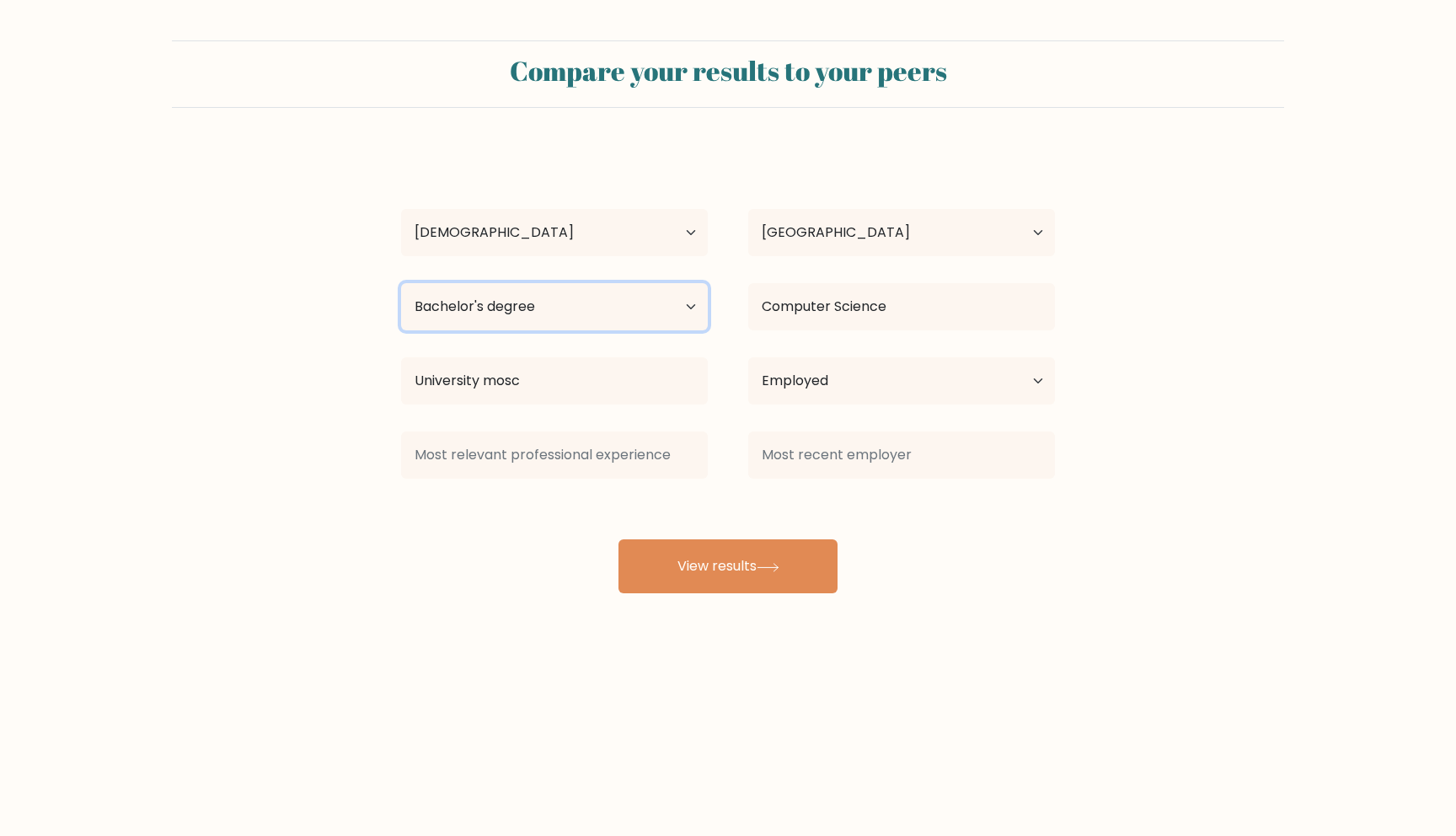
select select "upper_secondary"
click at [401, 283] on select "Highest education level No schooling Primary Lower Secondary Upper Secondary Oc…" at bounding box center [554, 306] width 307 height 47
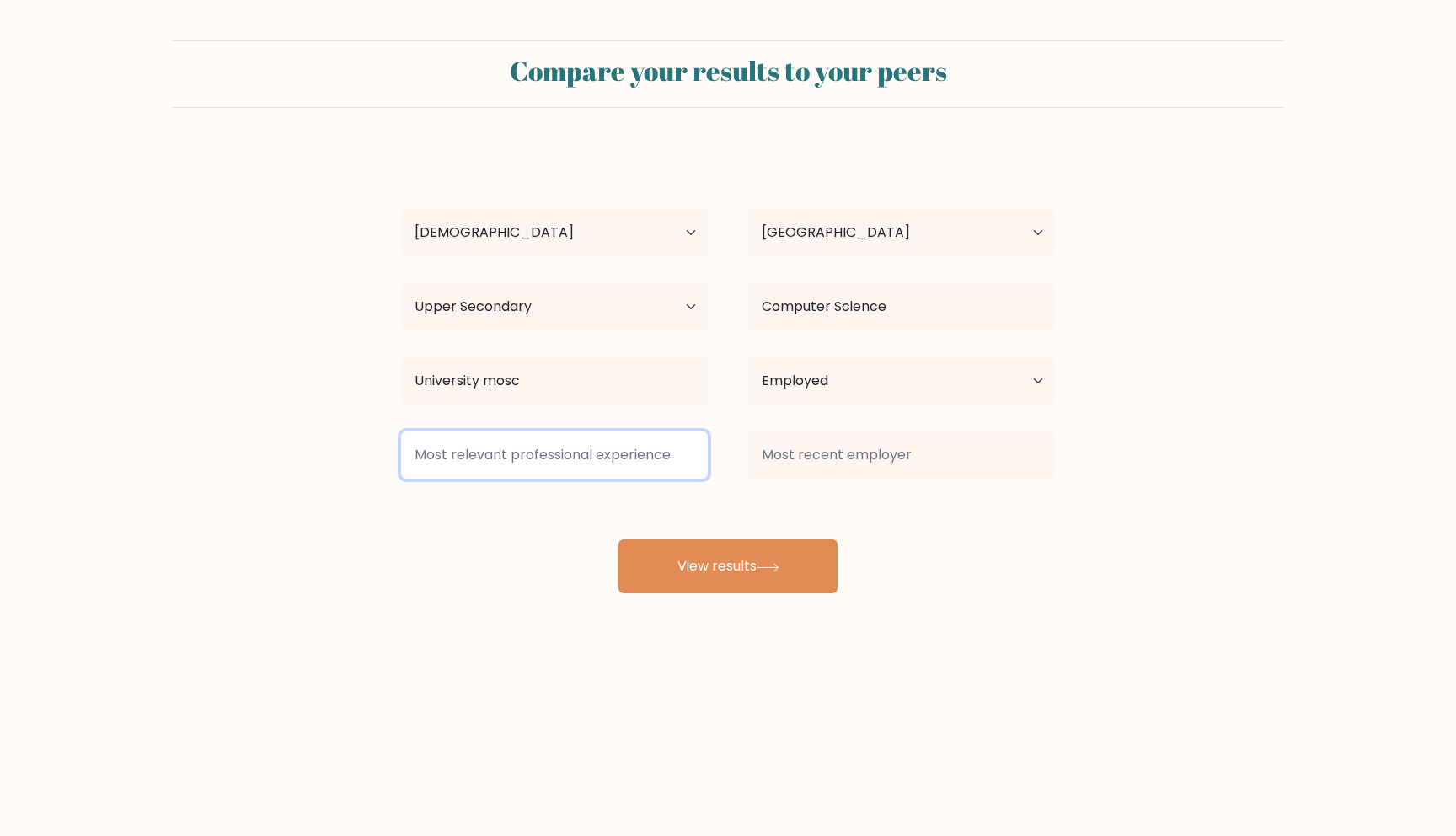
click at [579, 461] on input at bounding box center [554, 455] width 307 height 47
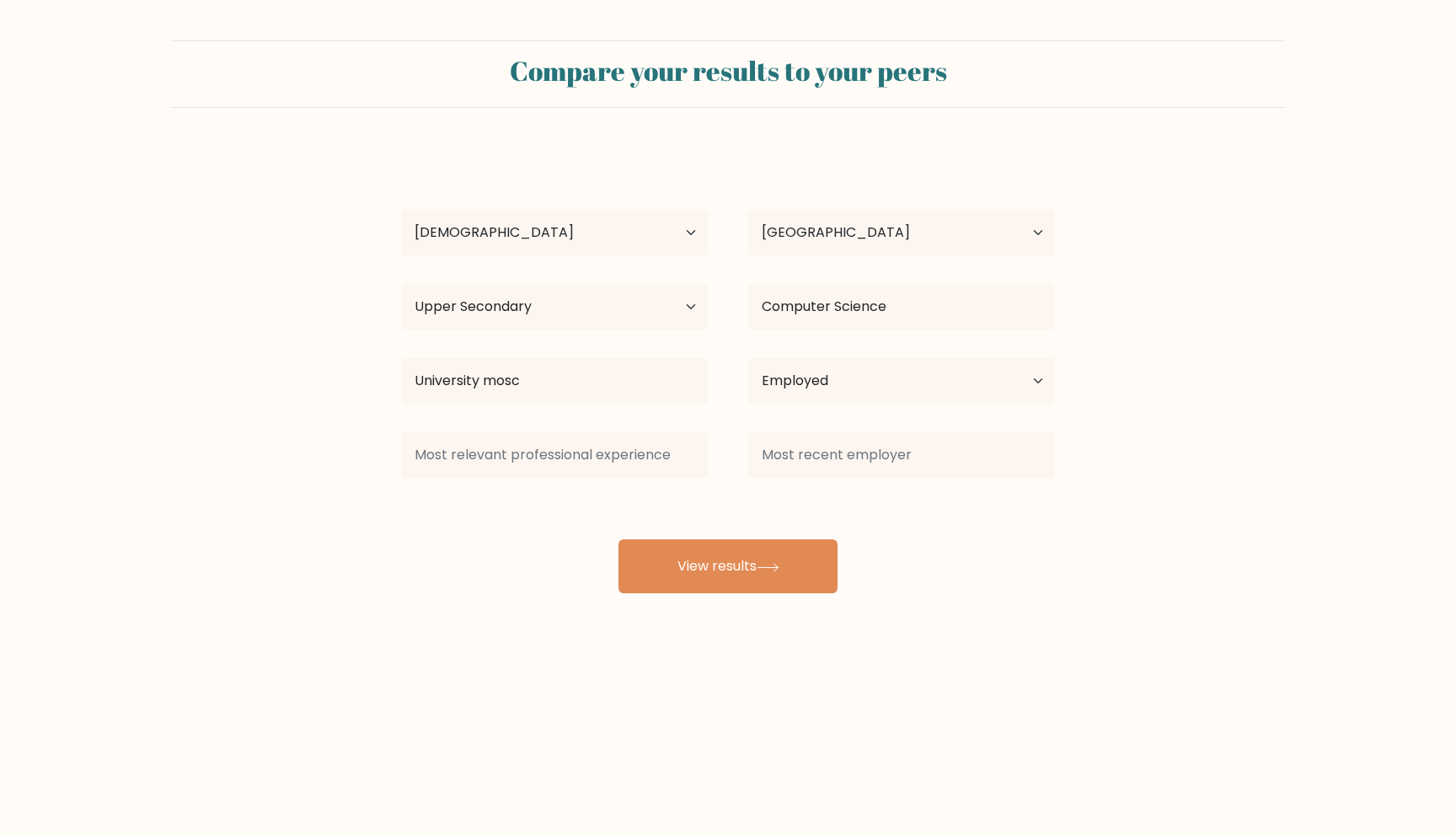
click at [939, 555] on div "[PERSON_NAME] Age Under [DEMOGRAPHIC_DATA] [DEMOGRAPHIC_DATA] [DEMOGRAPHIC_DATA…" at bounding box center [728, 371] width 674 height 445
click at [765, 558] on button "View results" at bounding box center [728, 565] width 219 height 54
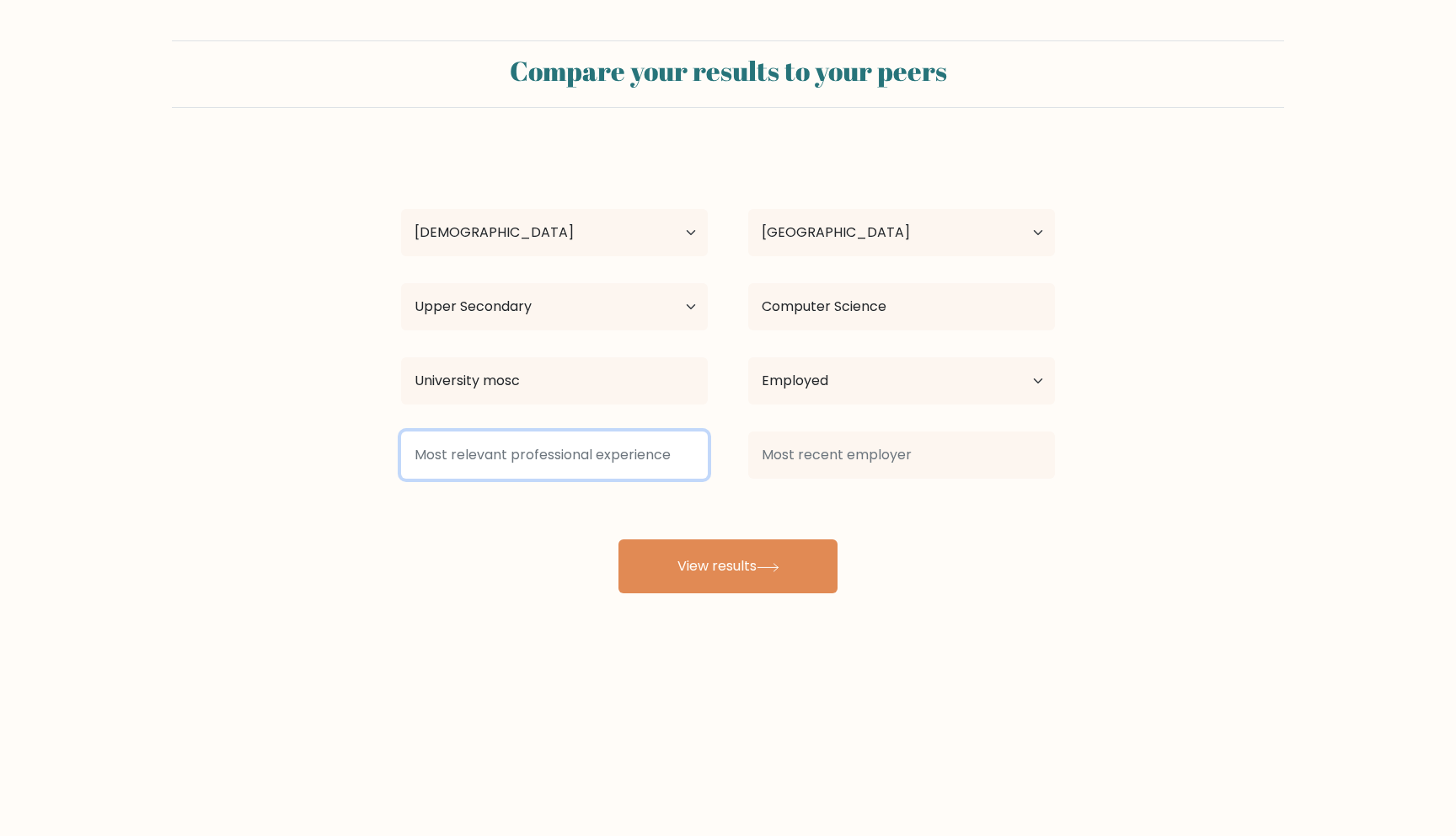
click at [587, 465] on input at bounding box center [554, 455] width 307 height 47
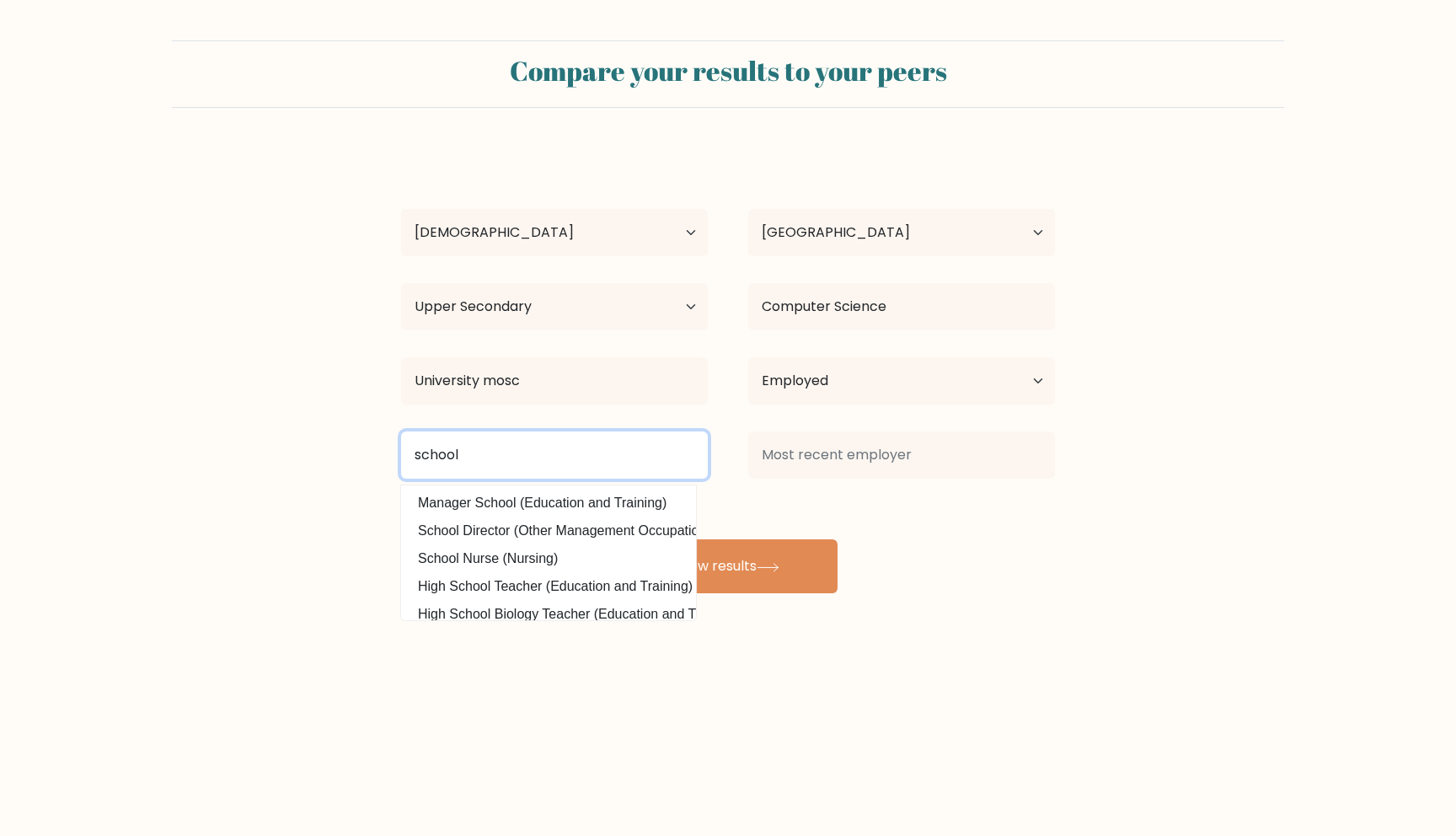
type input "school"
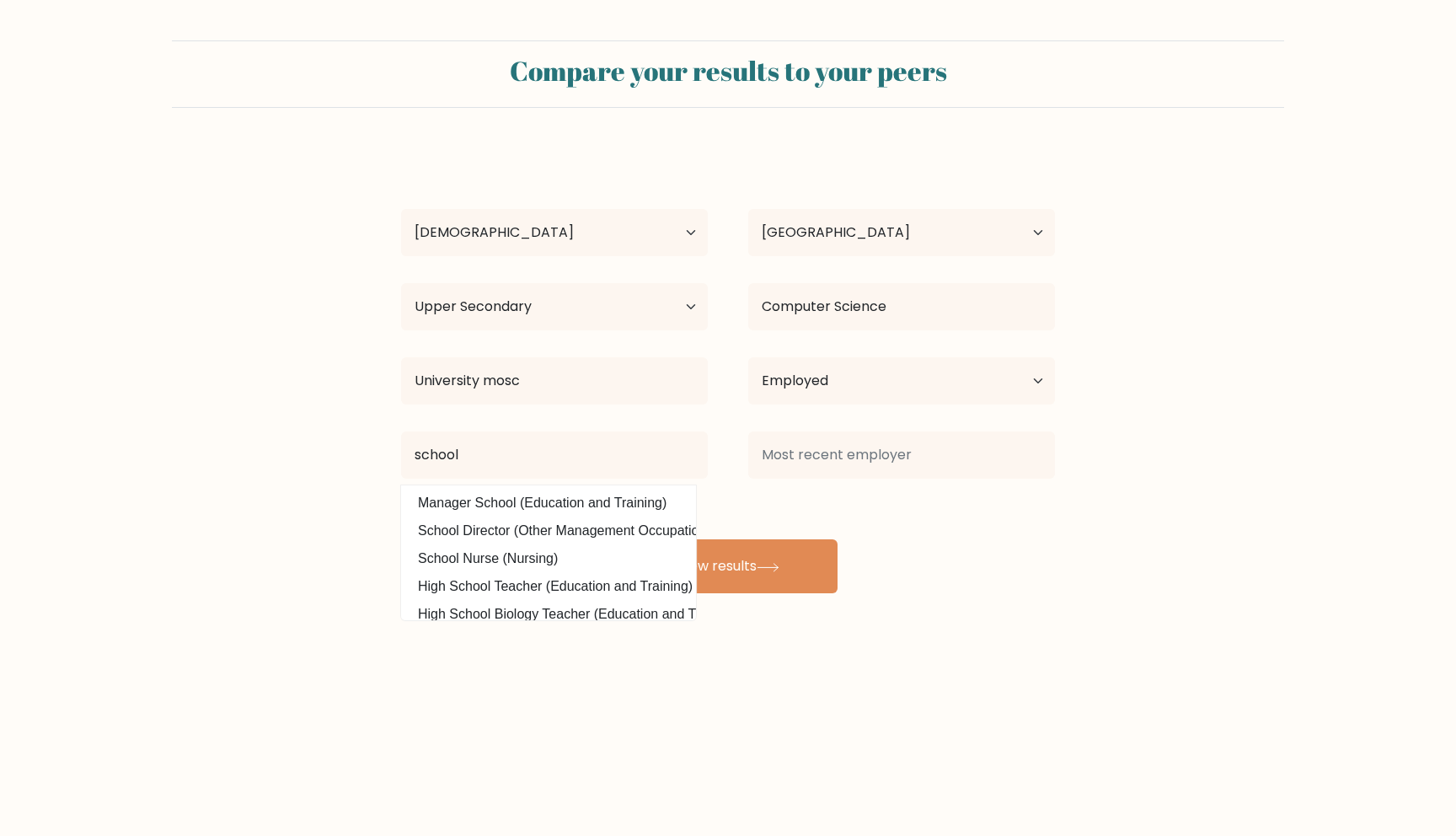
click at [890, 511] on div "[PERSON_NAME] Age Under [DEMOGRAPHIC_DATA] [DEMOGRAPHIC_DATA] [DEMOGRAPHIC_DATA…" at bounding box center [728, 371] width 674 height 445
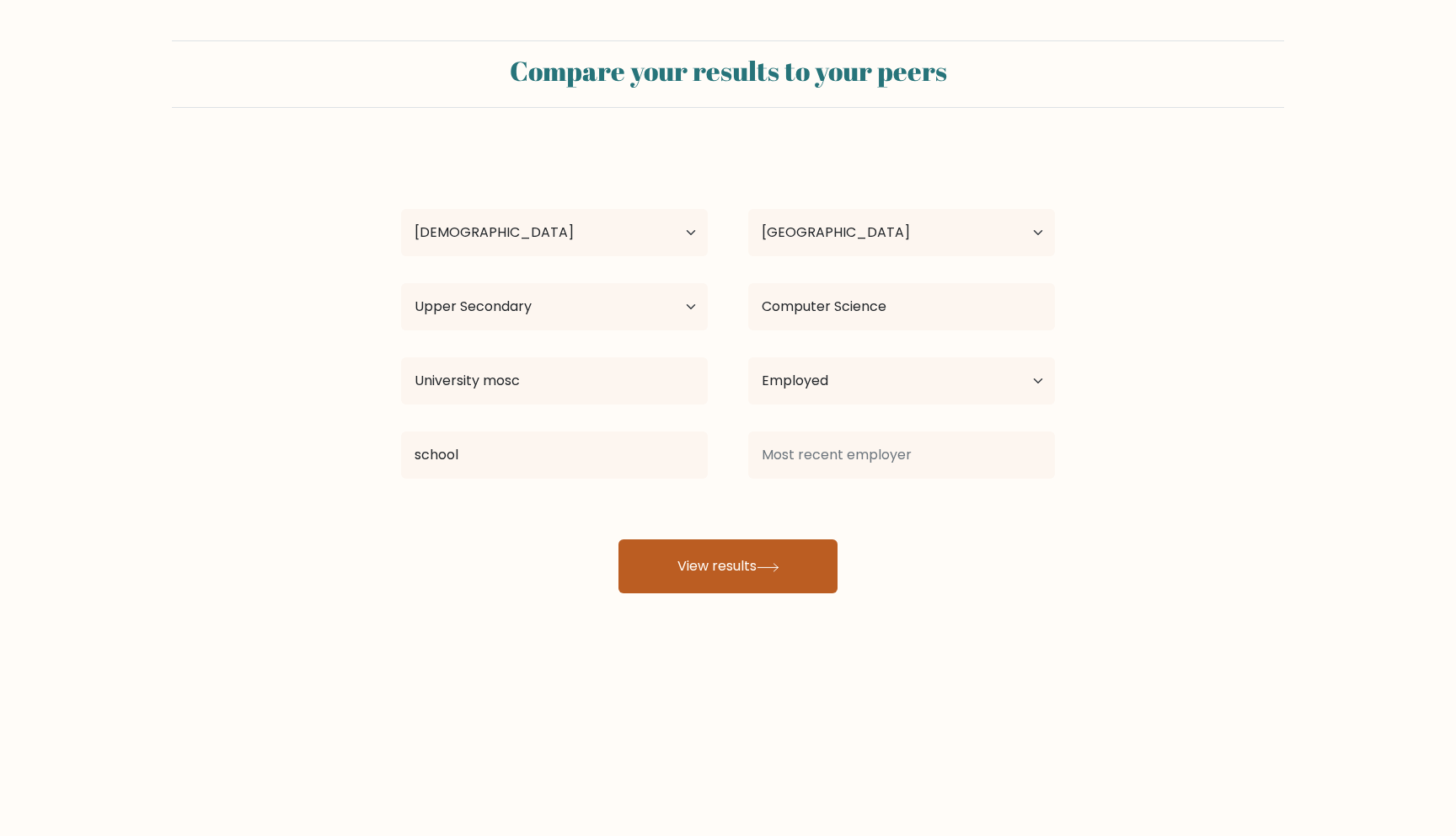
click at [784, 542] on button "View results" at bounding box center [728, 565] width 219 height 54
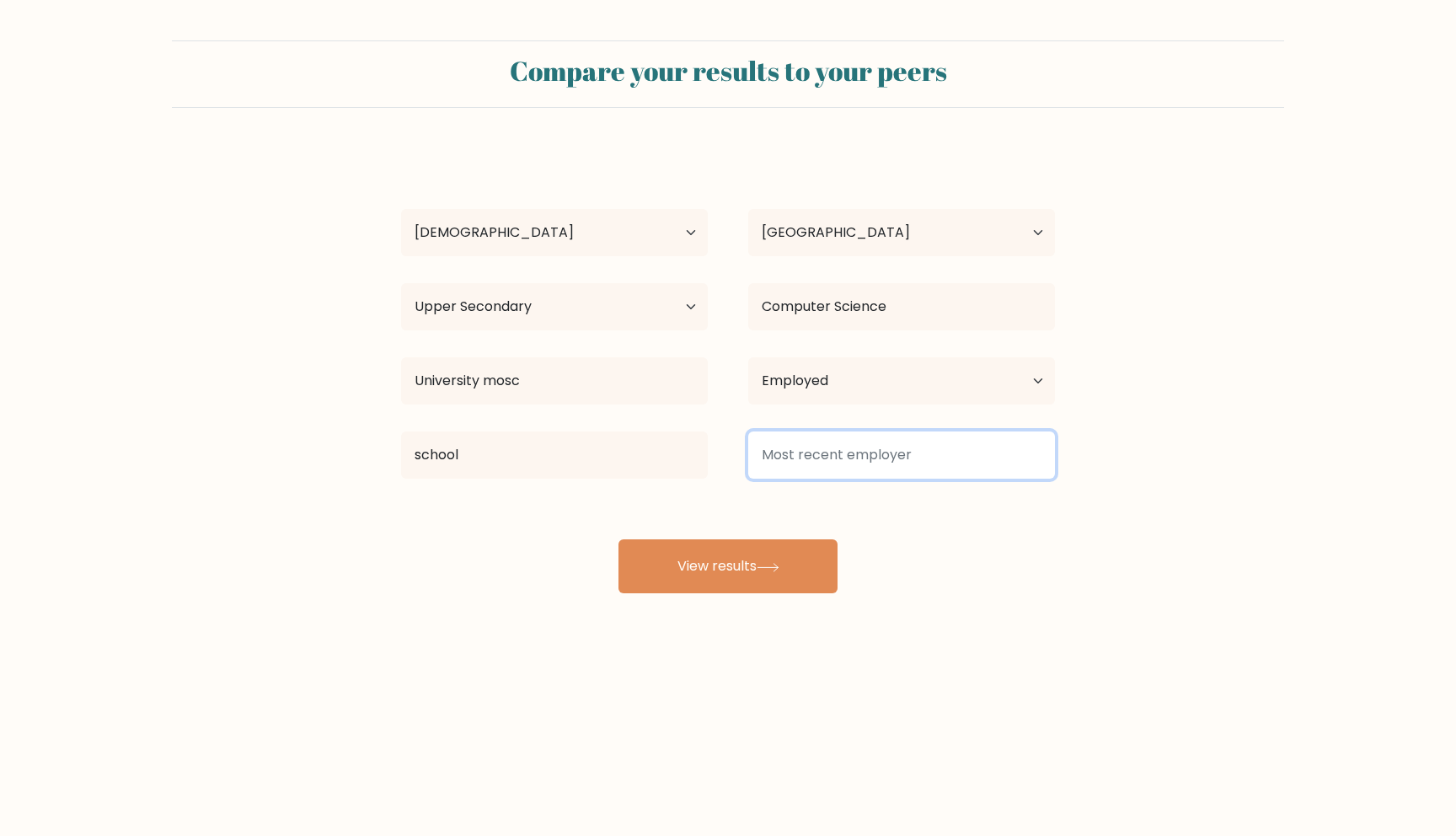
click at [845, 446] on input at bounding box center [902, 455] width 307 height 47
type input "none"
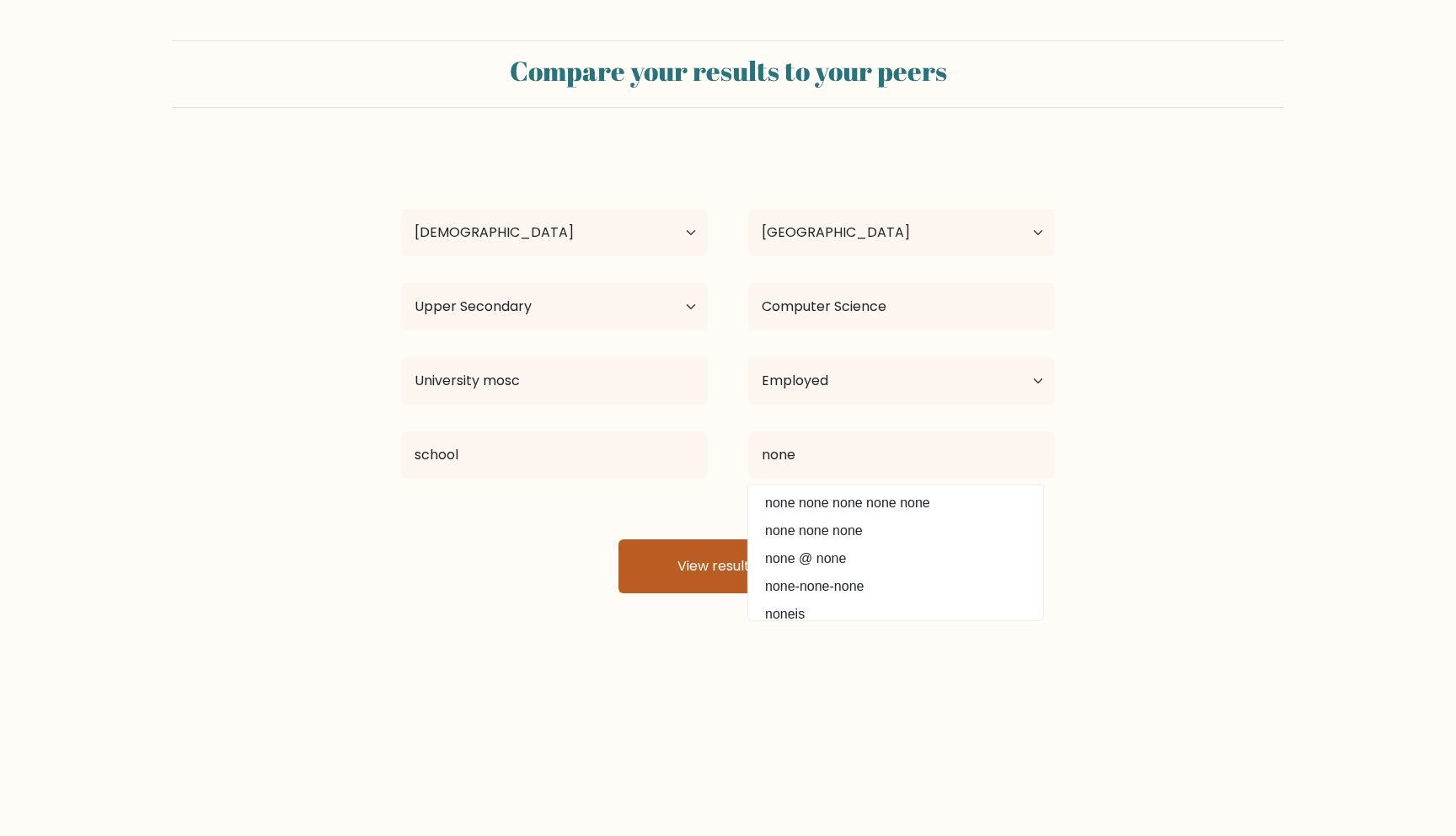
click at [779, 554] on div "[PERSON_NAME] Age Under [DEMOGRAPHIC_DATA] [DEMOGRAPHIC_DATA] [DEMOGRAPHIC_DATA…" at bounding box center [728, 371] width 674 height 445
click at [762, 563] on icon at bounding box center [768, 567] width 22 height 9
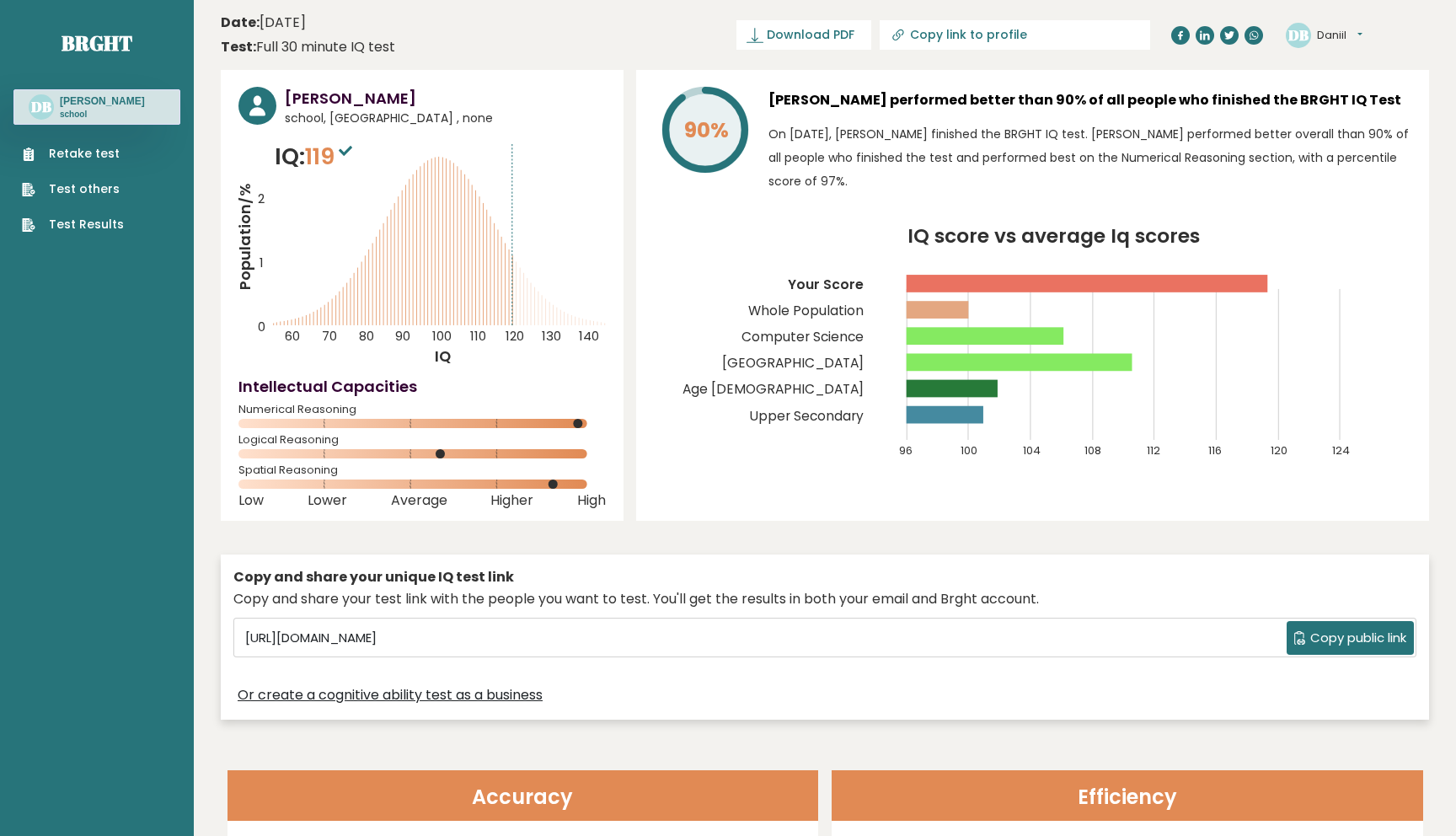
click at [1013, 411] on icon "IQ score vs average Iq scores 96 100 104 108 112 116 120 124 Your Score Whole P…" at bounding box center [1032, 351] width 757 height 249
click at [1028, 496] on div "90% [PERSON_NAME] performed better than 90% of all people who finished the BRGH…" at bounding box center [1032, 295] width 793 height 451
click at [84, 155] on link "Retake test" at bounding box center [72, 154] width 102 height 18
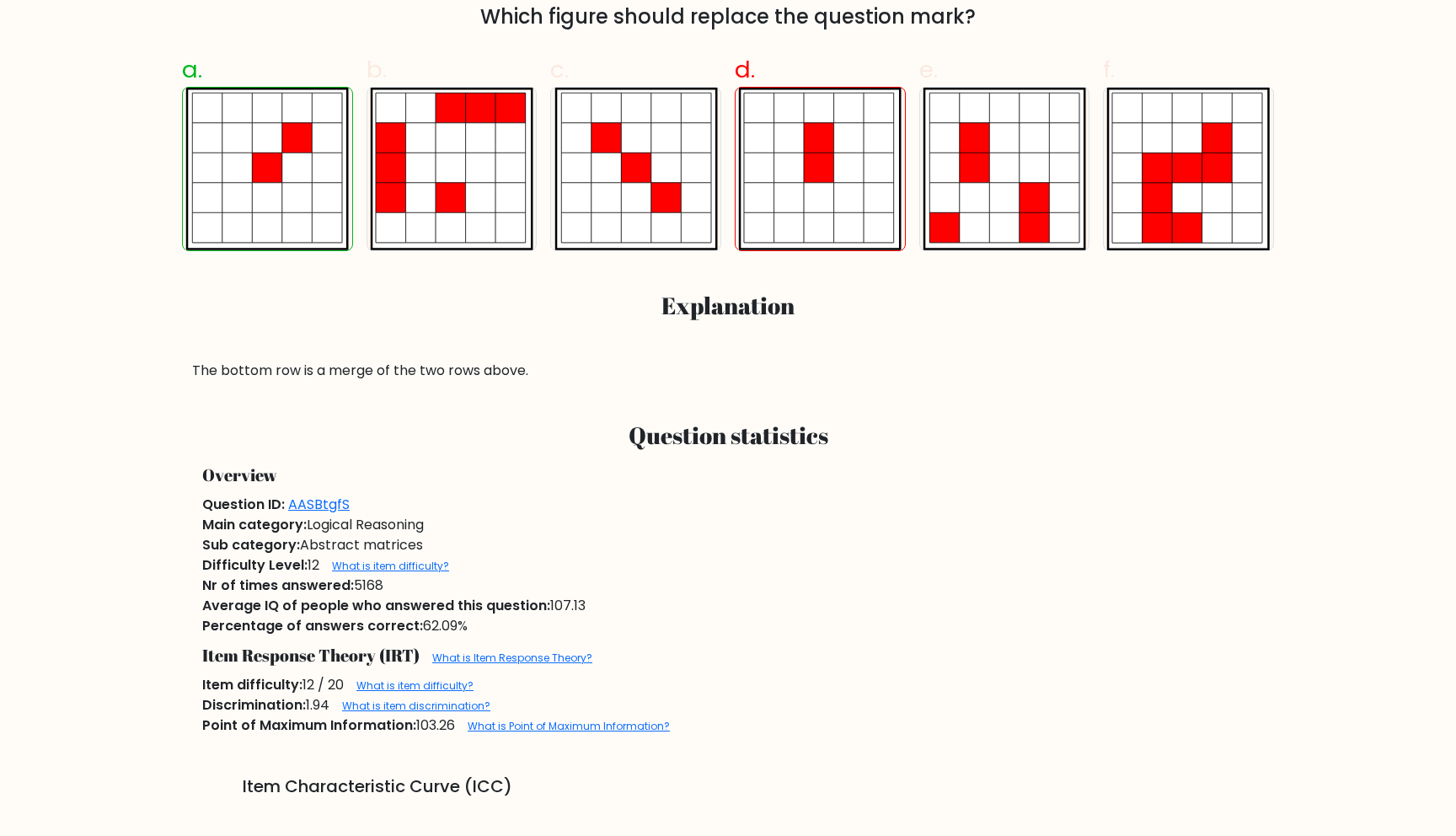
scroll to position [671, 0]
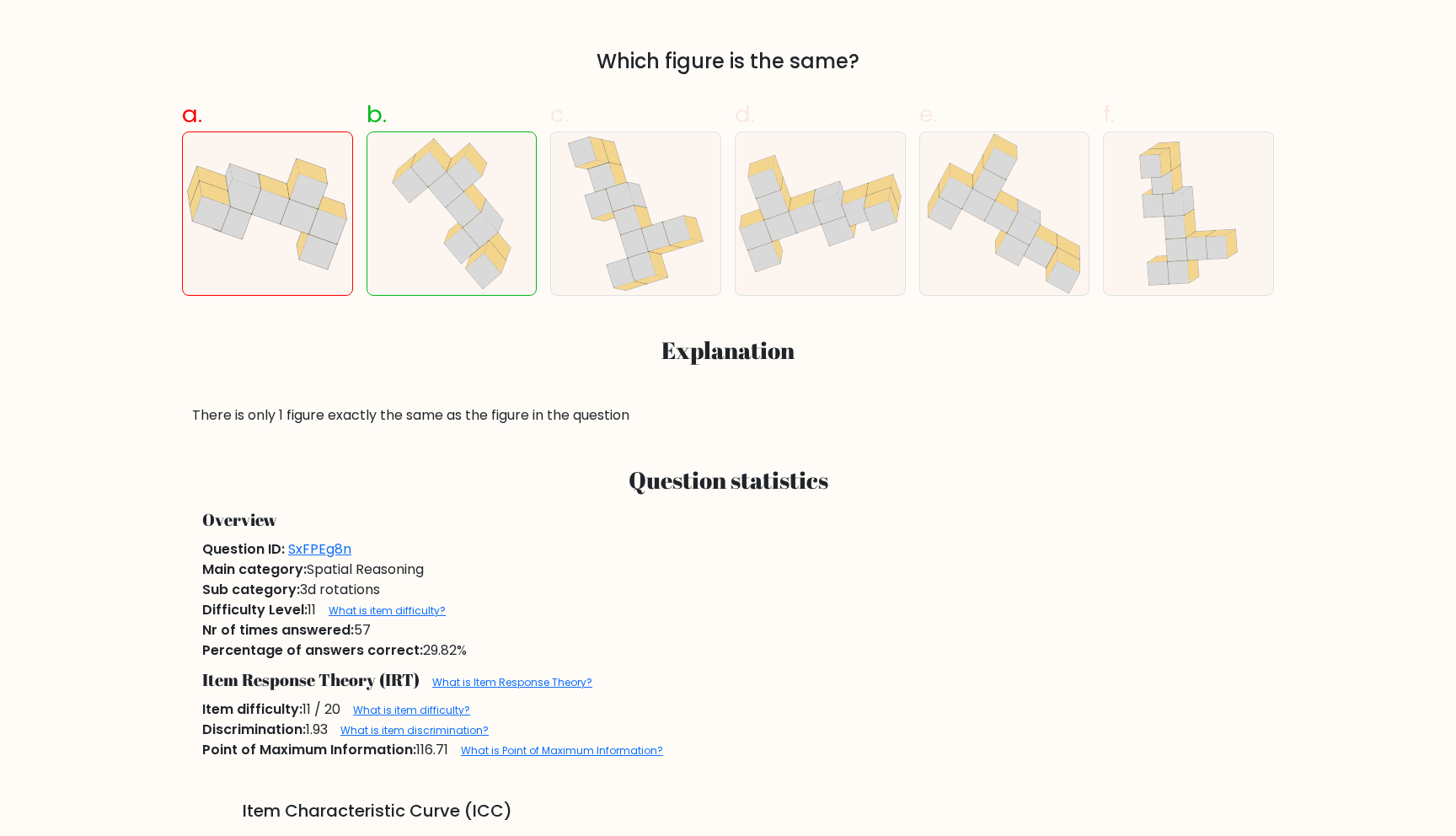
scroll to position [463, 0]
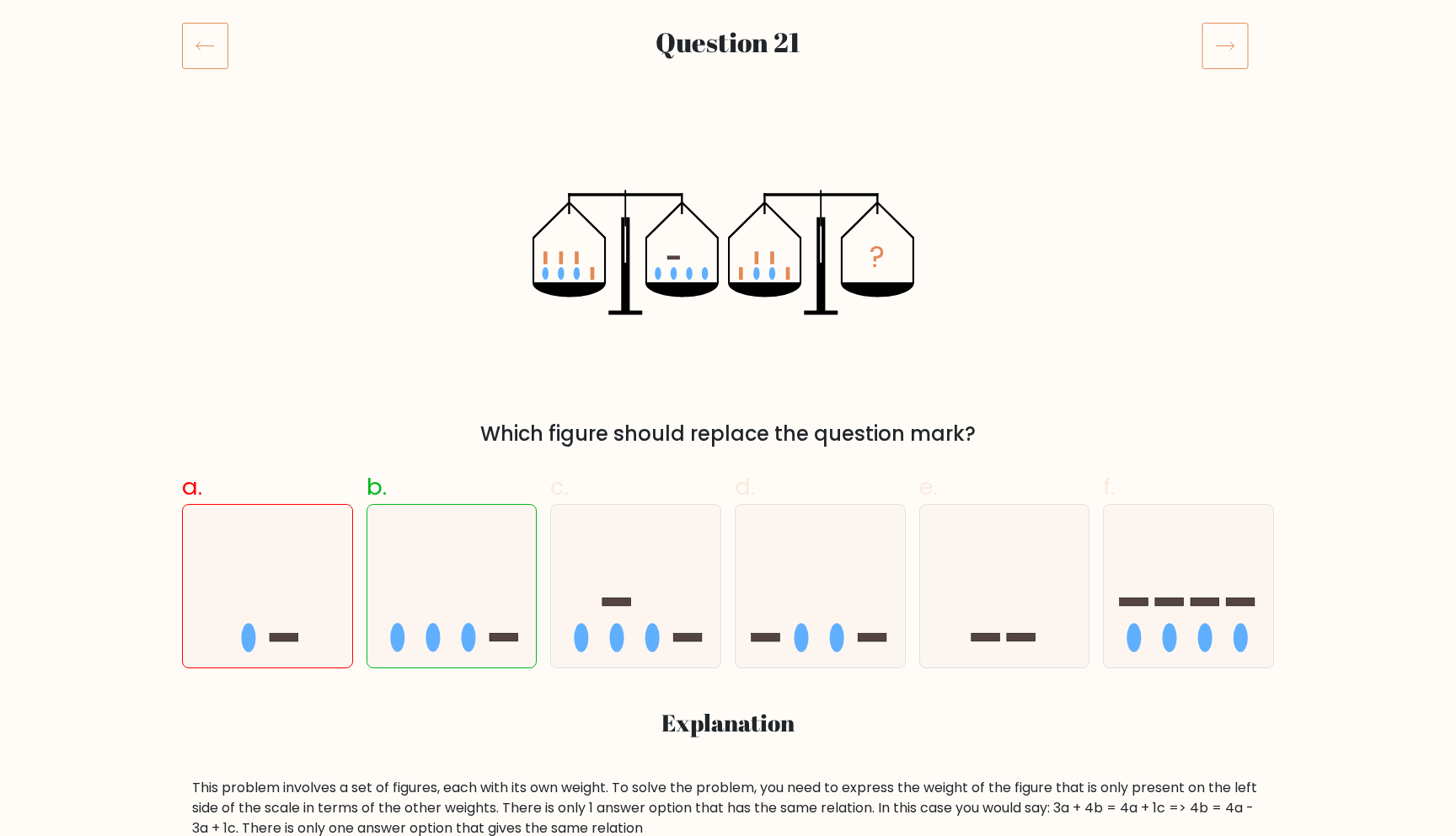
scroll to position [210, 0]
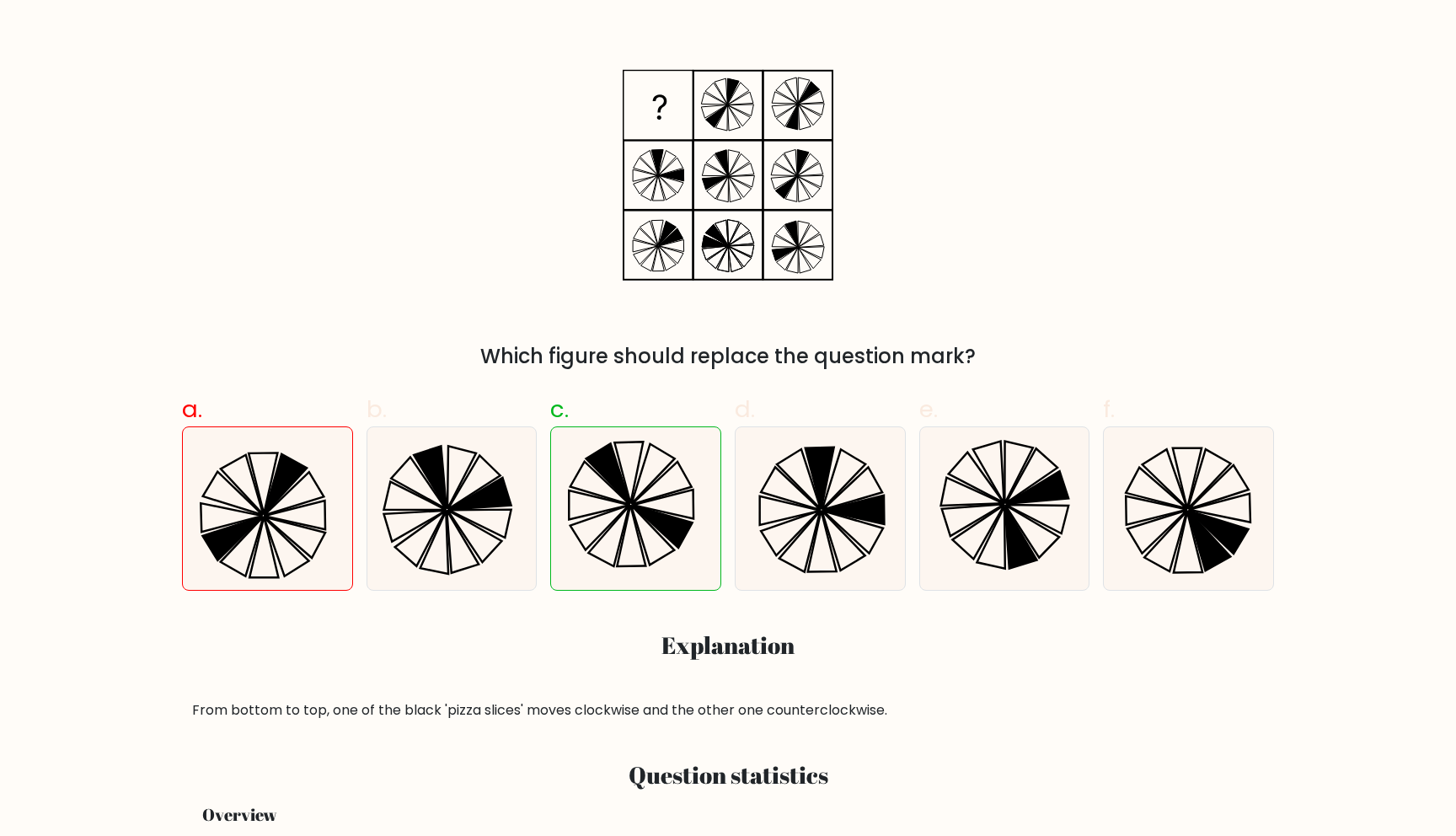
scroll to position [61, 0]
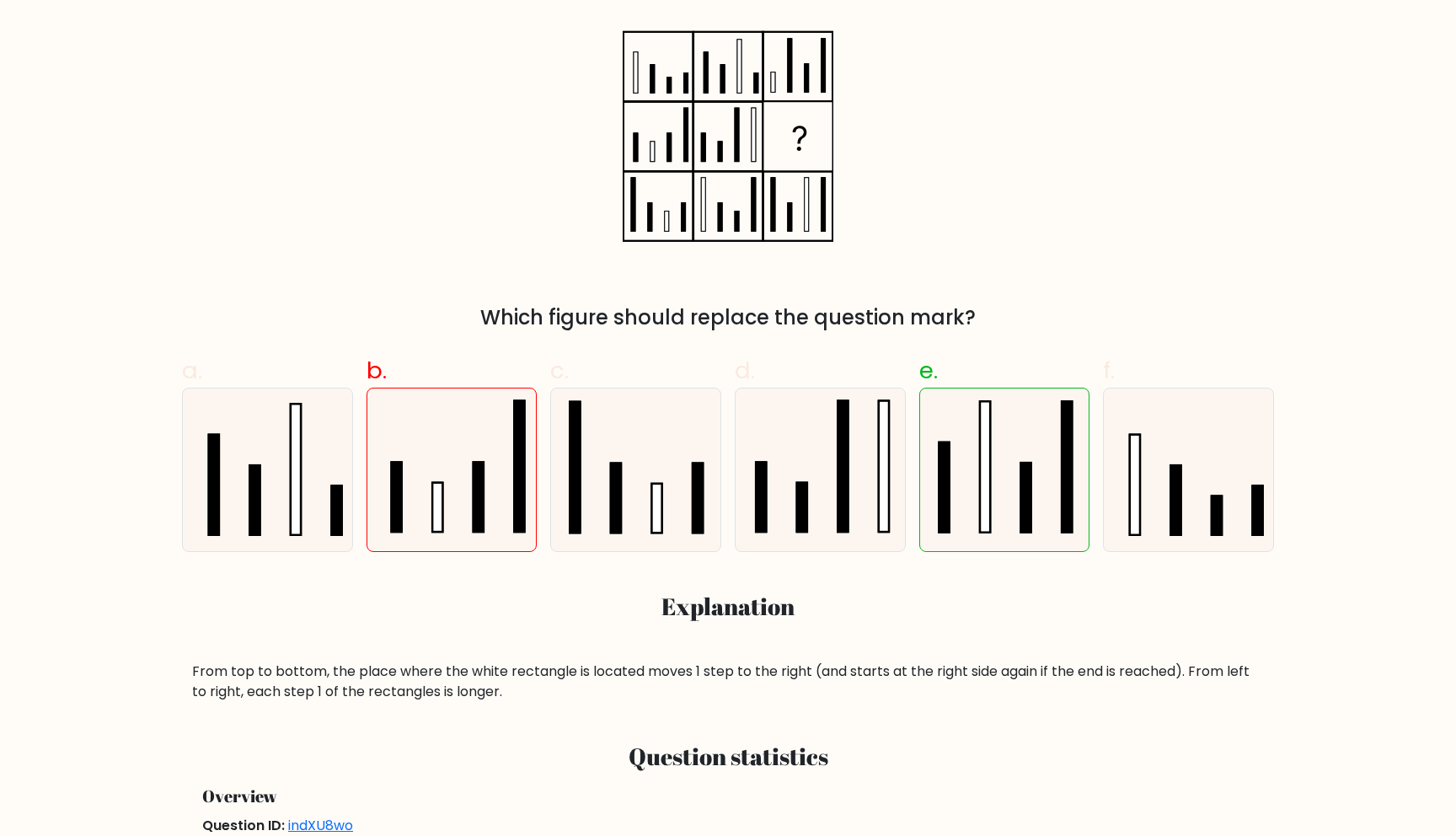
scroll to position [271, 0]
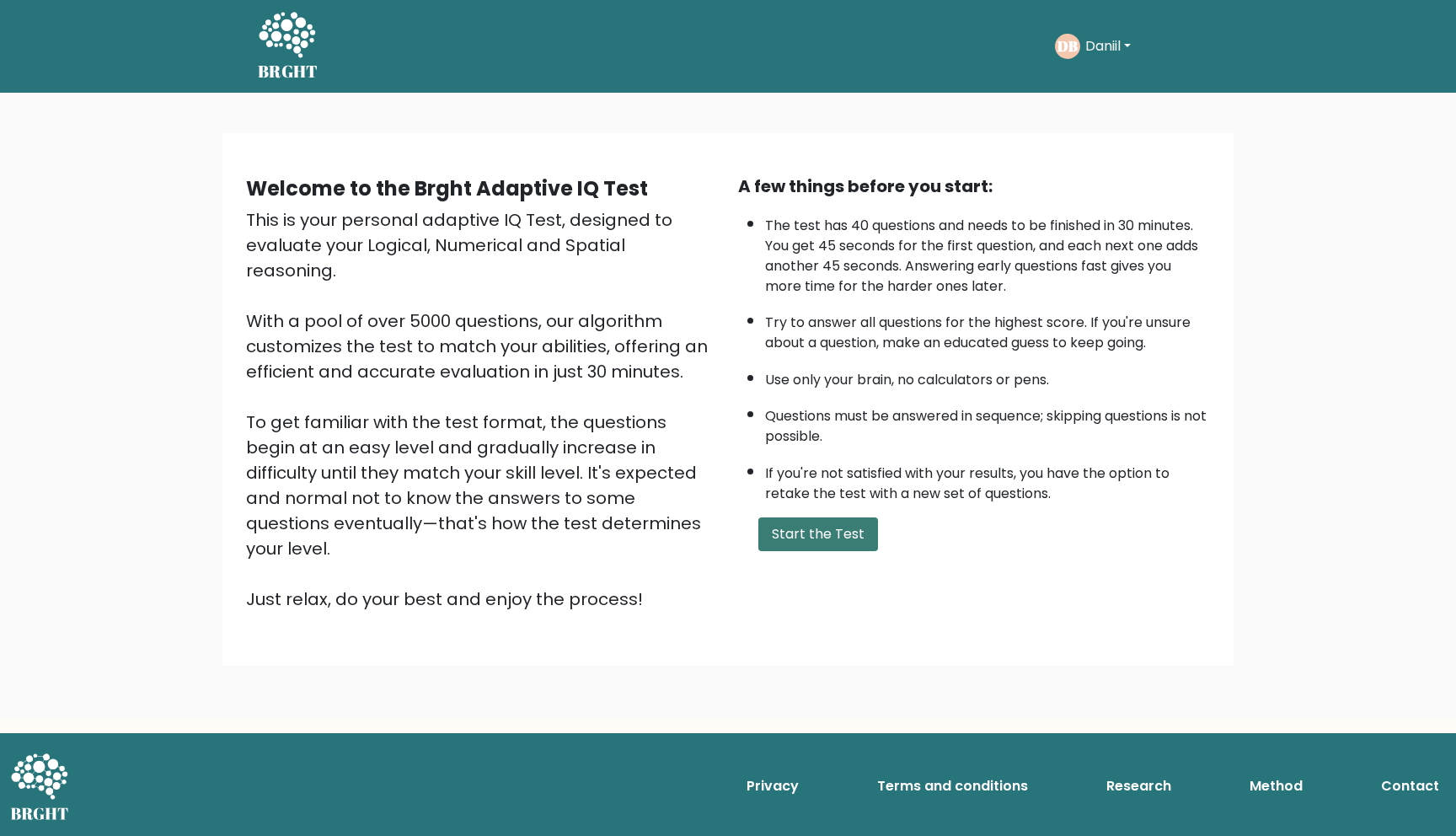
click at [854, 535] on button "Start the Test" at bounding box center [817, 534] width 119 height 34
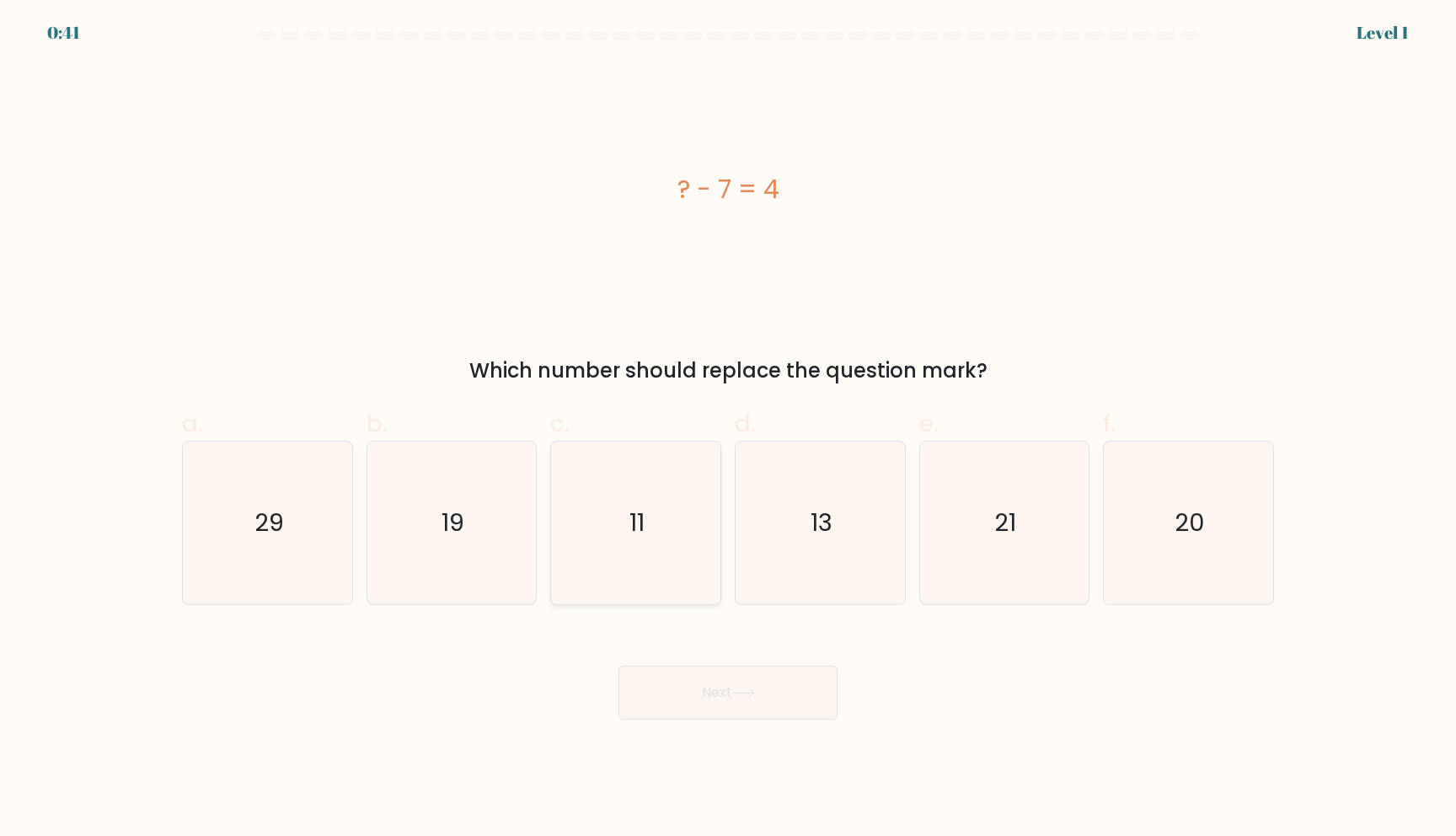
click at [626, 537] on icon "11" at bounding box center [635, 522] width 162 height 162
click at [728, 429] on input "c. 11" at bounding box center [728, 423] width 1 height 11
radio input "true"
click at [743, 713] on button "Next" at bounding box center [728, 693] width 219 height 54
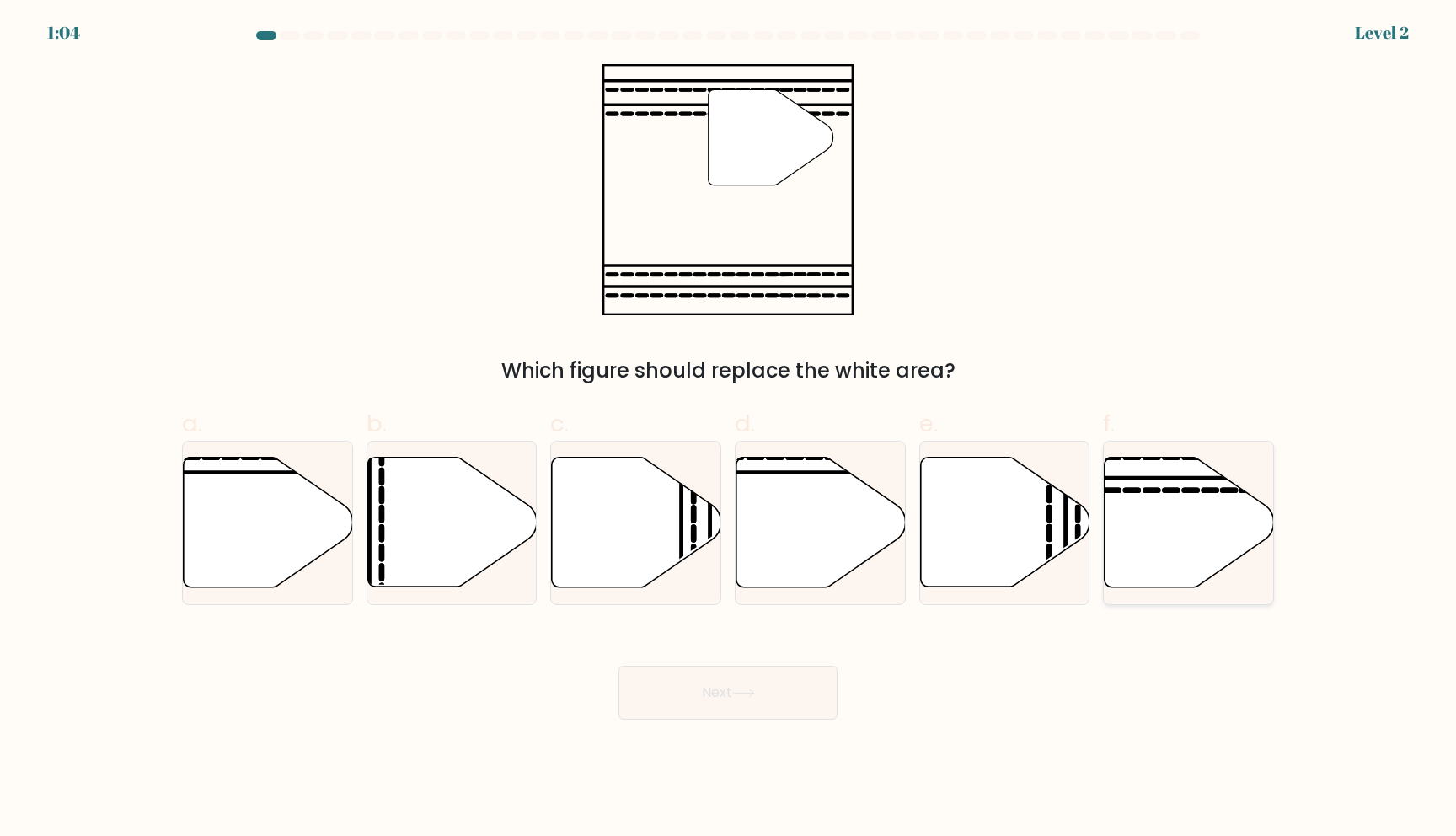
click at [1170, 512] on icon at bounding box center [1189, 522] width 169 height 130
click at [729, 429] on input "f." at bounding box center [728, 423] width 1 height 11
radio input "true"
click at [777, 696] on button "Next" at bounding box center [728, 693] width 219 height 54
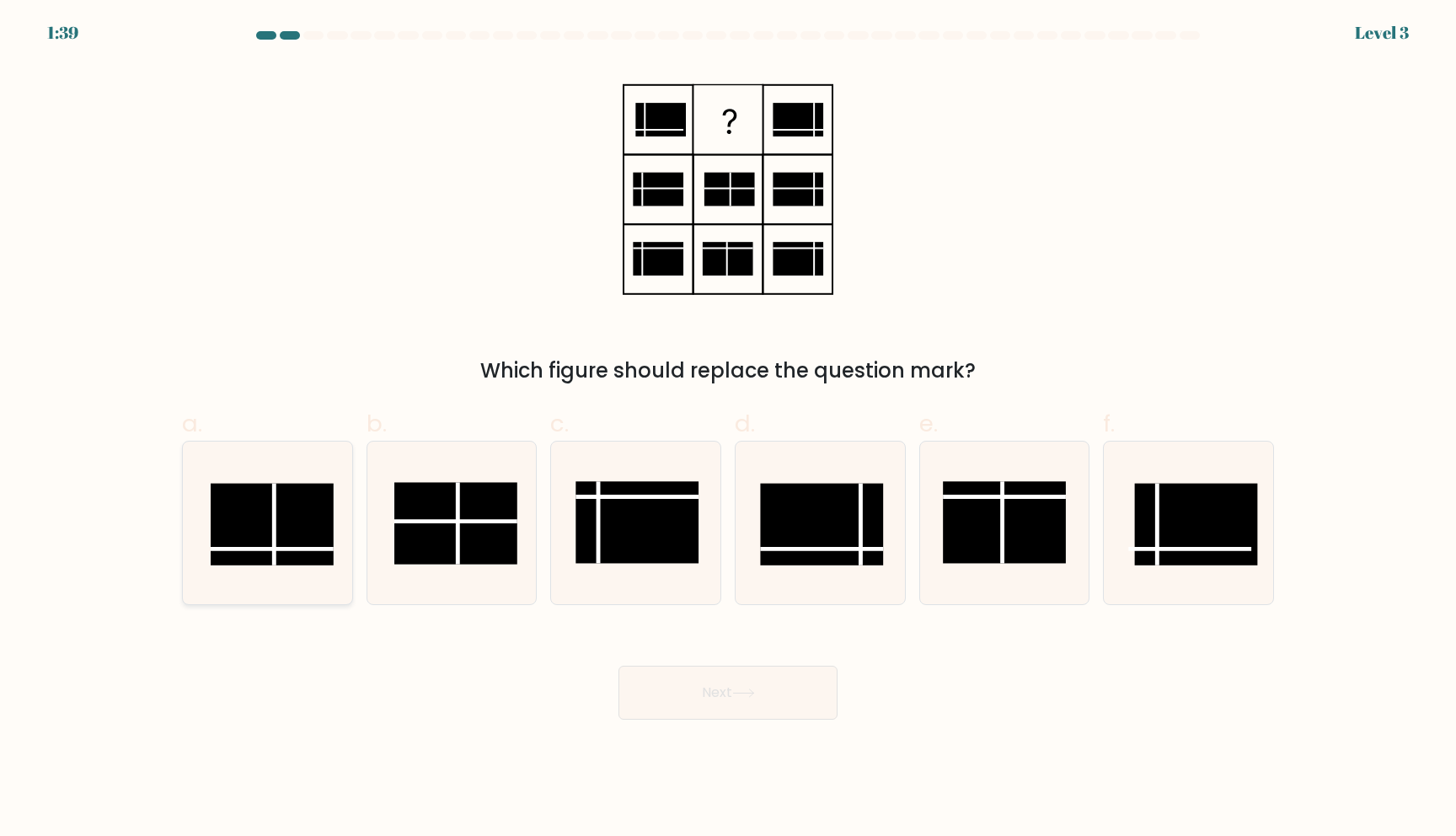
click at [280, 553] on rect at bounding box center [272, 524] width 123 height 82
click at [728, 429] on input "a." at bounding box center [728, 423] width 1 height 11
radio input "true"
click at [717, 697] on button "Next" at bounding box center [728, 693] width 219 height 54
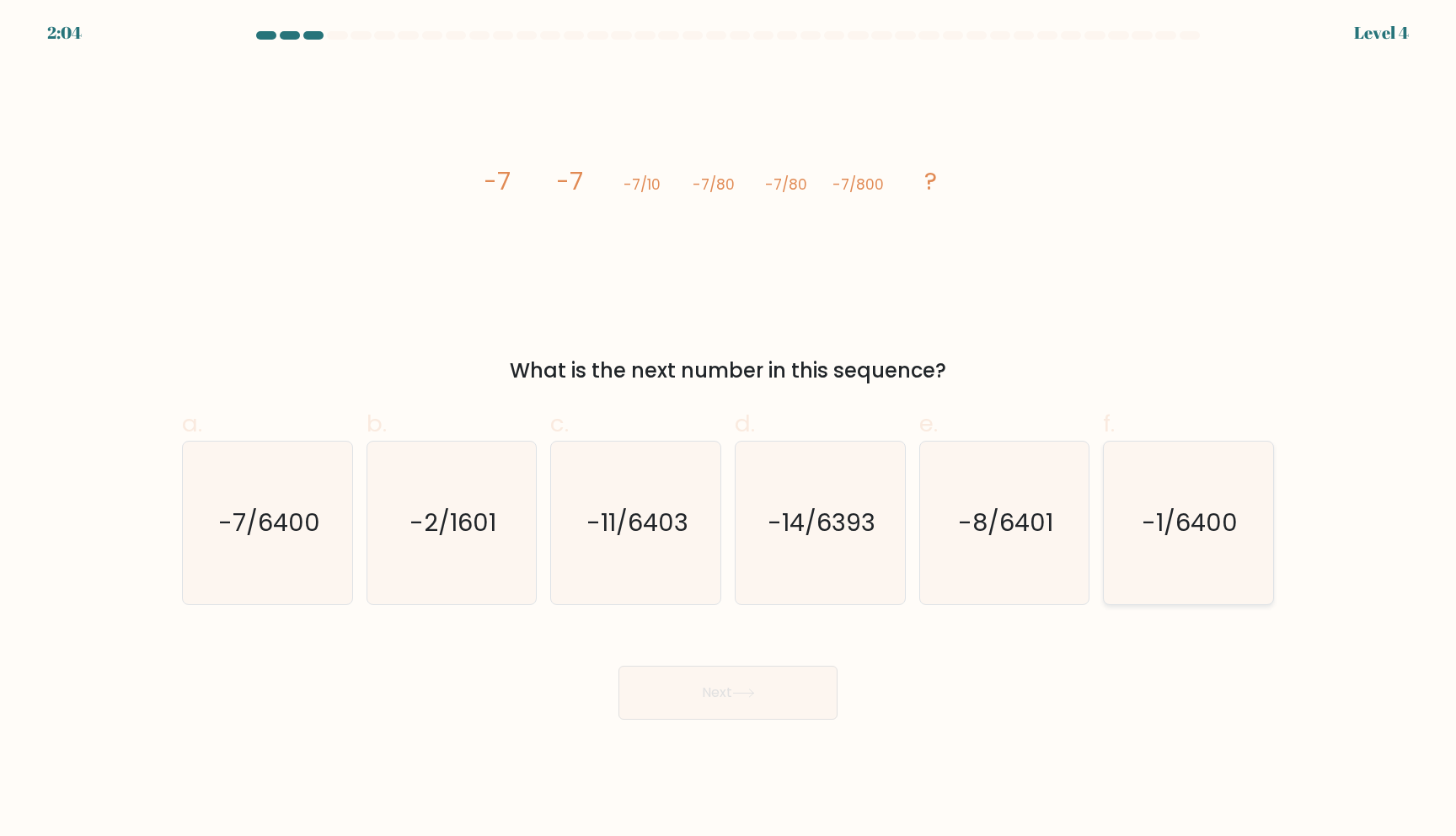
click at [1123, 549] on icon "-1/6400" at bounding box center [1188, 522] width 162 height 162
click at [729, 429] on input "f. -1/6400" at bounding box center [728, 423] width 1 height 11
radio input "true"
click at [737, 694] on icon at bounding box center [743, 693] width 22 height 9
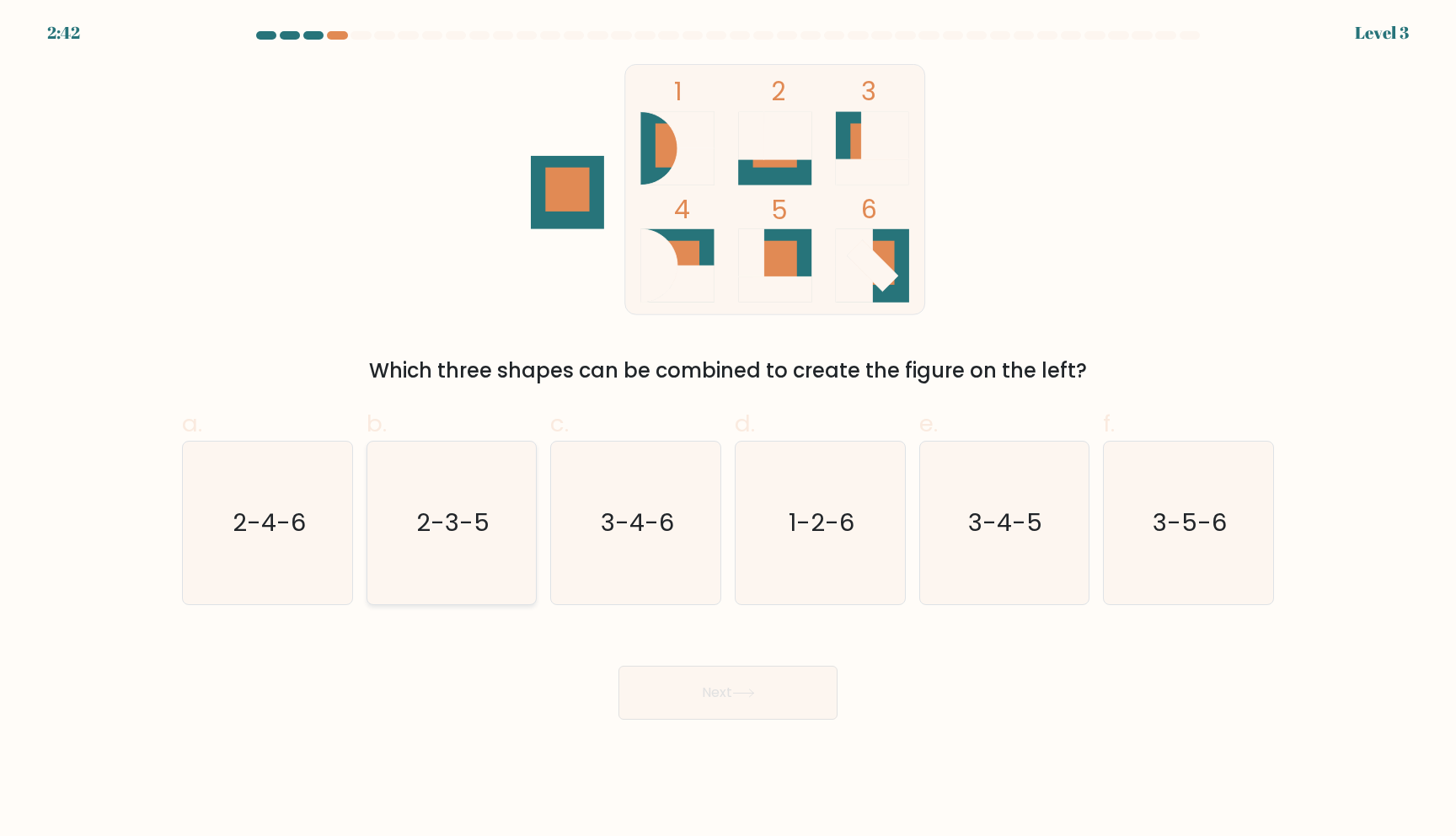
click at [456, 547] on icon "2-3-5" at bounding box center [450, 522] width 162 height 162
click at [728, 429] on input "b. 2-3-5" at bounding box center [728, 423] width 1 height 11
radio input "true"
click at [740, 695] on icon at bounding box center [743, 693] width 22 height 9
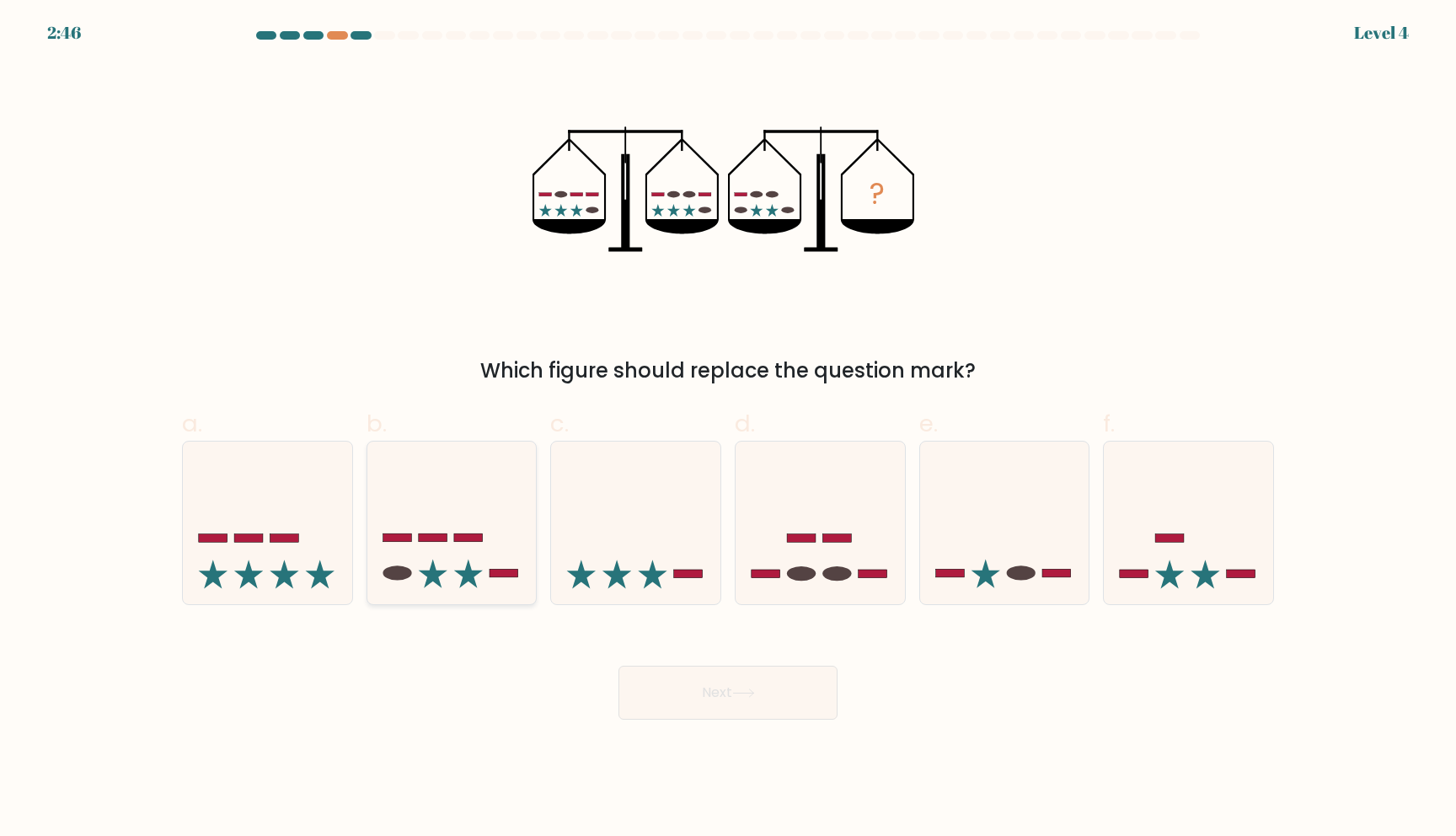
click at [456, 559] on icon at bounding box center [451, 522] width 169 height 140
click at [728, 429] on input "b." at bounding box center [728, 423] width 1 height 11
radio input "true"
click at [718, 699] on button "Next" at bounding box center [728, 693] width 219 height 54
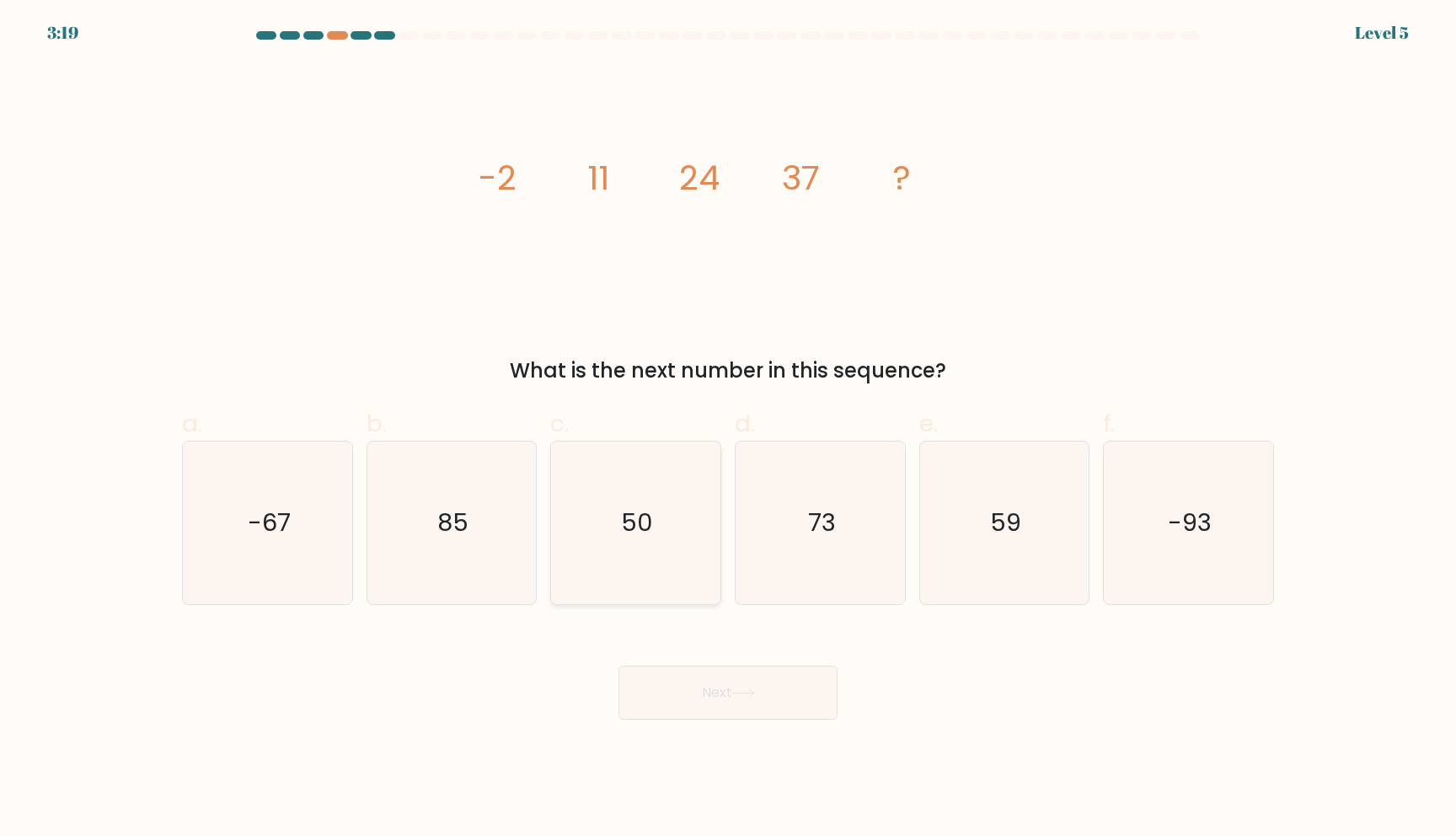
click at [694, 548] on icon "50" at bounding box center [635, 522] width 162 height 162
click at [728, 429] on input "c. 50" at bounding box center [728, 423] width 1 height 11
radio input "true"
click at [764, 690] on button "Next" at bounding box center [728, 693] width 219 height 54
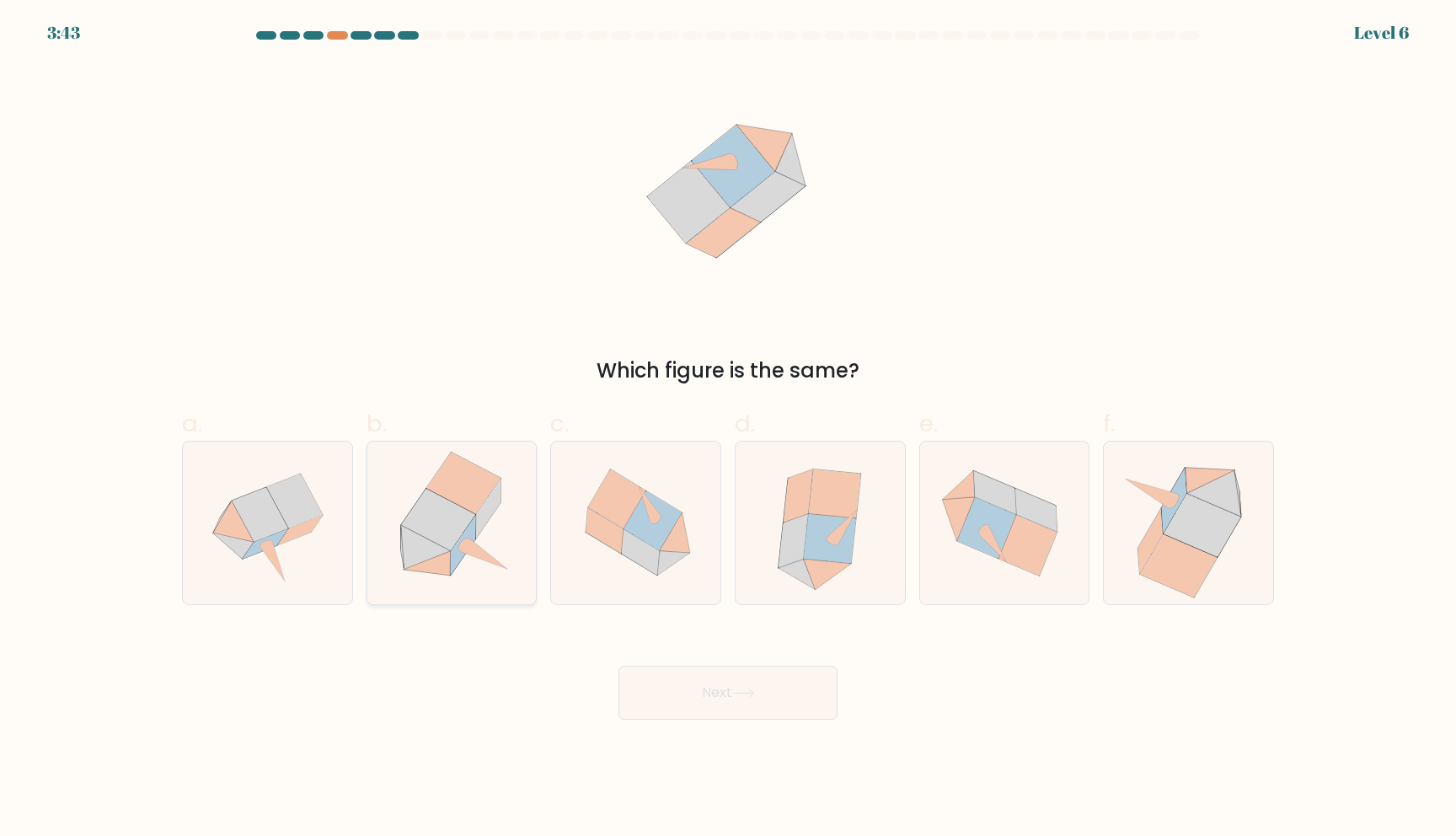
click at [439, 536] on icon at bounding box center [439, 520] width 74 height 62
click at [728, 429] on input "b." at bounding box center [728, 423] width 1 height 11
radio input "true"
click at [771, 706] on button "Next" at bounding box center [728, 693] width 219 height 54
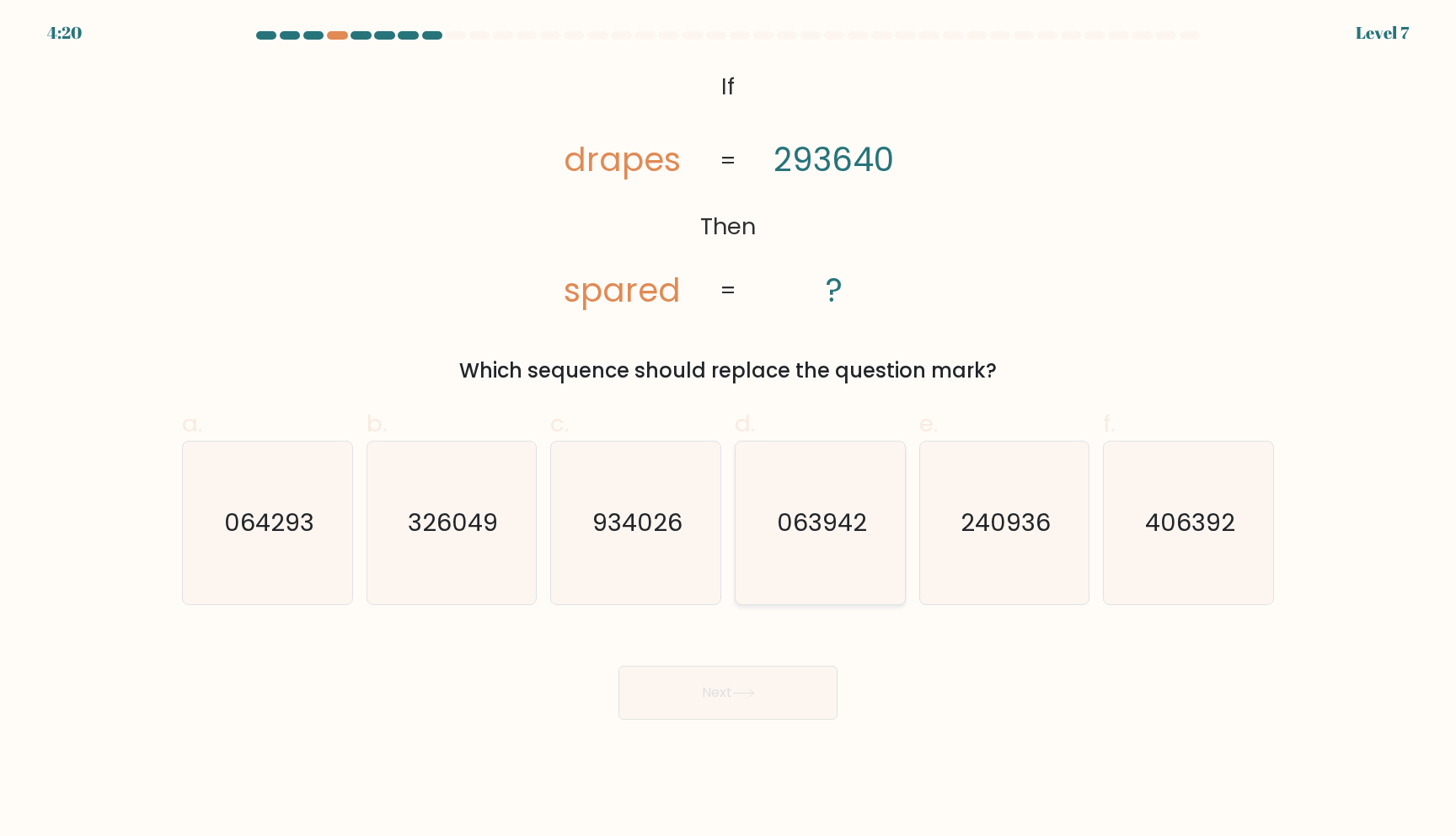
click at [824, 549] on icon "063942" at bounding box center [820, 522] width 162 height 162
click at [729, 429] on input "d. 063942" at bounding box center [728, 423] width 1 height 11
radio input "true"
click at [764, 692] on button "Next" at bounding box center [728, 693] width 219 height 54
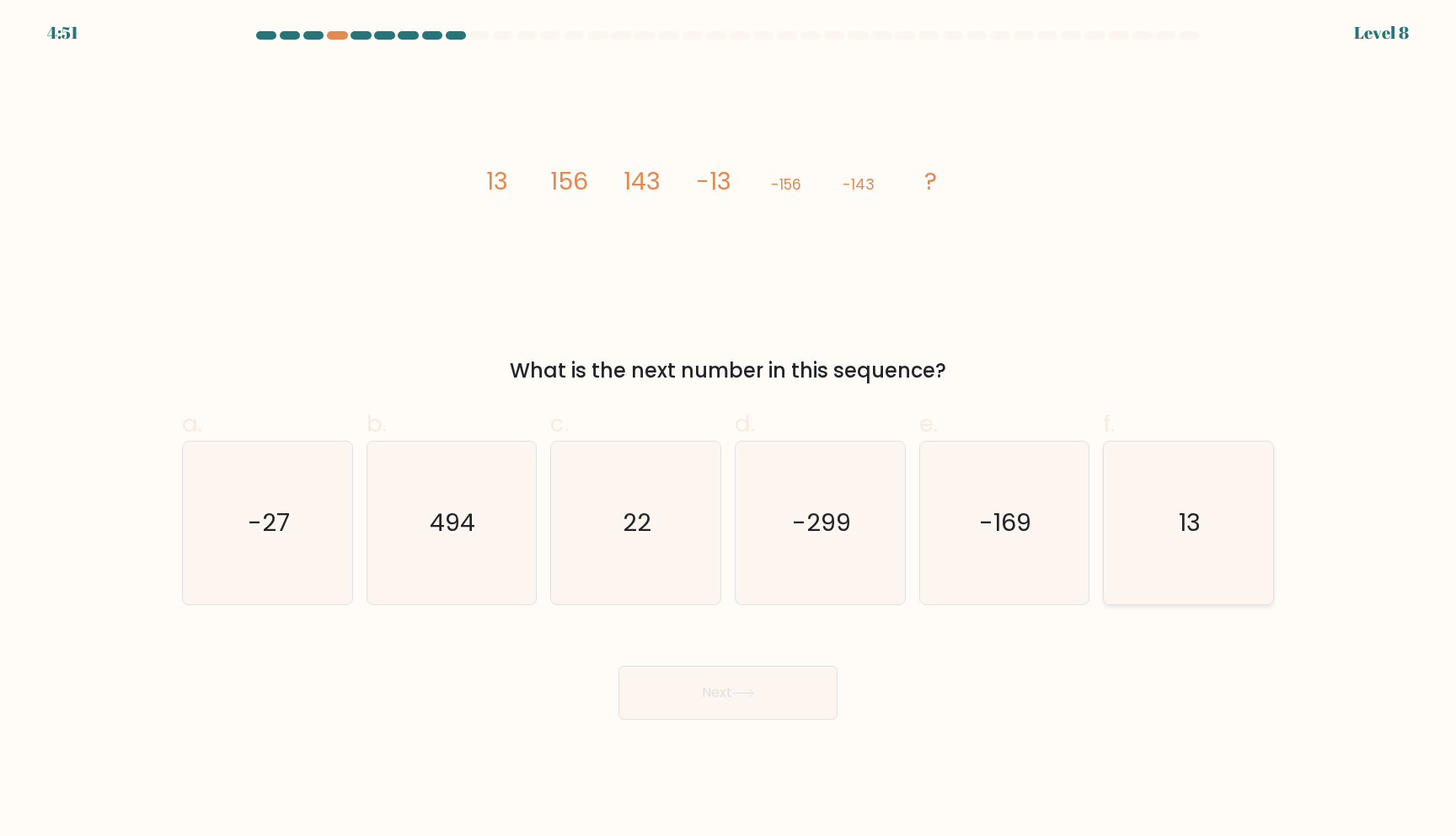
click at [1214, 507] on icon "13" at bounding box center [1188, 522] width 162 height 162
click at [729, 429] on input "f. 13" at bounding box center [728, 423] width 1 height 11
radio input "true"
click at [773, 707] on button "Next" at bounding box center [728, 693] width 219 height 54
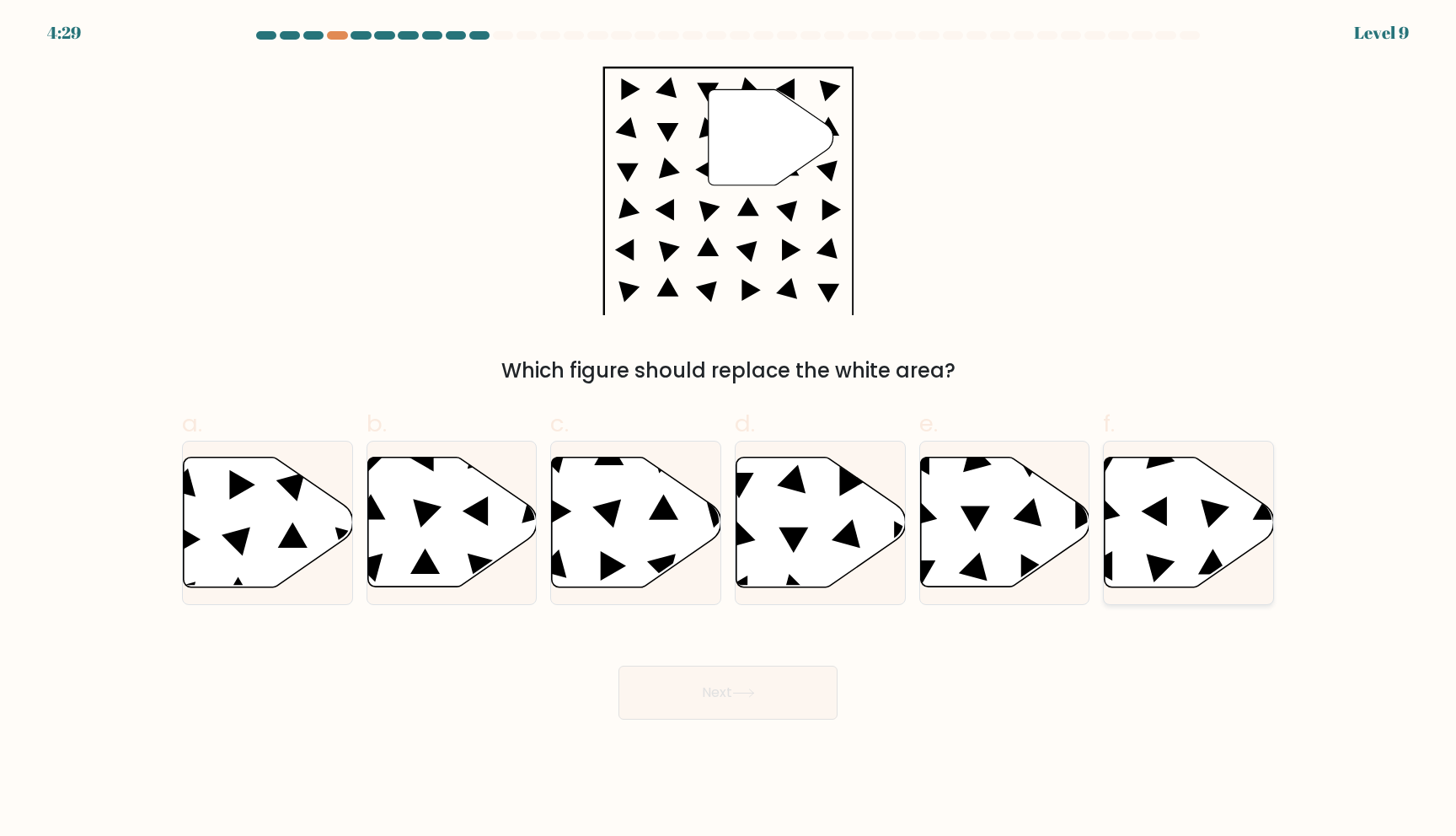
click at [1240, 514] on icon at bounding box center [1189, 522] width 169 height 130
click at [729, 429] on input "f." at bounding box center [728, 423] width 1 height 11
radio input "true"
click at [810, 697] on button "Next" at bounding box center [728, 693] width 219 height 54
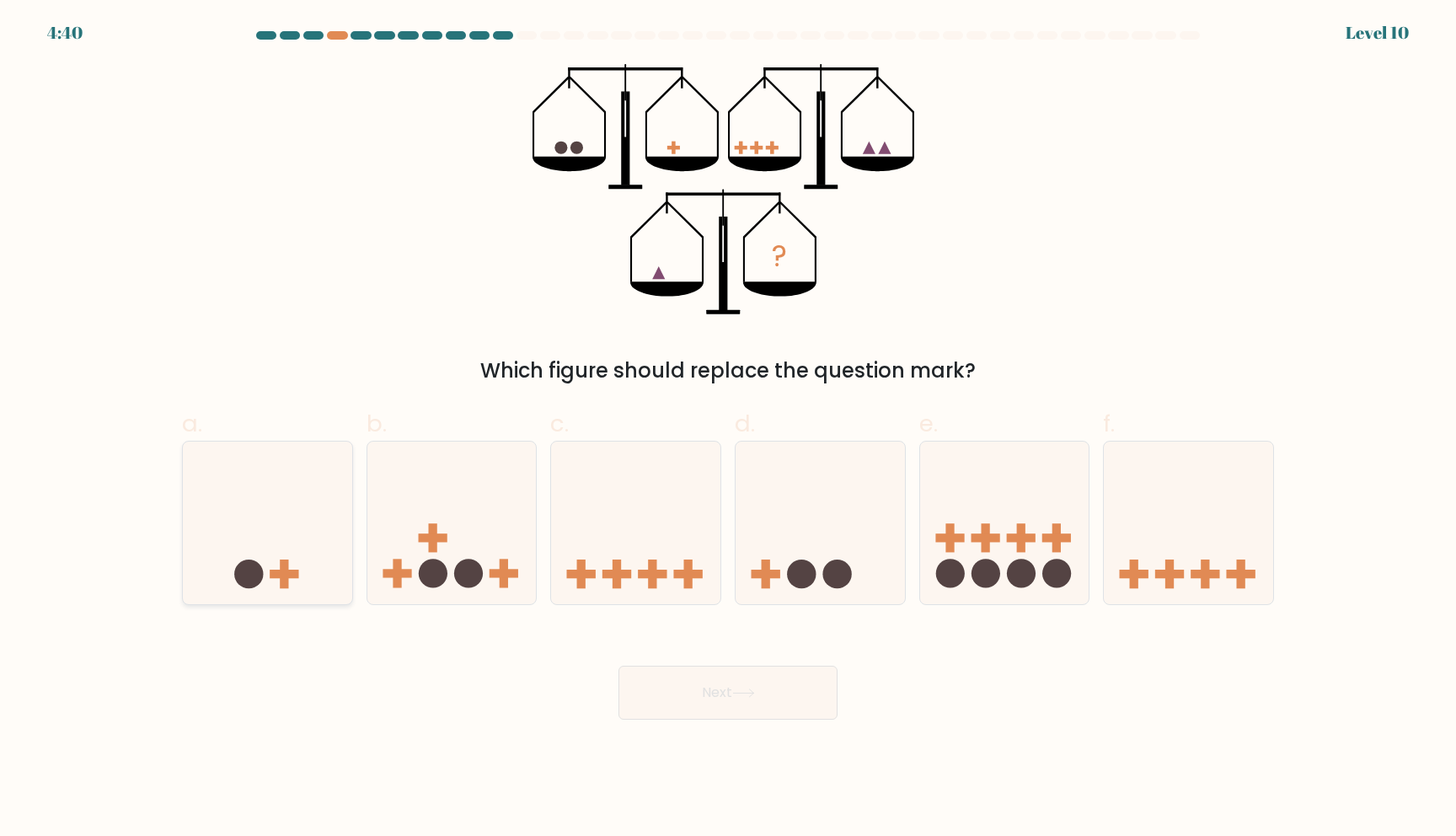
click at [327, 539] on icon at bounding box center [267, 522] width 169 height 140
click at [728, 429] on input "a." at bounding box center [728, 423] width 1 height 11
radio input "true"
click at [765, 704] on button "Next" at bounding box center [728, 693] width 219 height 54
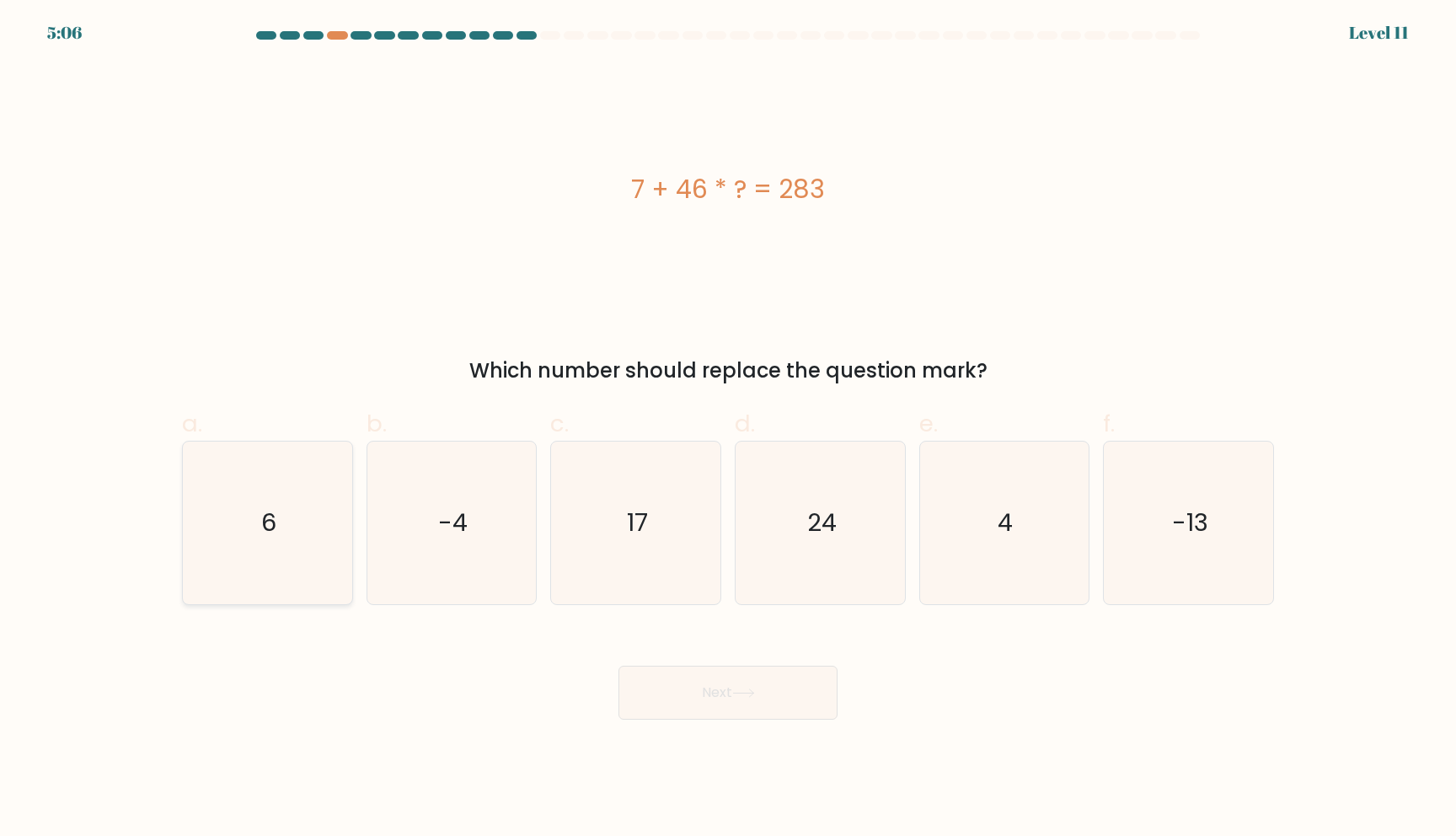
click at [334, 534] on icon "6" at bounding box center [267, 522] width 162 height 162
click at [728, 429] on input "a. 6" at bounding box center [728, 423] width 1 height 11
radio input "true"
click at [754, 693] on icon at bounding box center [743, 693] width 21 height 8
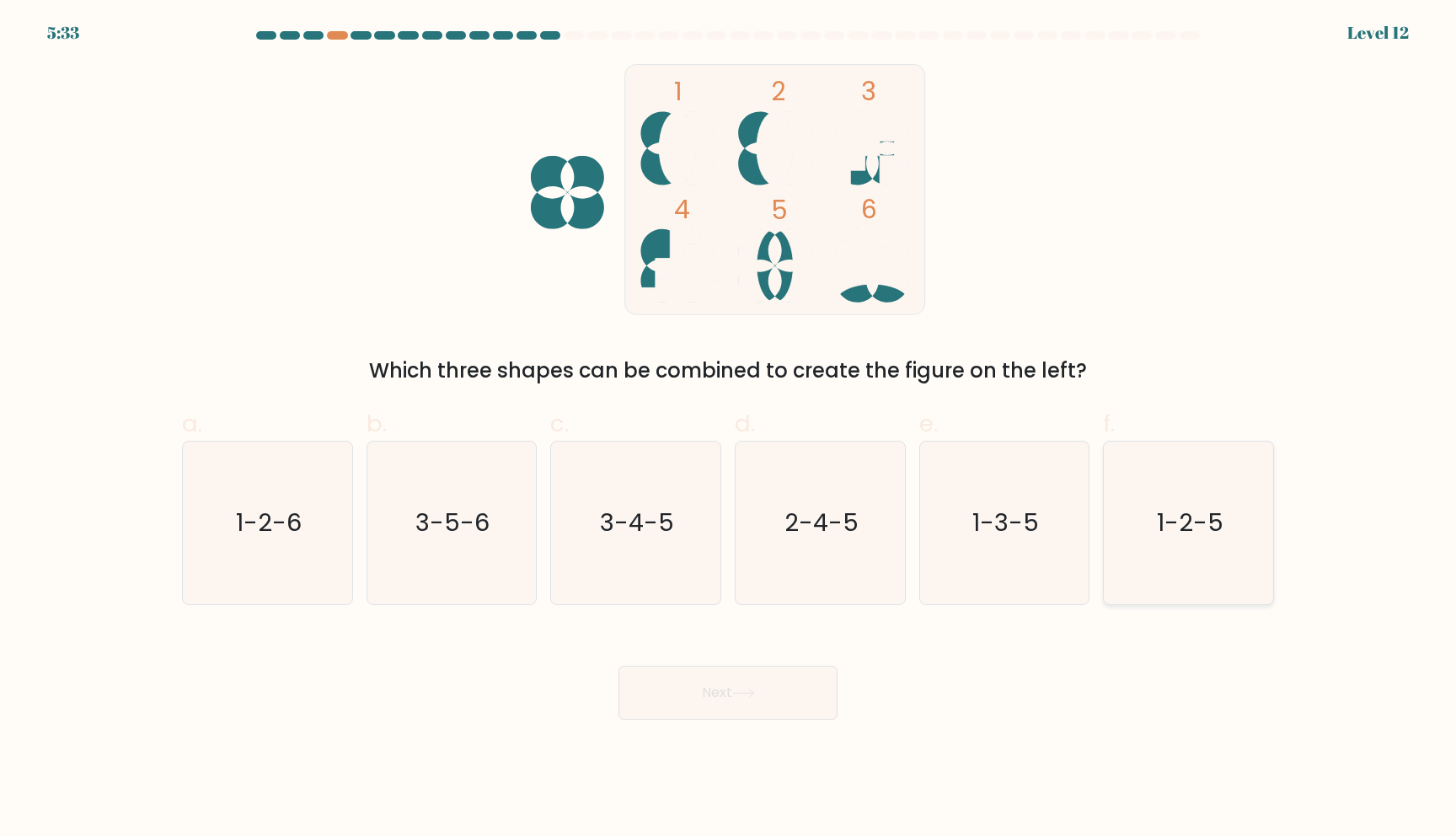
click at [1174, 534] on text "1-2-5" at bounding box center [1190, 522] width 66 height 34
click at [729, 429] on input "f. 1-2-5" at bounding box center [728, 423] width 1 height 11
radio input "true"
click at [779, 684] on button "Next" at bounding box center [728, 693] width 219 height 54
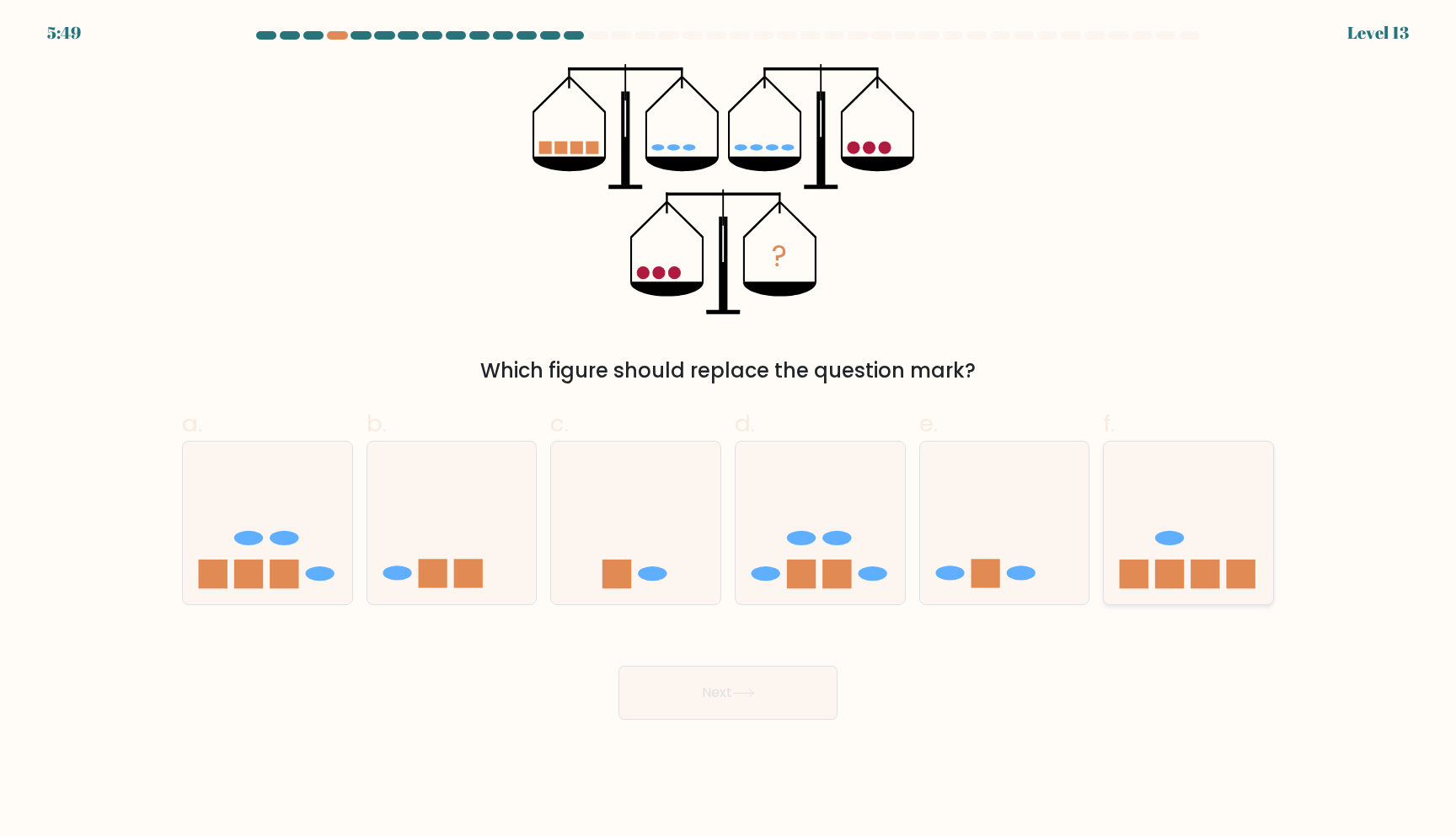
click at [1223, 586] on icon at bounding box center [1188, 522] width 169 height 140
click at [729, 429] on input "f." at bounding box center [728, 423] width 1 height 11
radio input "true"
click at [749, 682] on button "Next" at bounding box center [728, 693] width 219 height 54
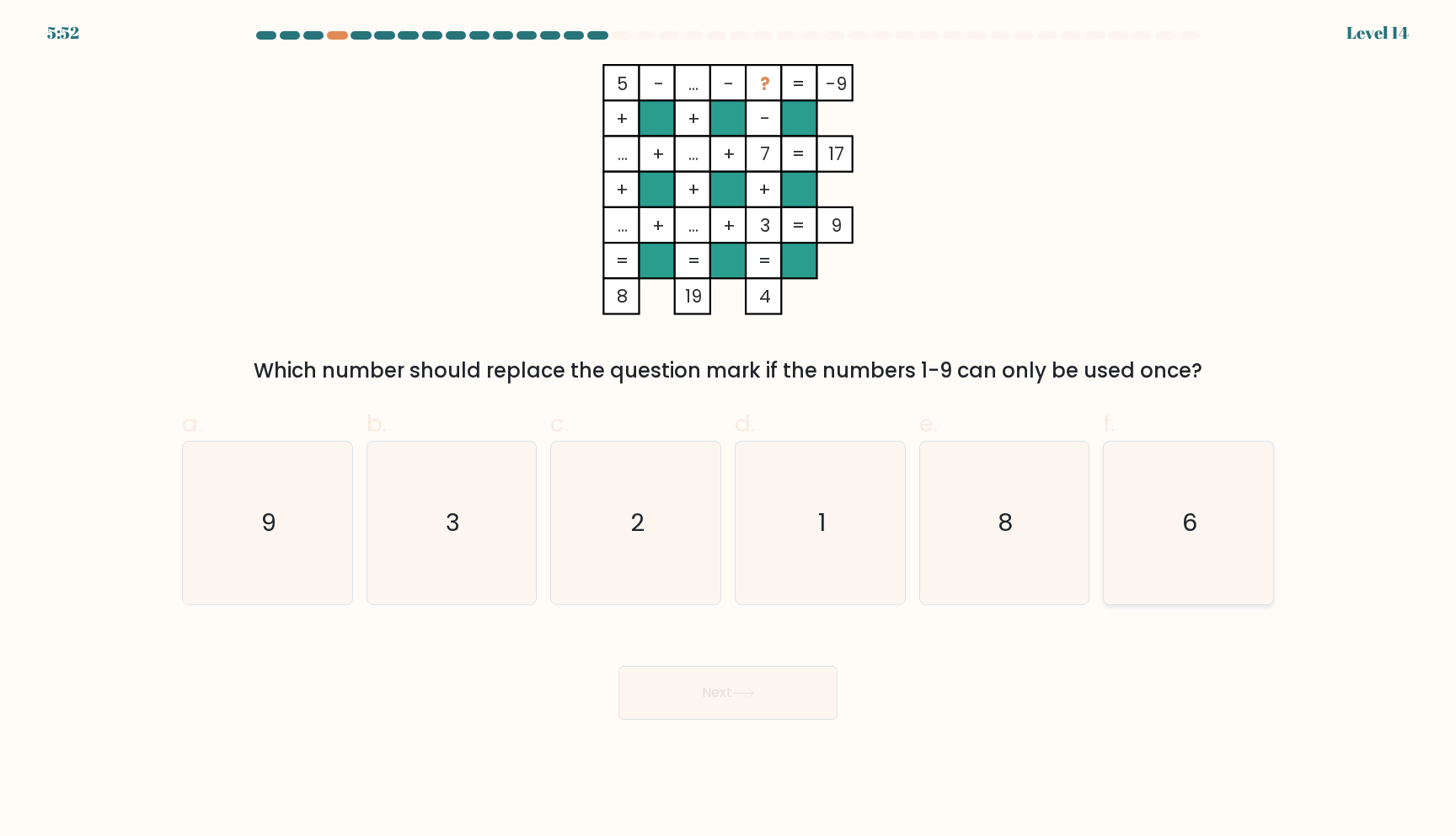
click at [1236, 501] on icon "6" at bounding box center [1188, 522] width 162 height 162
click at [729, 429] on input "f. 6" at bounding box center [728, 423] width 1 height 11
radio input "true"
click at [978, 529] on icon "8" at bounding box center [1004, 522] width 162 height 162
click at [729, 429] on input "e. 8" at bounding box center [728, 423] width 1 height 11
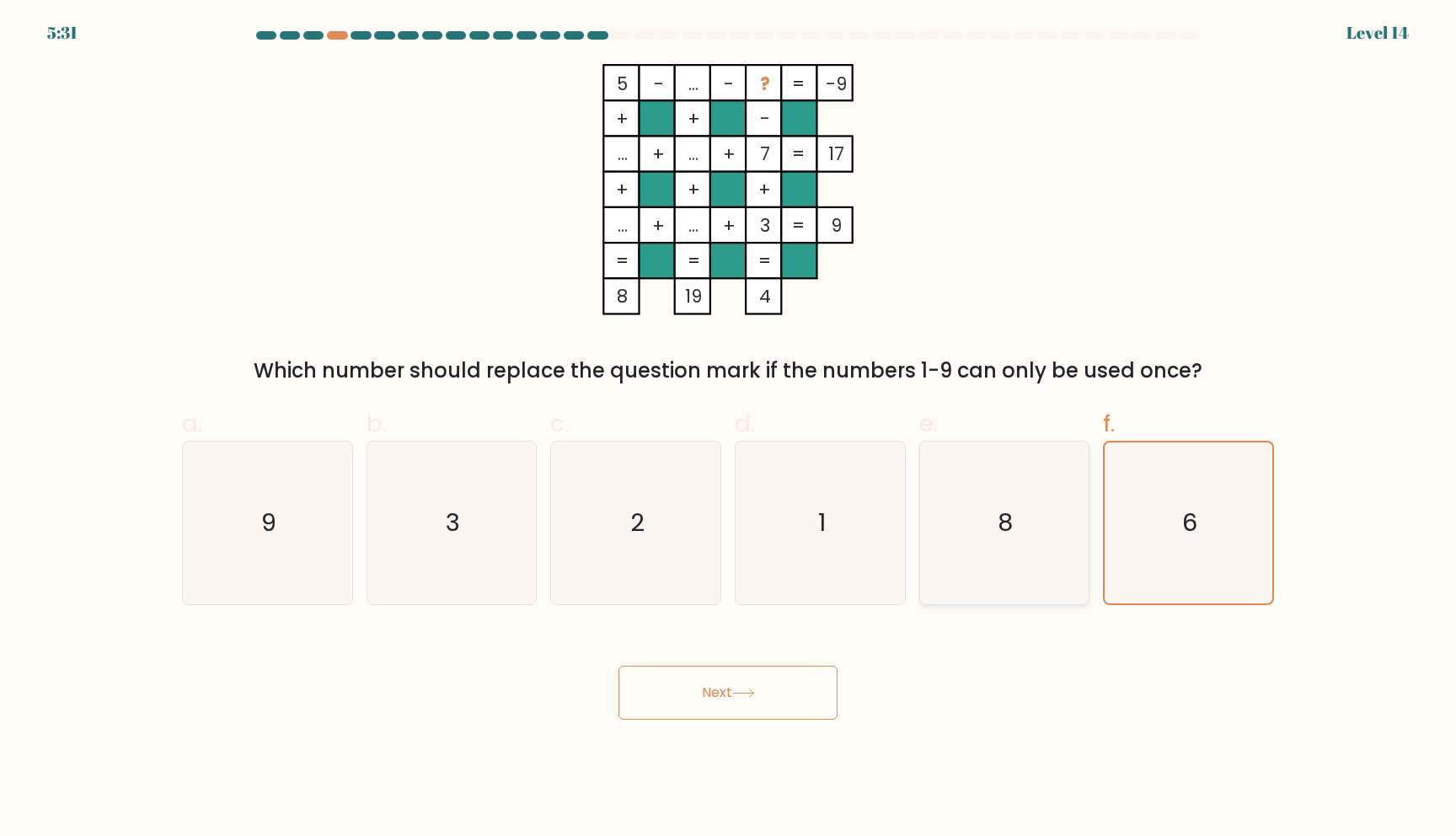
radio input "true"
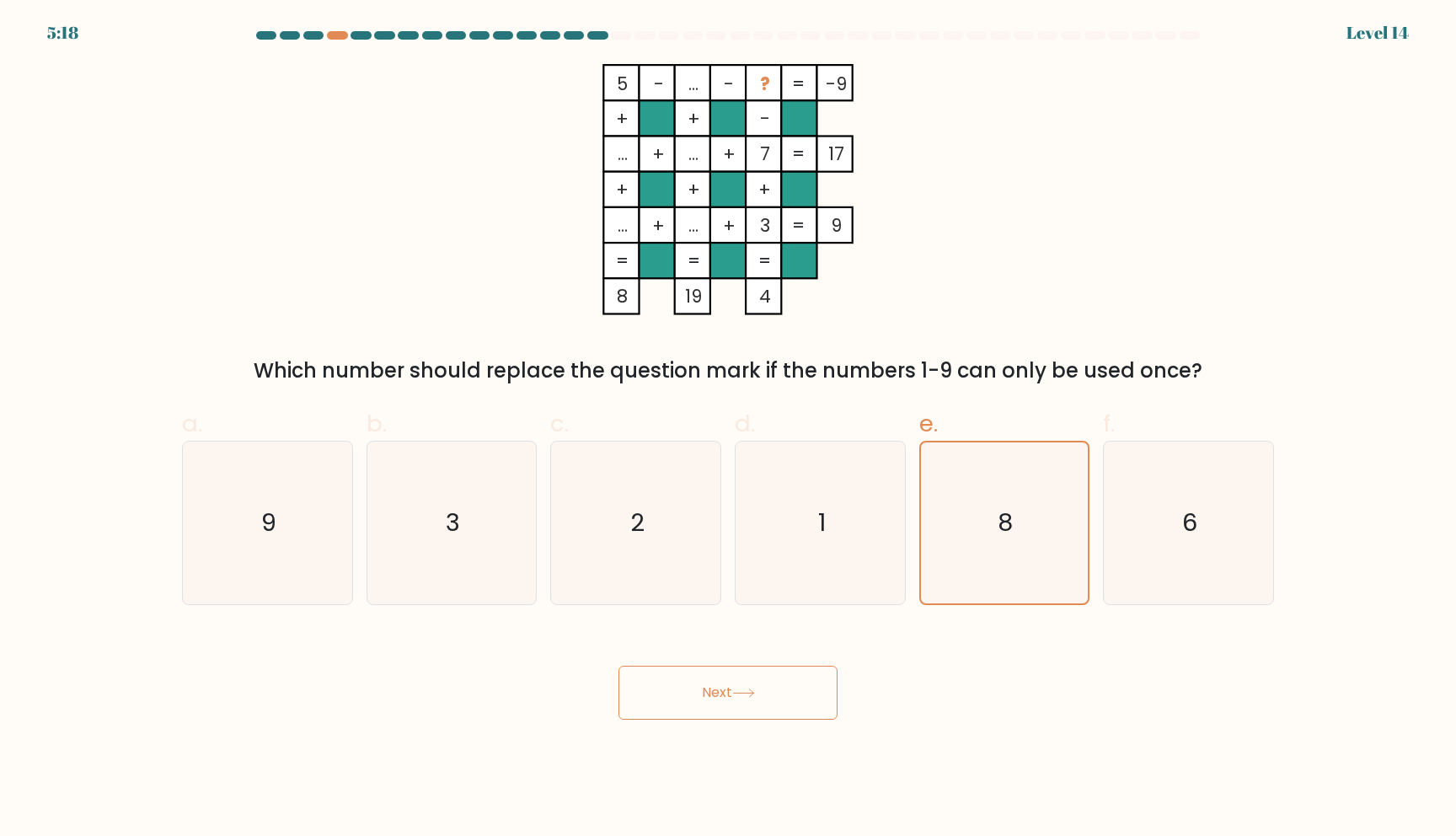
click at [740, 705] on button "Next" at bounding box center [728, 693] width 219 height 54
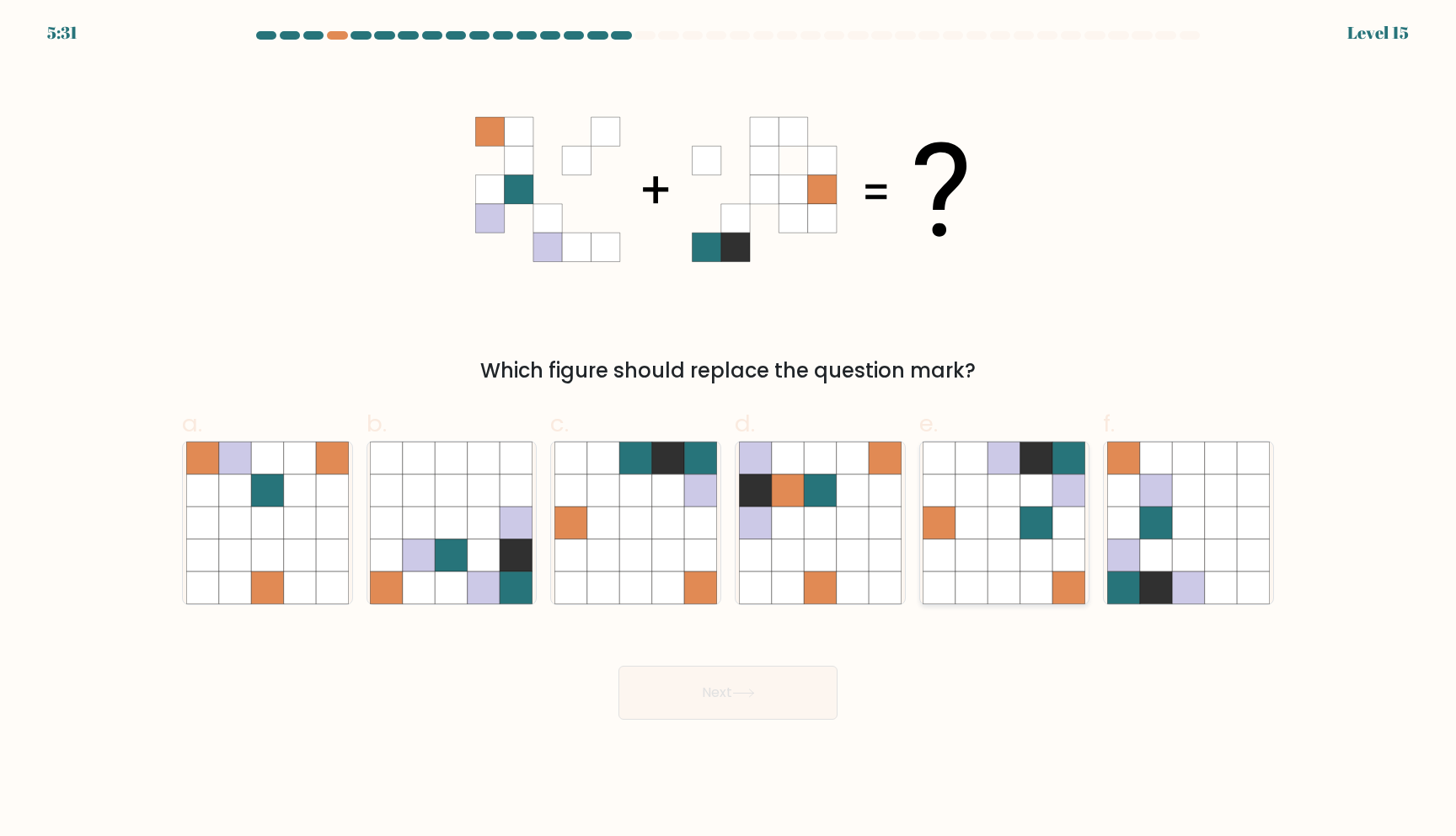
click at [1038, 563] on icon at bounding box center [1036, 554] width 32 height 32
click at [729, 429] on input "e." at bounding box center [728, 423] width 1 height 11
radio input "true"
click at [749, 690] on icon at bounding box center [743, 693] width 22 height 9
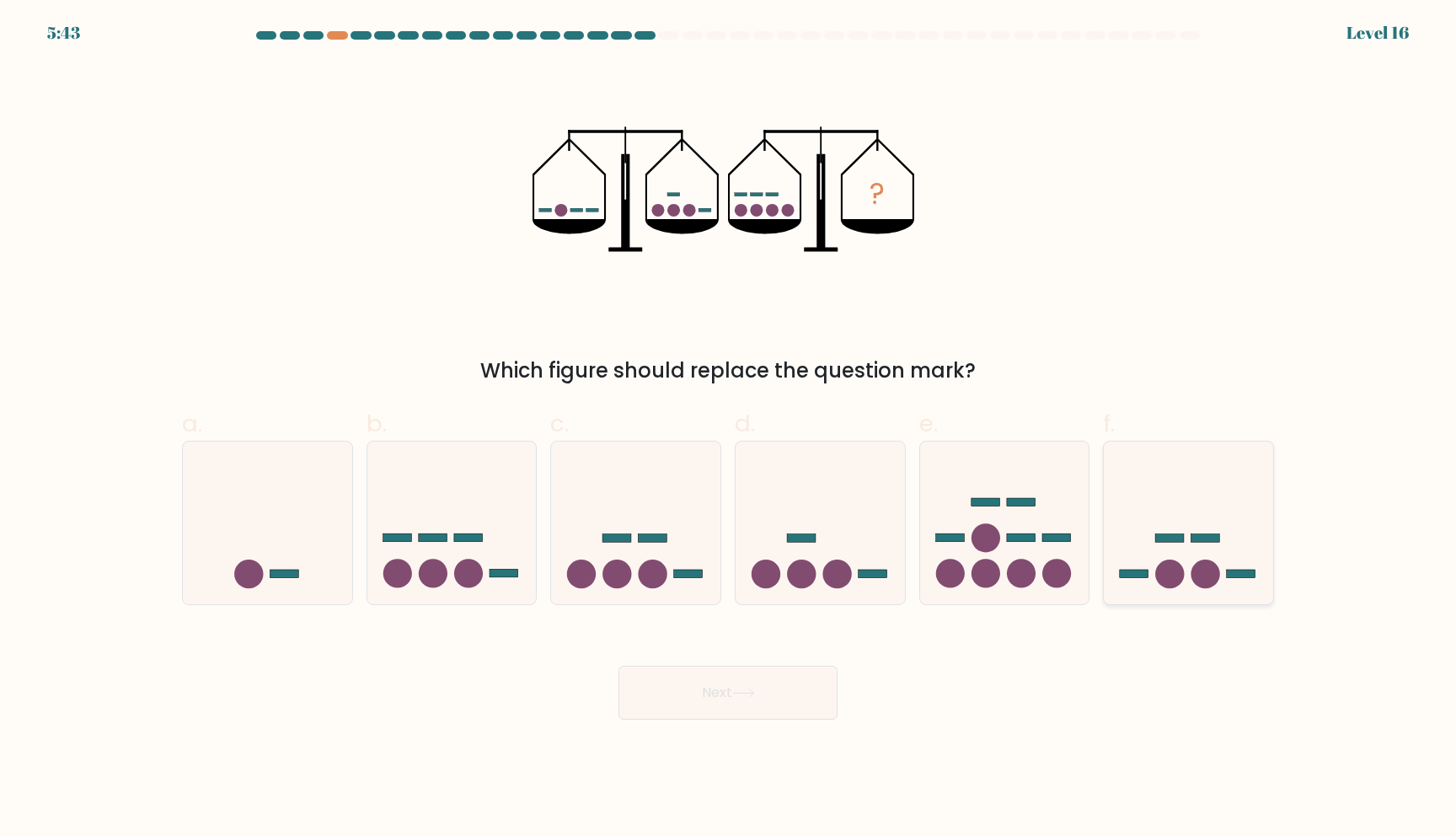
click at [1195, 548] on icon at bounding box center [1188, 522] width 169 height 140
click at [729, 429] on input "f." at bounding box center [728, 423] width 1 height 11
radio input "true"
click at [755, 708] on button "Next" at bounding box center [728, 693] width 219 height 54
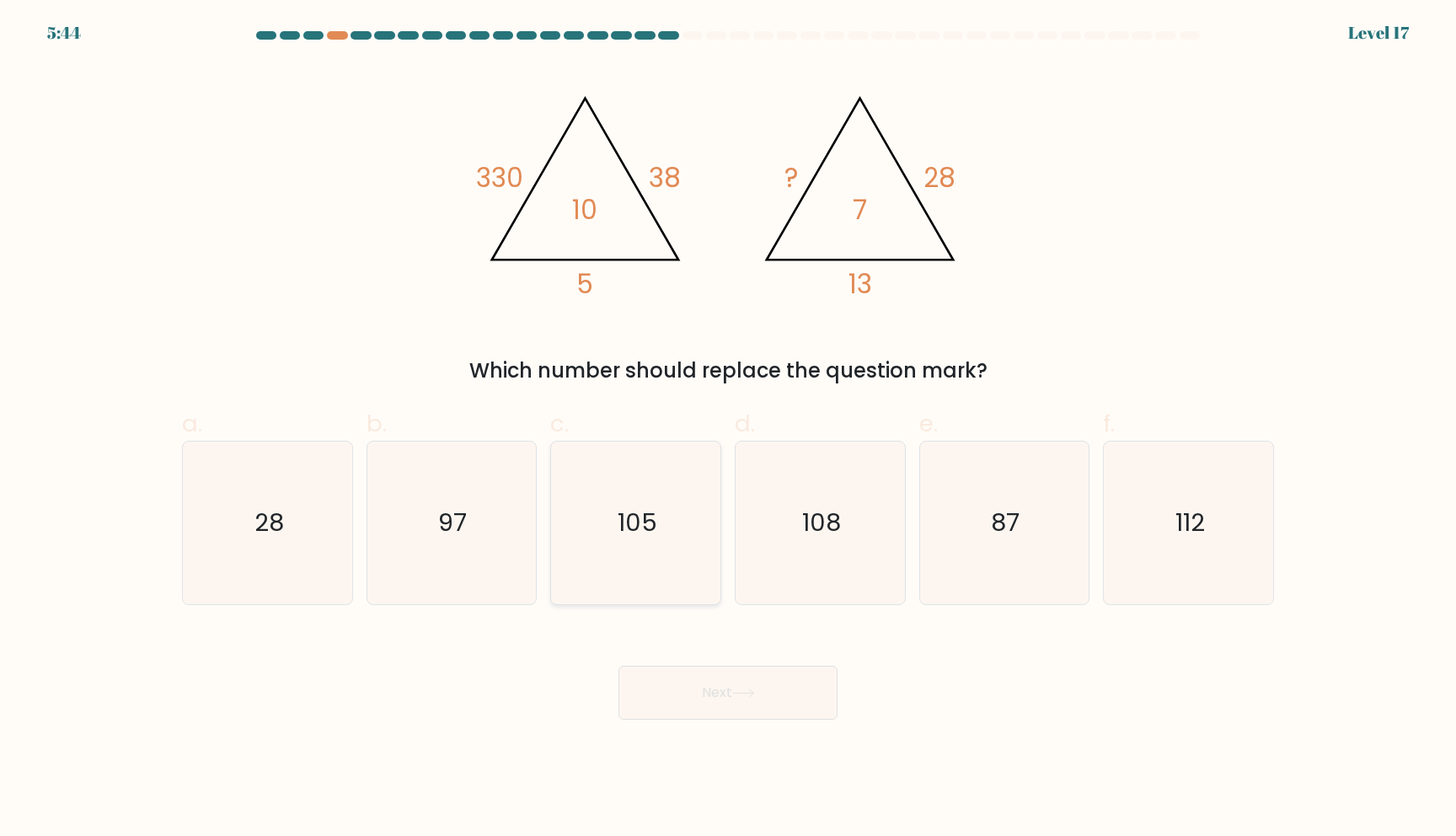
click at [707, 521] on icon "105" at bounding box center [635, 522] width 162 height 162
click at [728, 429] on input "c. 105" at bounding box center [728, 423] width 1 height 11
radio input "true"
click at [762, 705] on button "Next" at bounding box center [728, 693] width 219 height 54
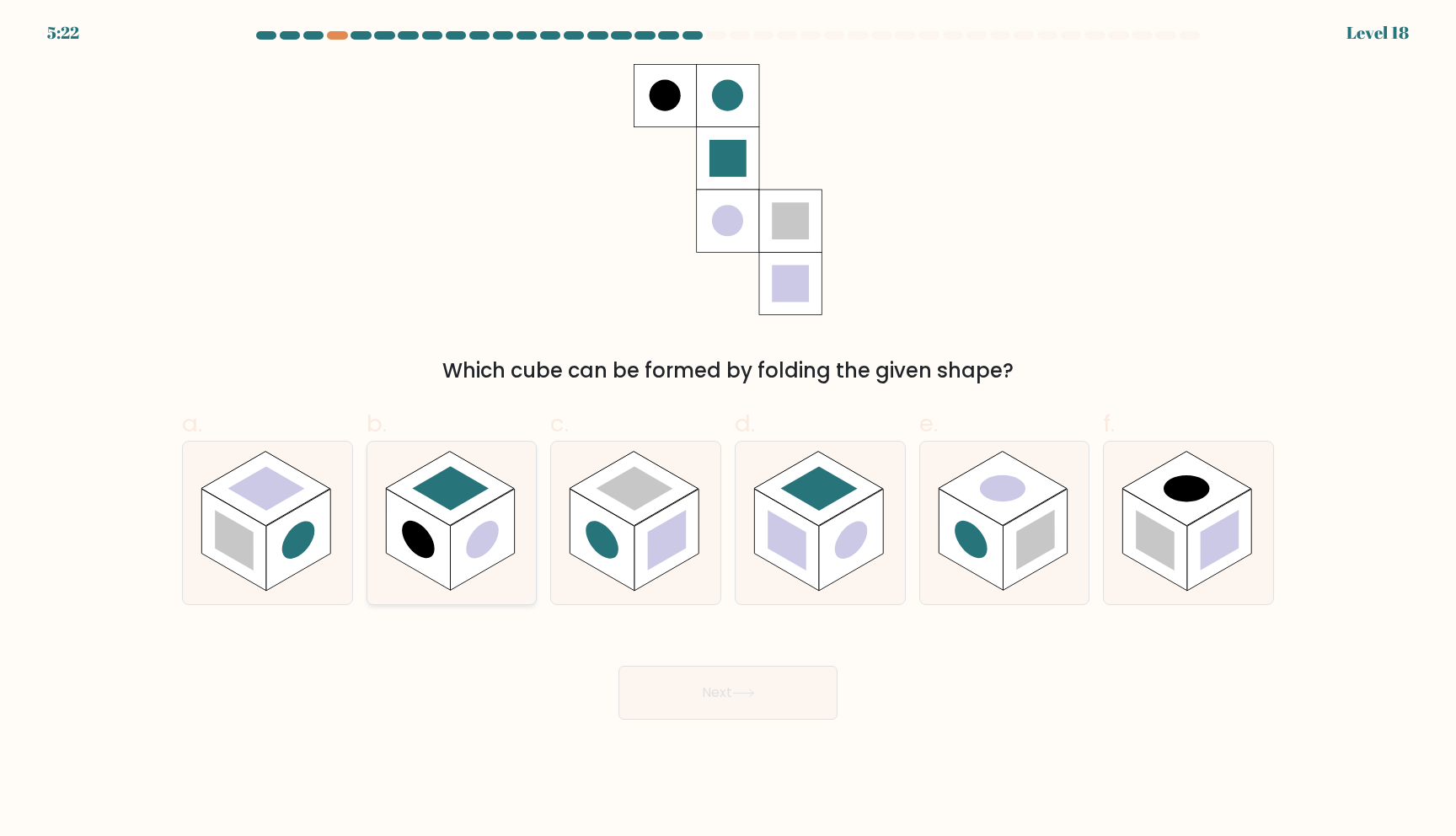
click at [464, 512] on rect at bounding box center [450, 489] width 129 height 74
click at [728, 429] on input "b." at bounding box center [728, 423] width 1 height 11
radio input "true"
click at [766, 733] on body "4:20 Level 18" at bounding box center [728, 418] width 1456 height 836
click at [766, 726] on body "4:19 Level 18" at bounding box center [728, 418] width 1456 height 836
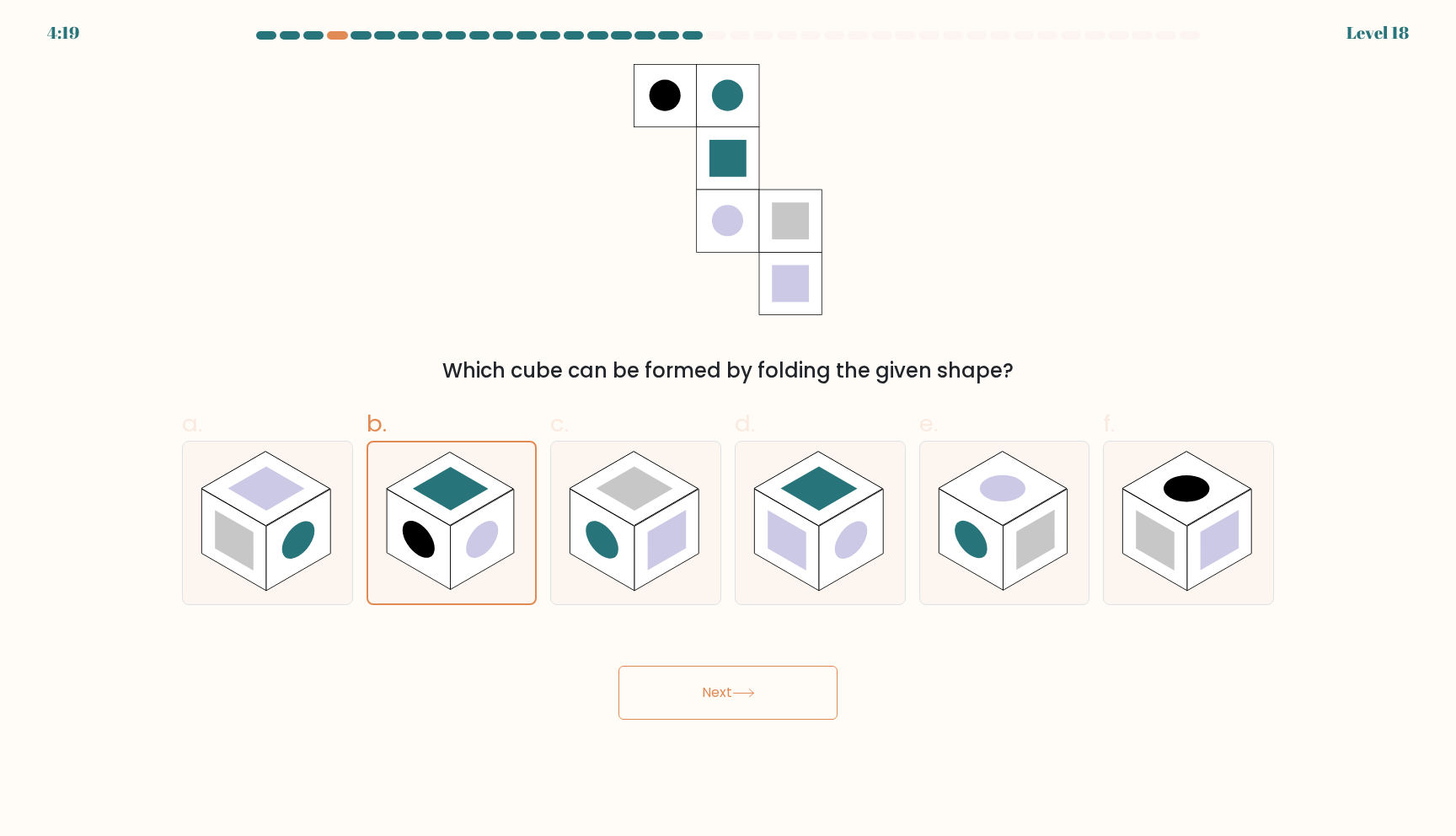
click at [762, 697] on button "Next" at bounding box center [728, 693] width 219 height 54
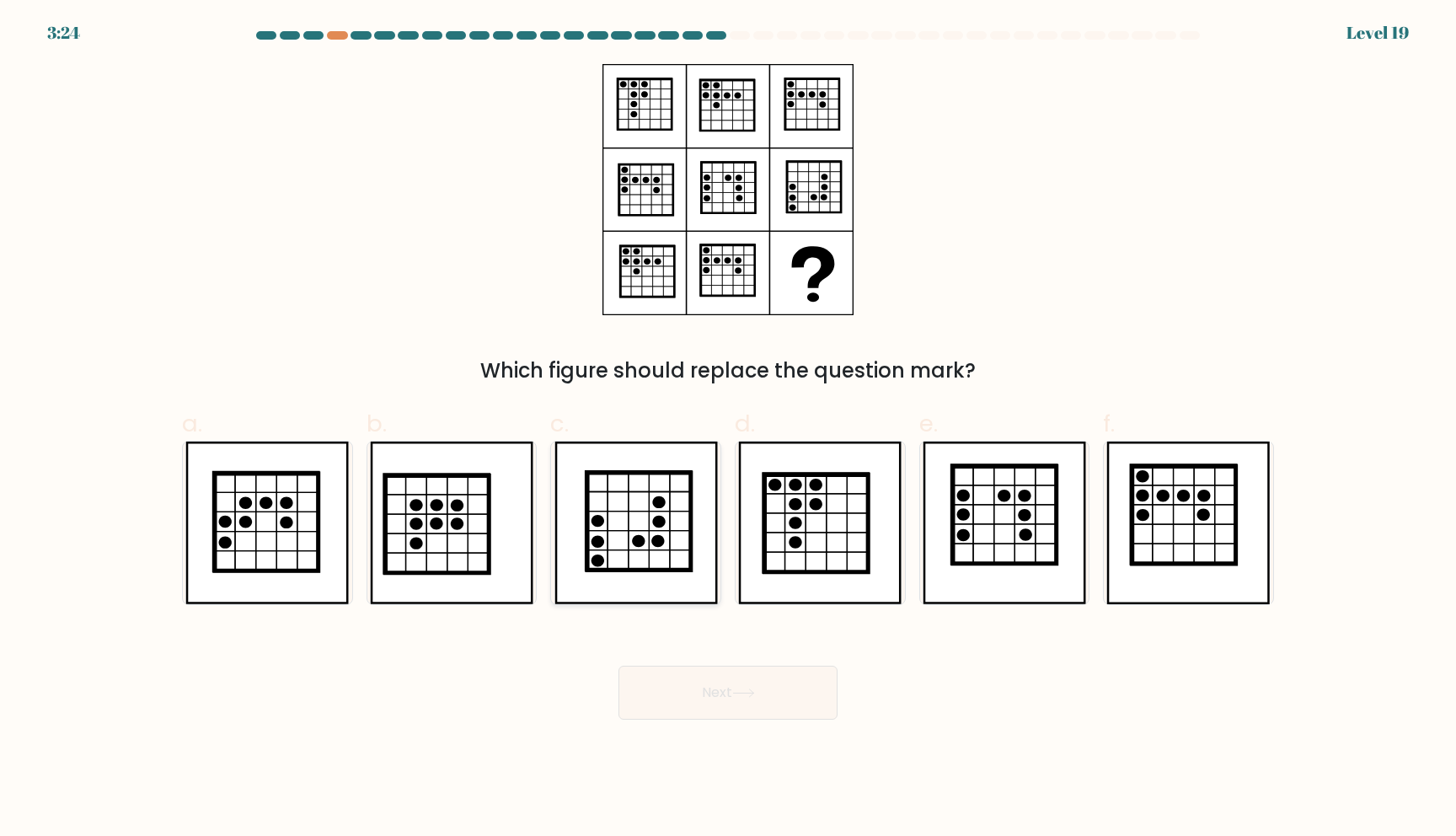
click at [663, 541] on icon at bounding box center [658, 541] width 13 height 12
click at [728, 429] on input "c." at bounding box center [728, 423] width 1 height 11
radio input "true"
click at [987, 502] on icon at bounding box center [1005, 515] width 104 height 98
click at [729, 429] on input "e." at bounding box center [728, 423] width 1 height 11
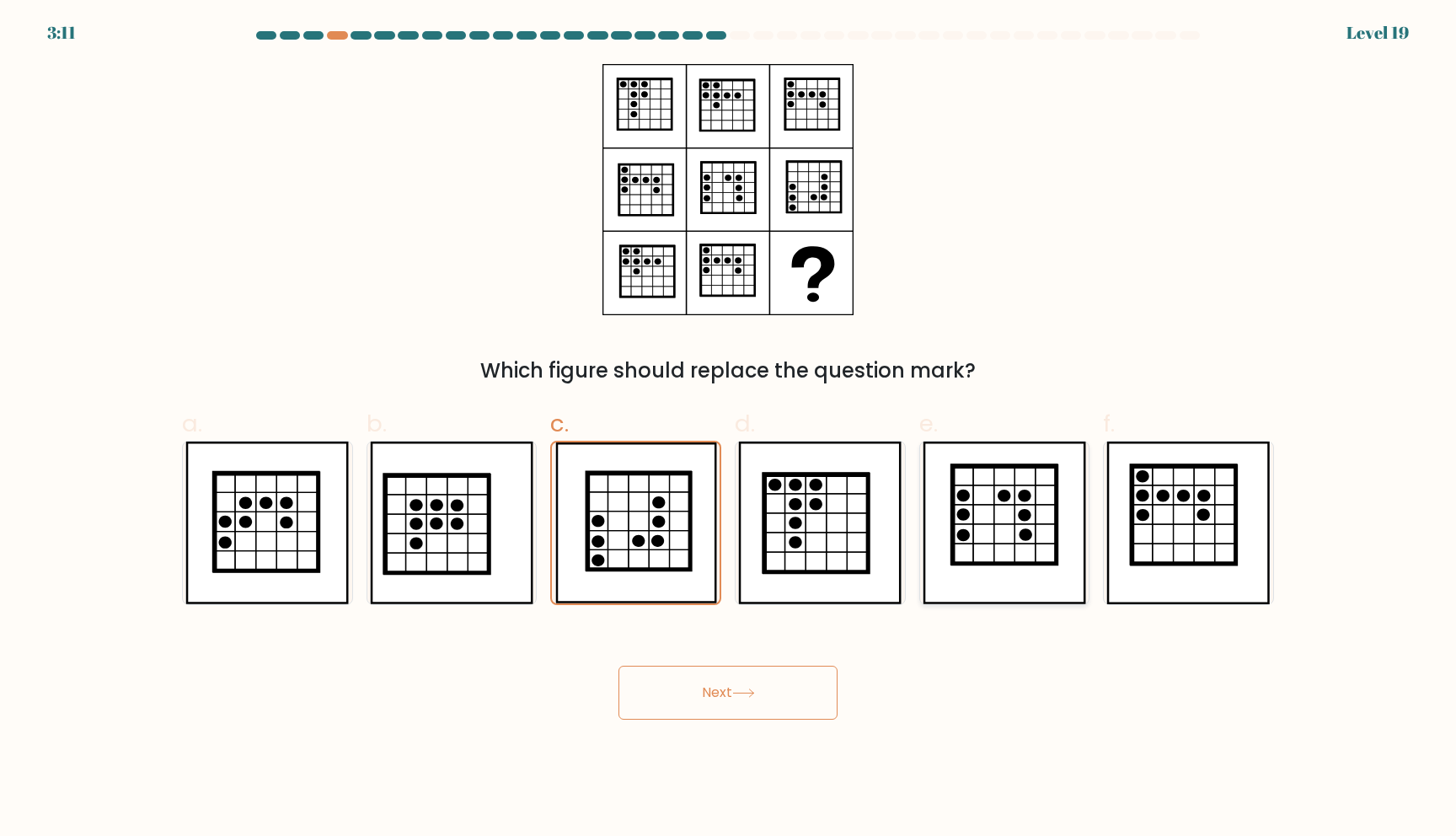
radio input "true"
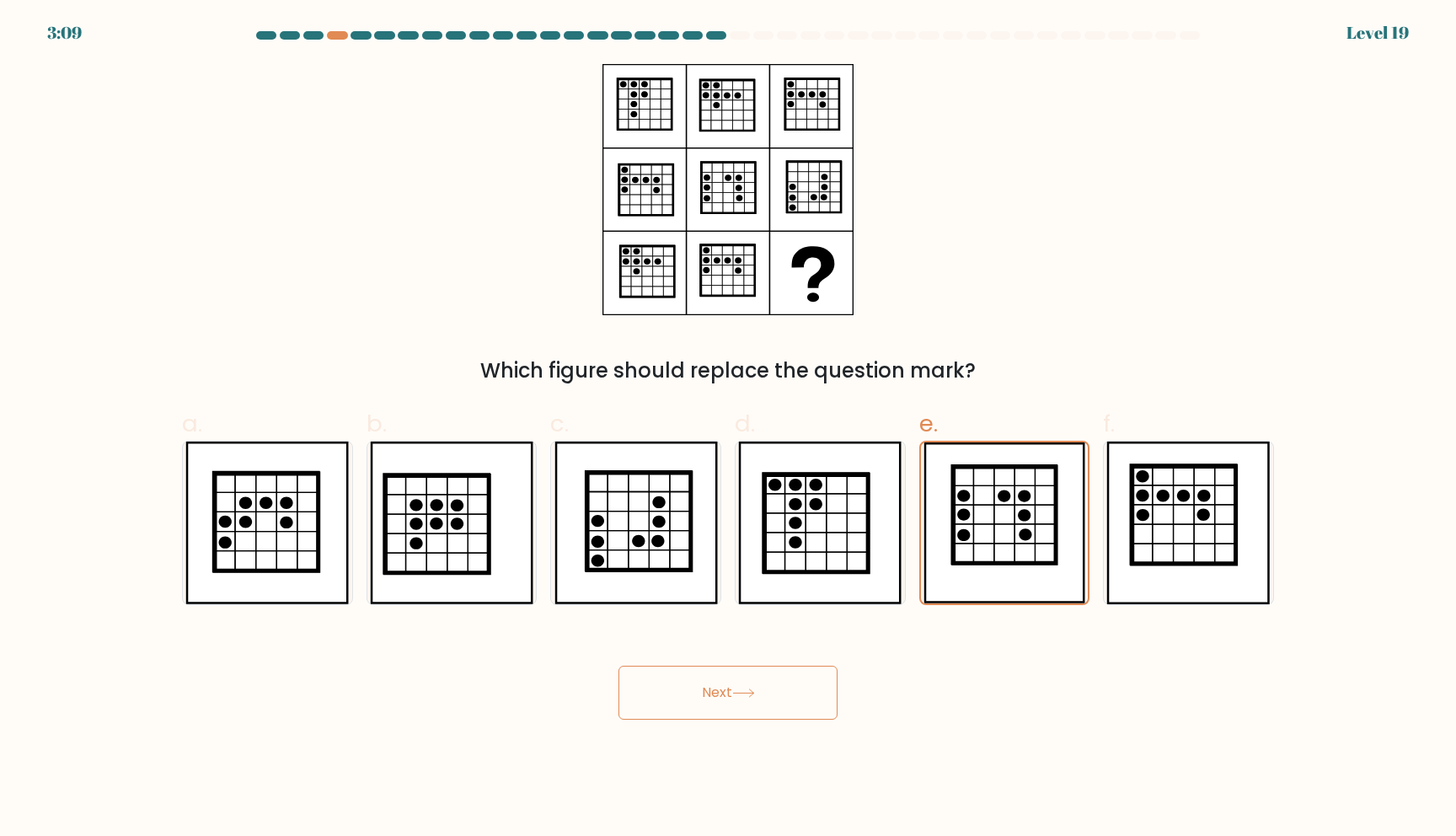
click at [751, 691] on icon at bounding box center [743, 693] width 22 height 9
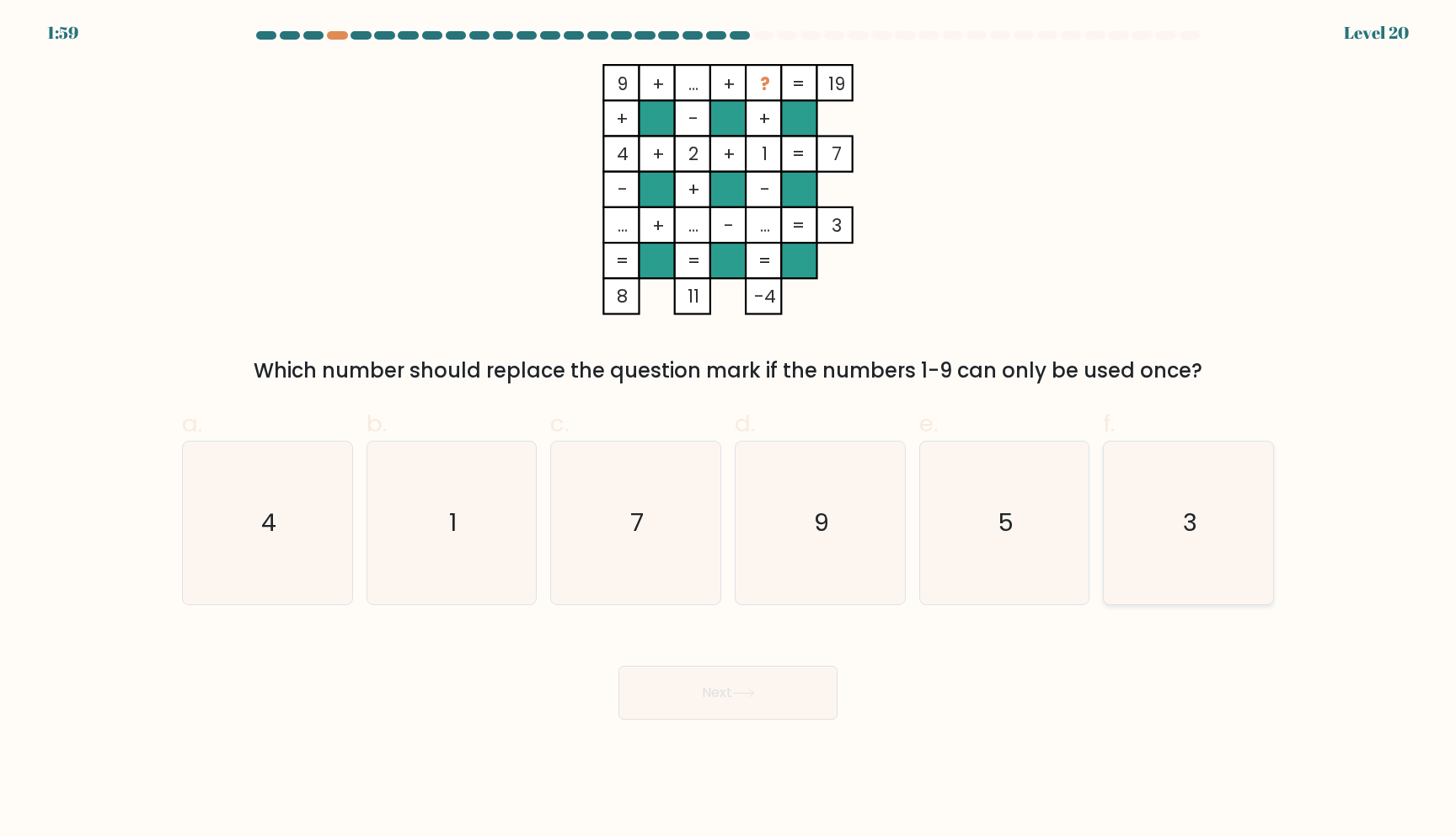
click at [1196, 512] on text "3" at bounding box center [1190, 522] width 15 height 34
click at [729, 429] on input "f. 3" at bounding box center [728, 423] width 1 height 11
radio input "true"
click at [792, 707] on button "Next" at bounding box center [728, 693] width 219 height 54
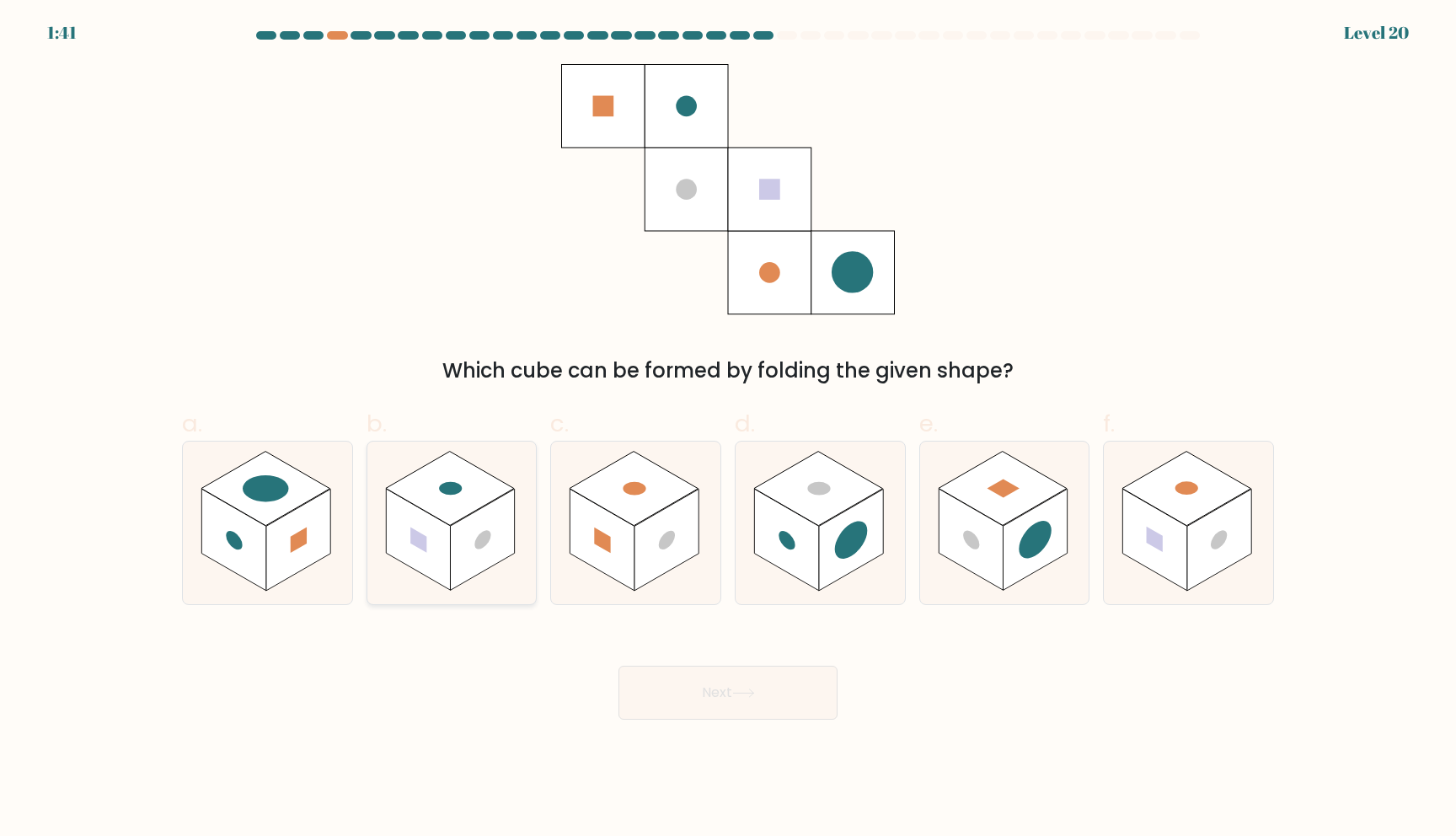
click at [477, 528] on rect at bounding box center [482, 540] width 64 height 102
click at [728, 429] on input "b." at bounding box center [728, 423] width 1 height 11
radio input "true"
click at [738, 684] on button "Next" at bounding box center [728, 693] width 219 height 54
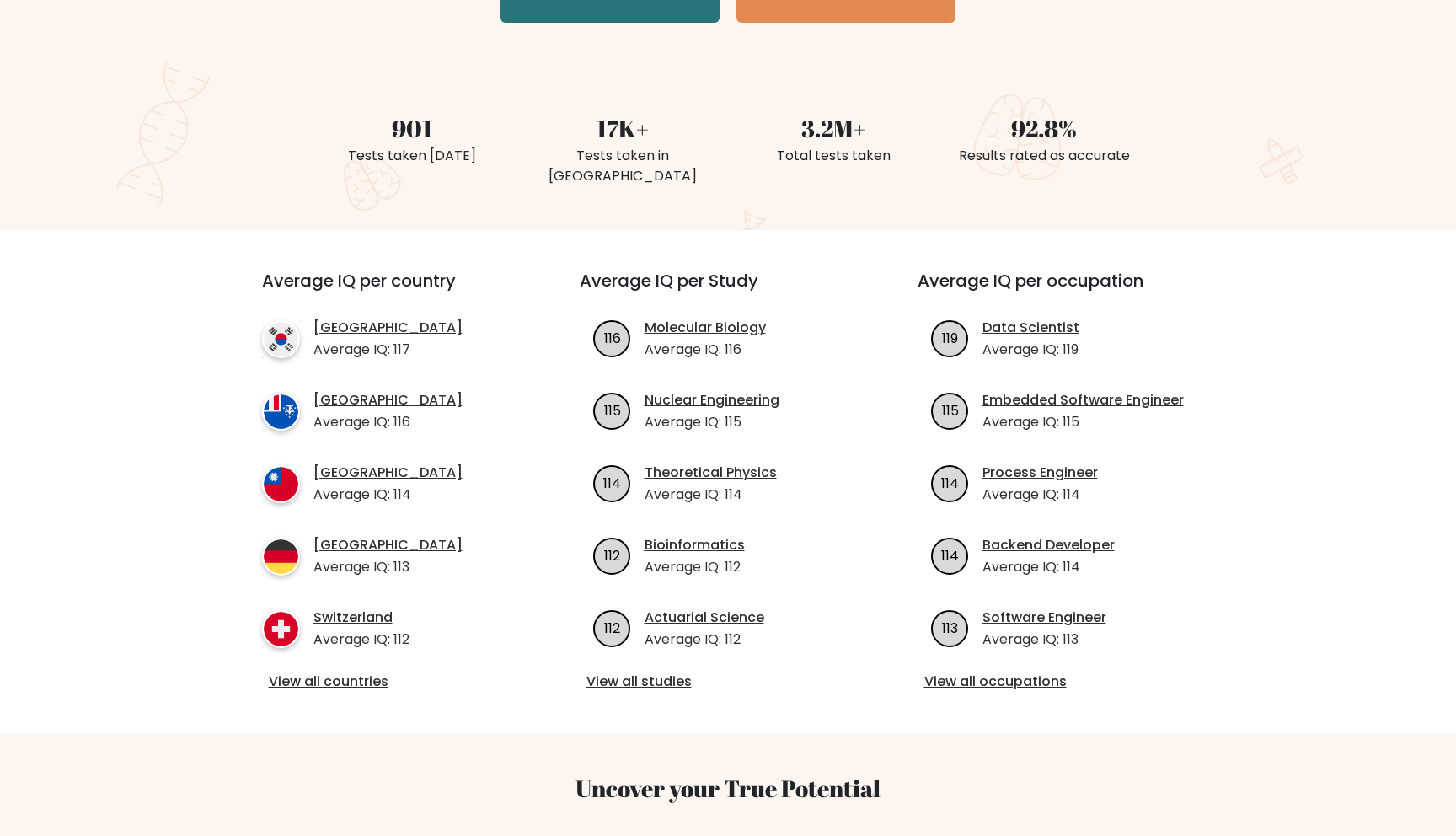
scroll to position [391, 0]
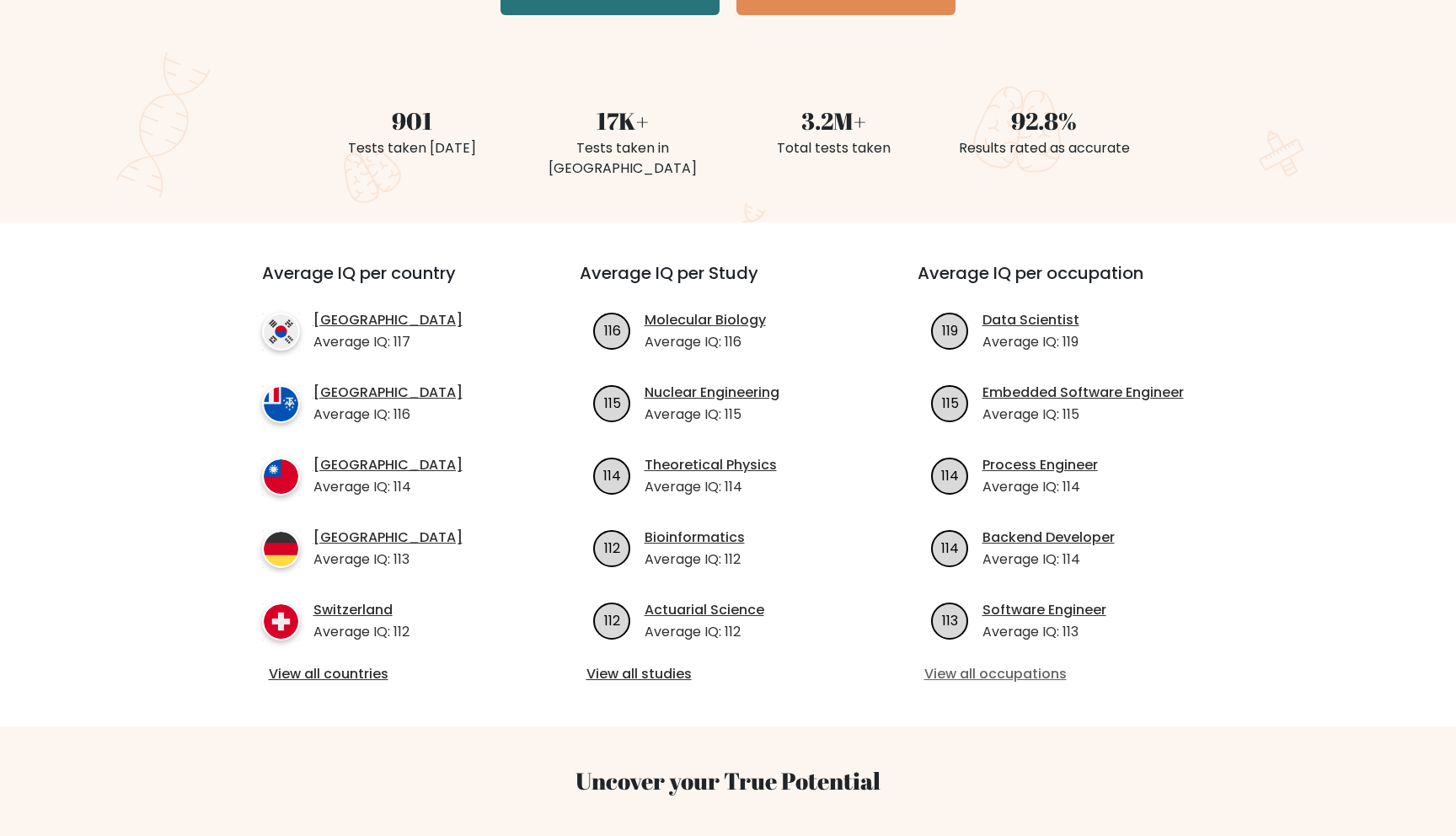
click at [983, 664] on link "View all occupations" at bounding box center [1067, 674] width 284 height 21
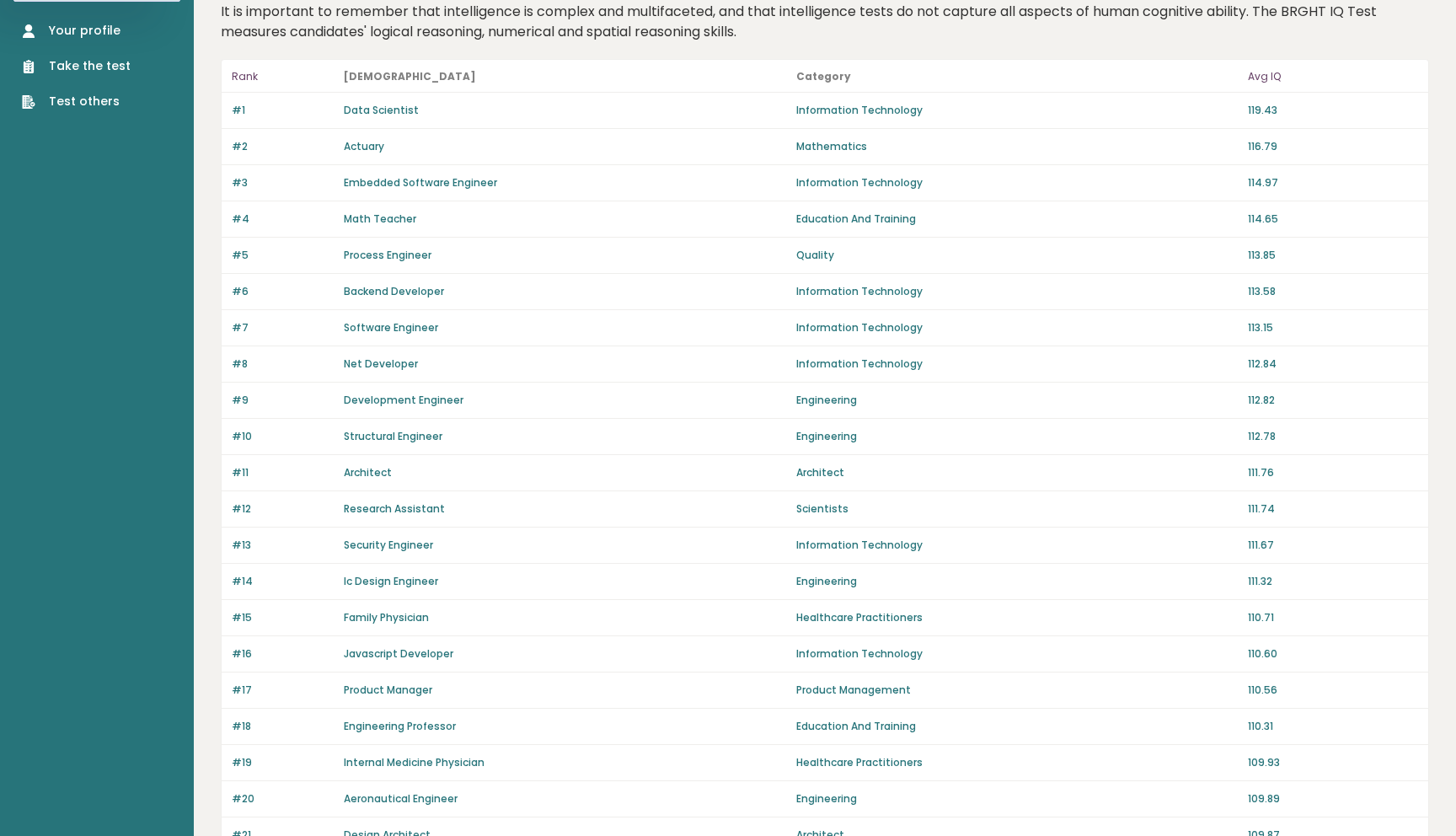
scroll to position [58, 0]
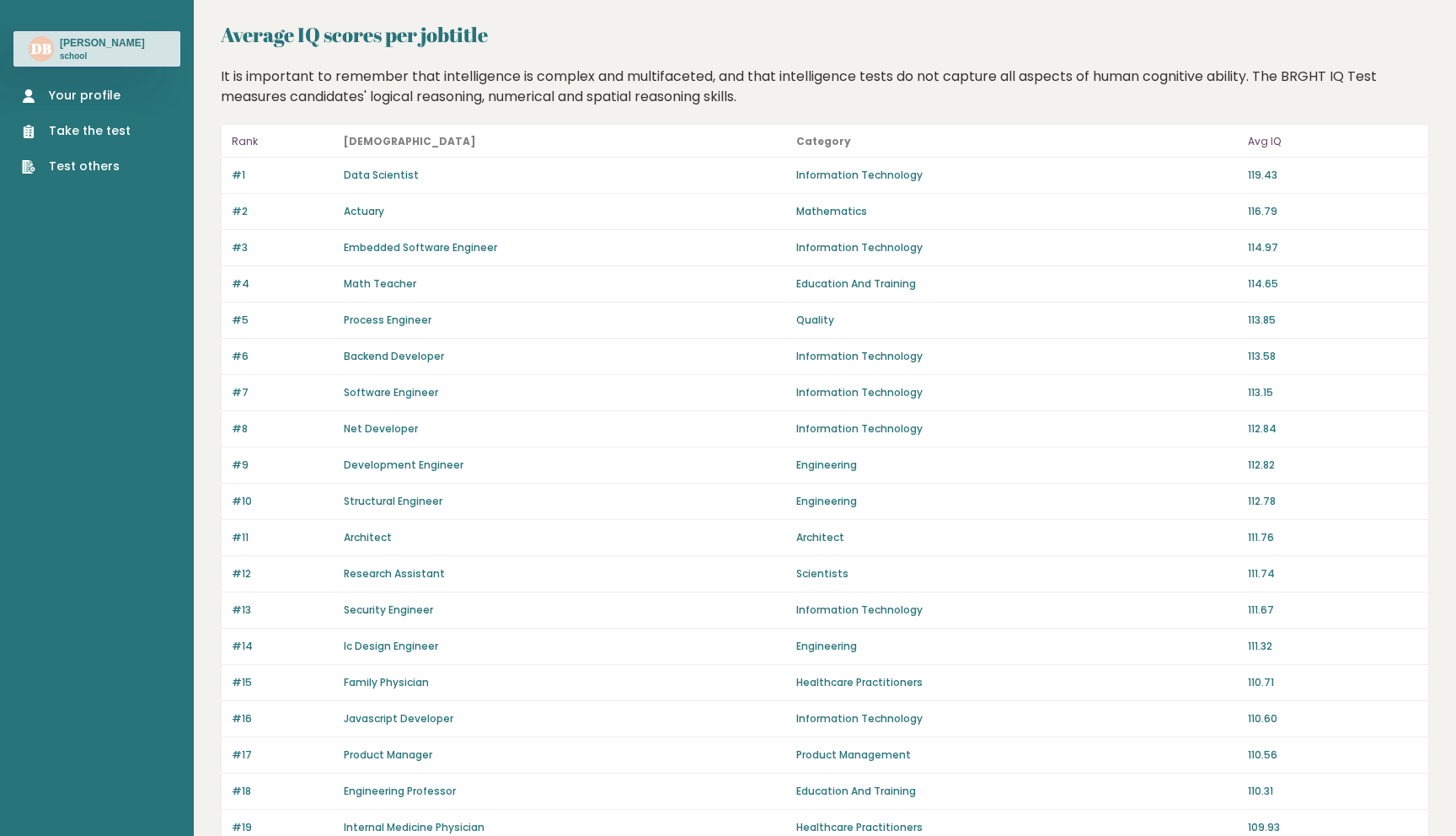
click at [97, 100] on link "Your profile" at bounding box center [76, 95] width 108 height 18
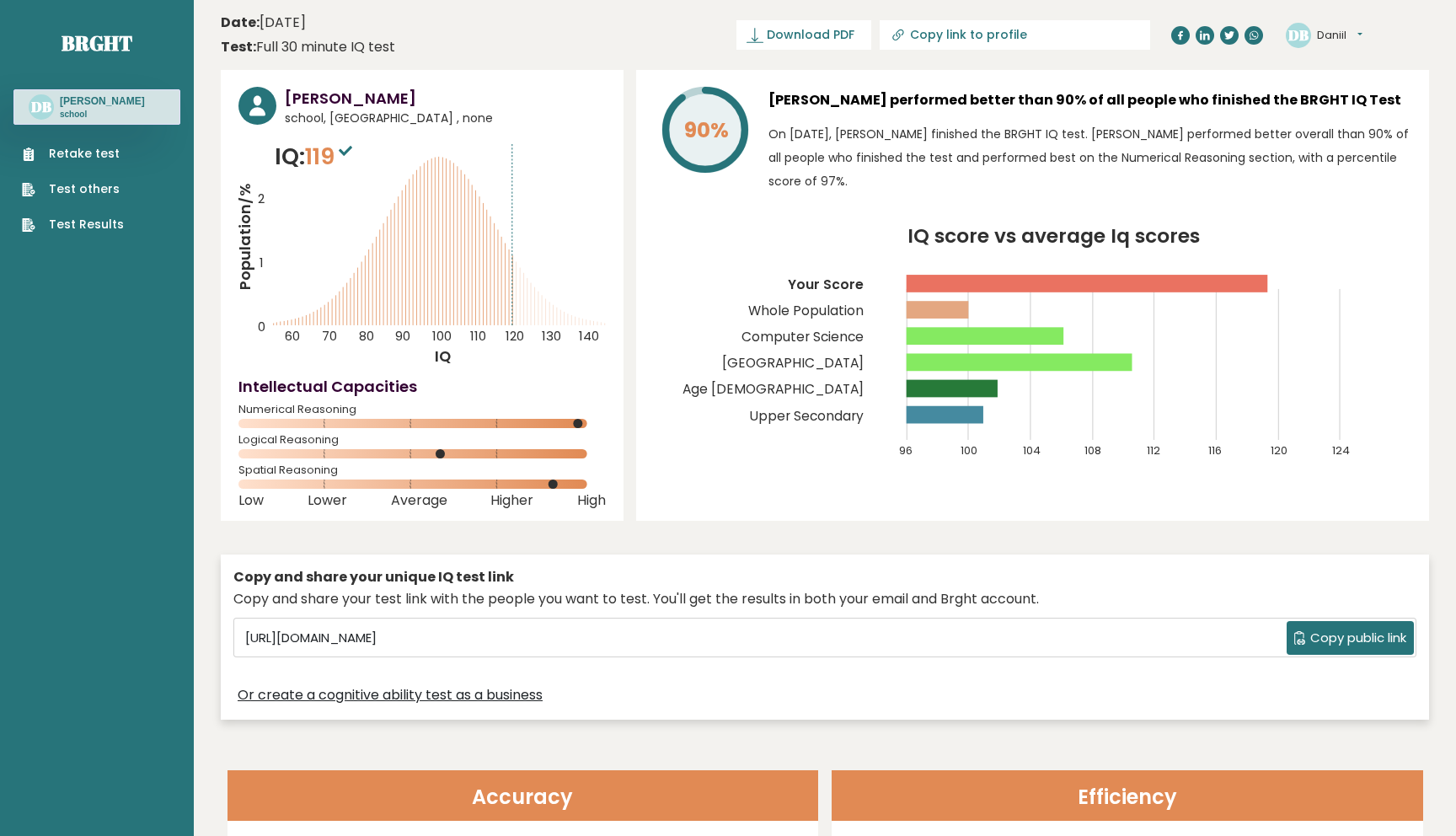
click at [75, 162] on ul "Retake test Test others Test Results" at bounding box center [73, 189] width 119 height 88
click at [76, 154] on link "Retake test" at bounding box center [72, 154] width 102 height 18
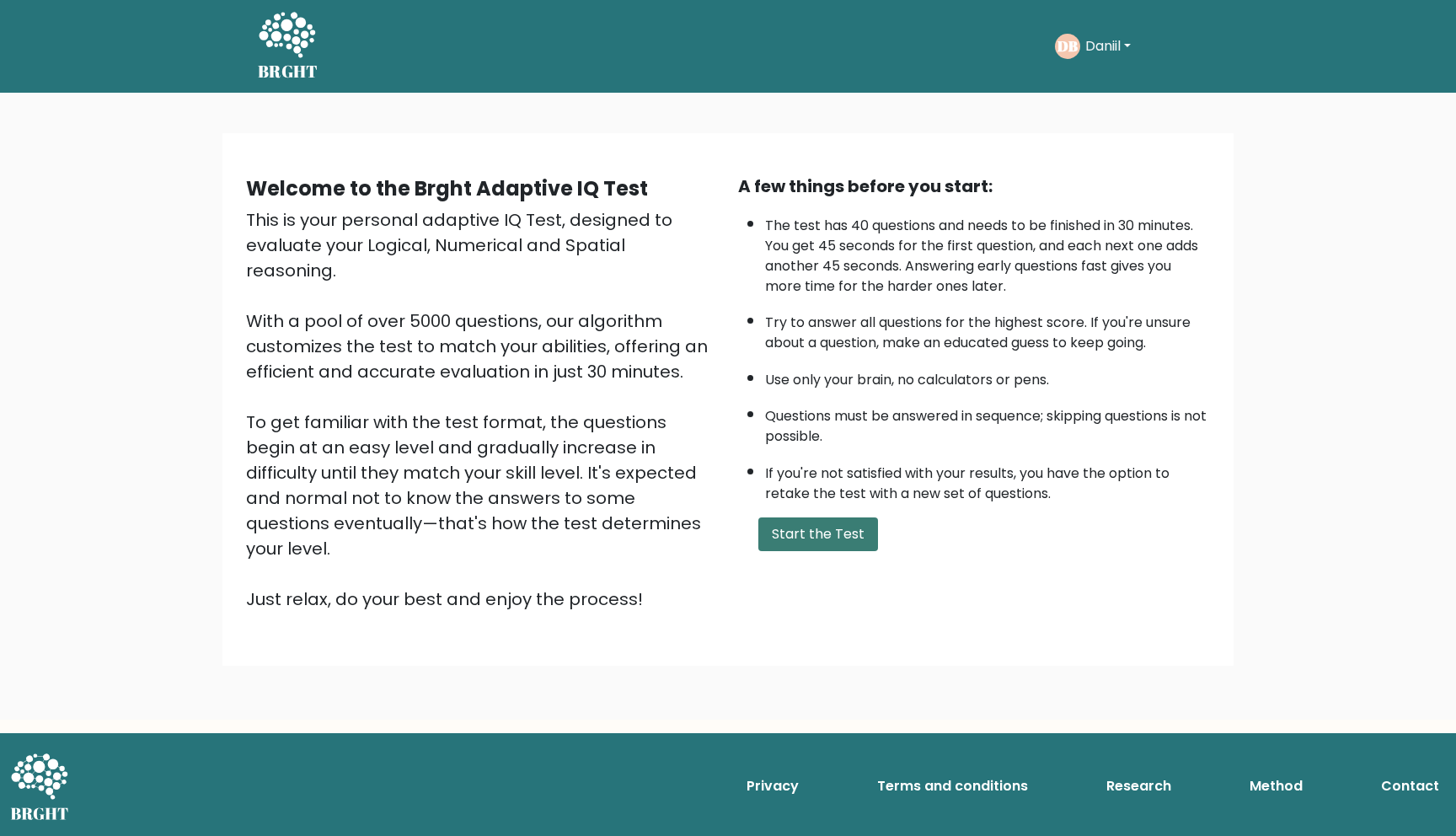
click at [847, 525] on button "Start the Test" at bounding box center [817, 534] width 119 height 34
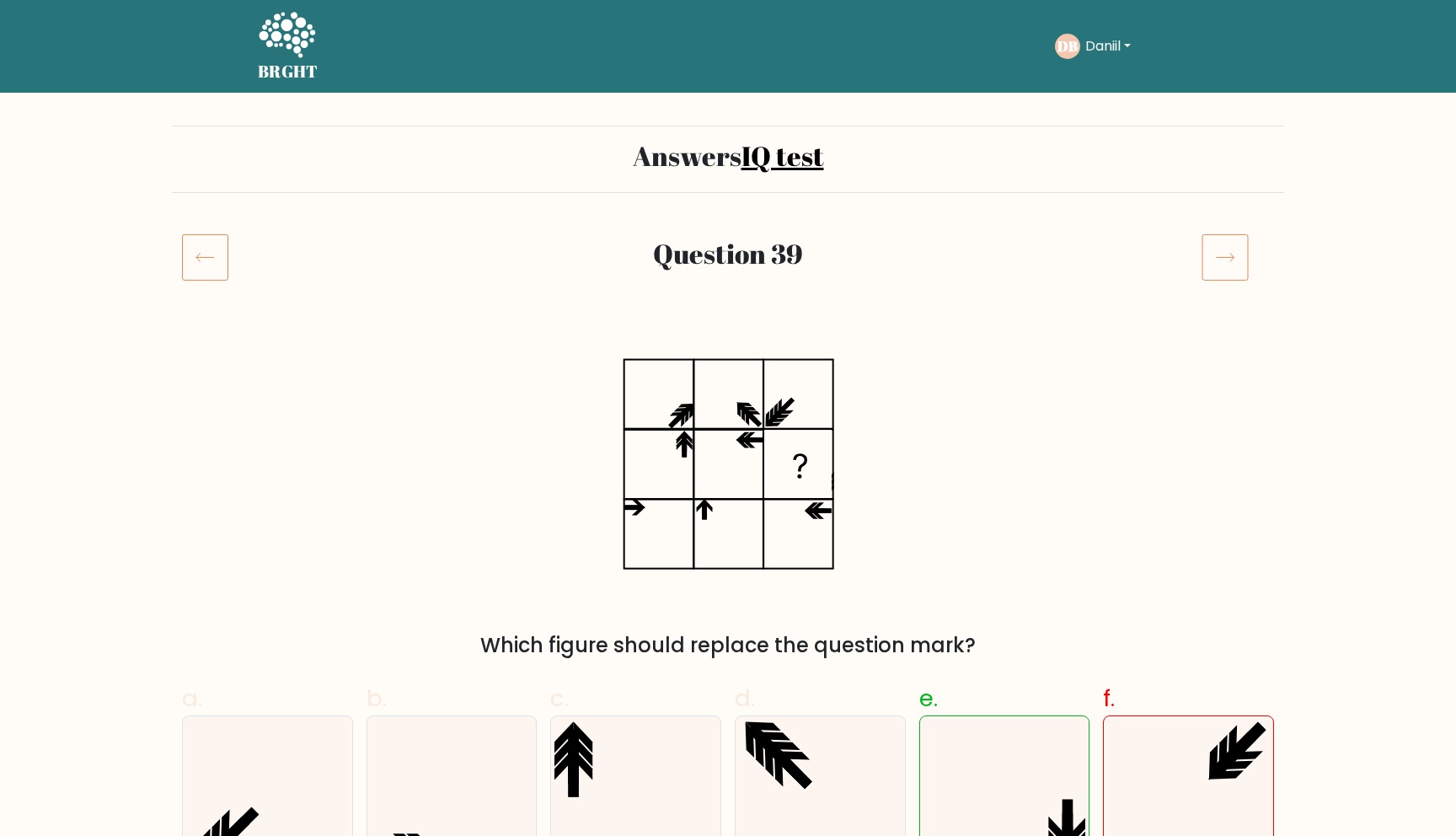
drag, startPoint x: 278, startPoint y: 24, endPoint x: 346, endPoint y: 2, distance: 71.5
click at [278, 24] on icon at bounding box center [287, 34] width 57 height 46
